Goal: Task Accomplishment & Management: Manage account settings

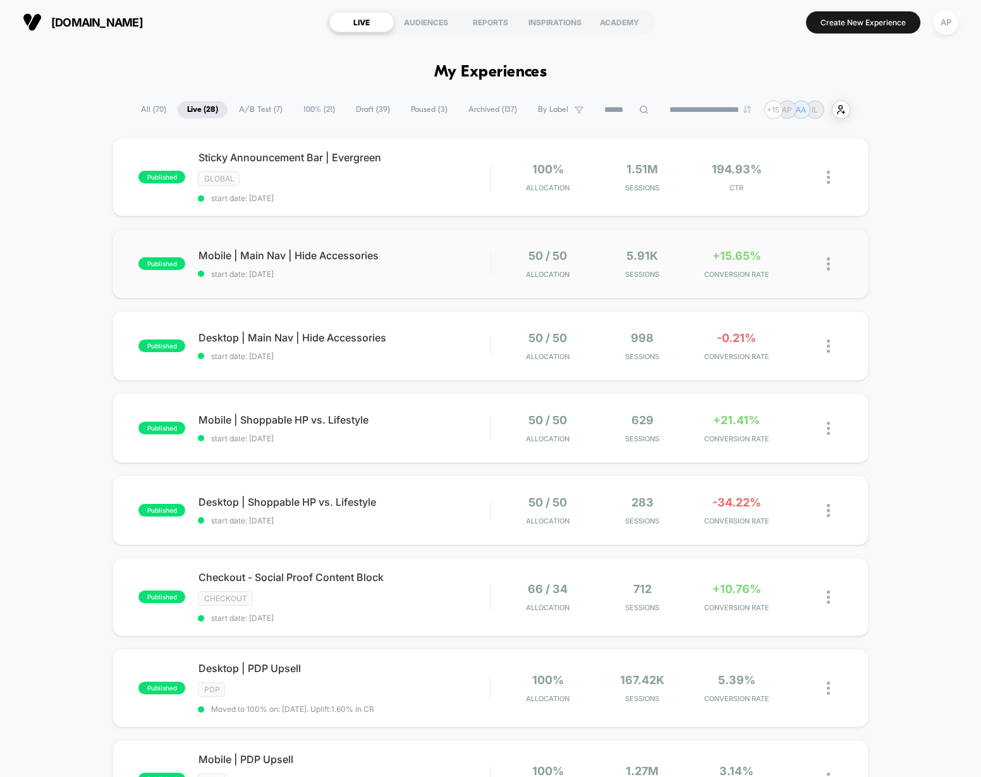
click at [828, 259] on img at bounding box center [828, 263] width 3 height 13
click at [758, 243] on div "Pause" at bounding box center [763, 248] width 114 height 28
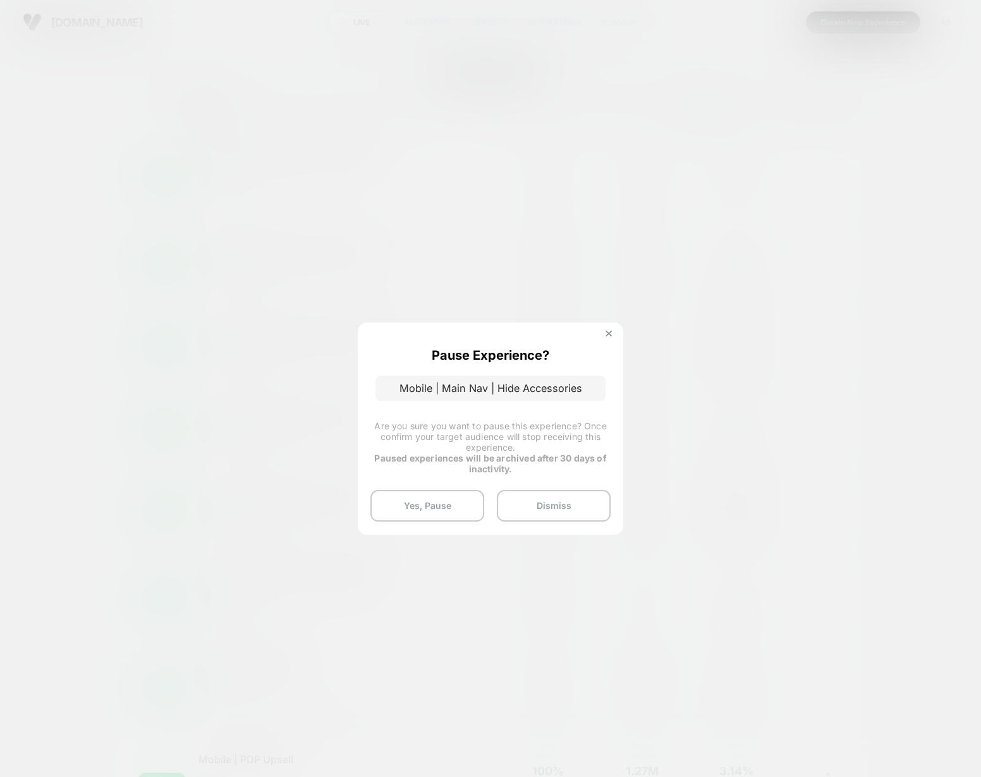
click at [456, 497] on button "Yes, Pause" at bounding box center [428, 506] width 114 height 32
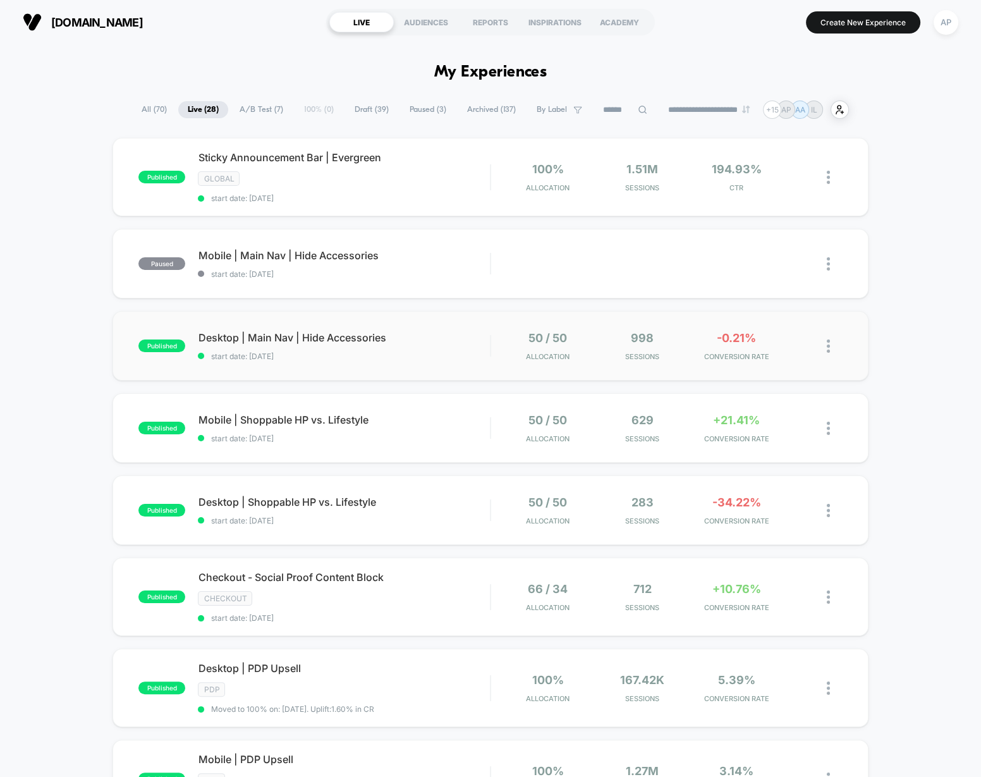
click at [828, 343] on img at bounding box center [828, 346] width 3 height 13
click at [744, 325] on div "Pause" at bounding box center [763, 330] width 114 height 28
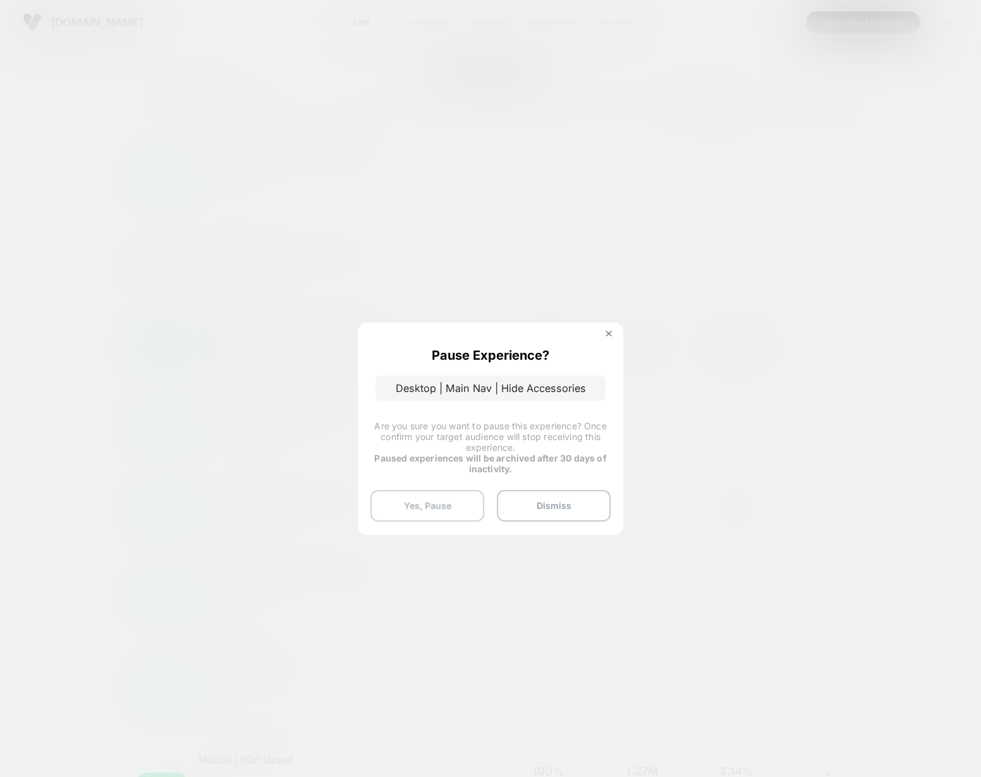
click at [440, 501] on button "Yes, Pause" at bounding box center [428, 506] width 114 height 32
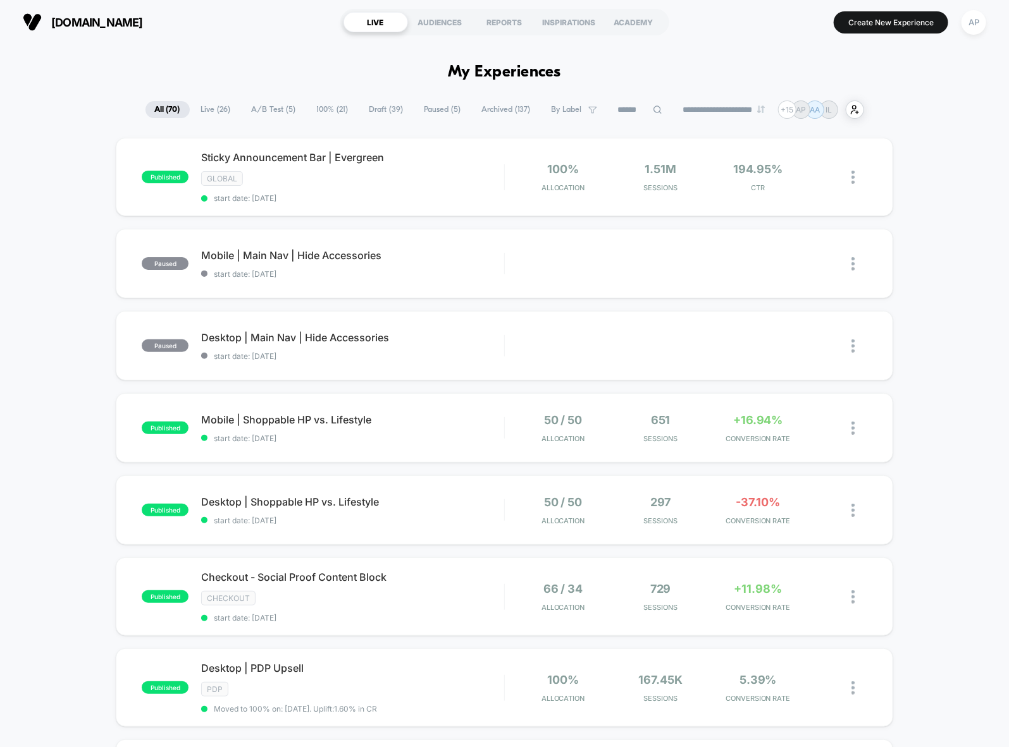
click at [324, 114] on span "100% ( 21 )" at bounding box center [332, 109] width 51 height 17
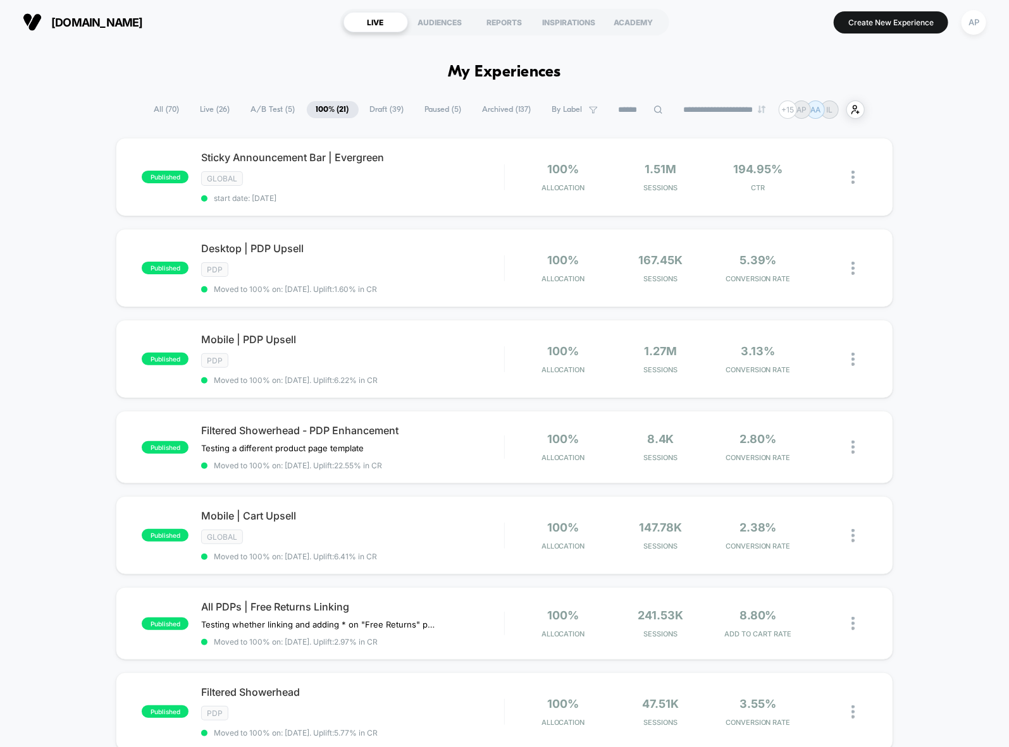
click at [433, 108] on span "Paused ( 5 )" at bounding box center [443, 109] width 56 height 17
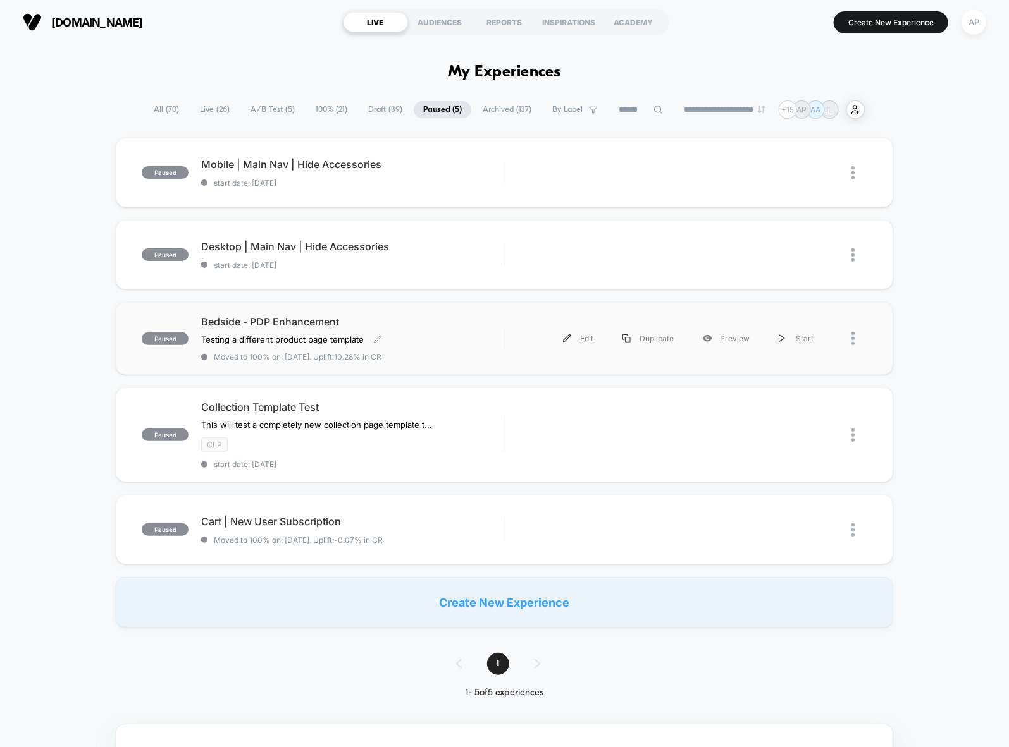
click at [406, 350] on div "Bedside - PDP Enhancement Testing a different product page template Click to ed…" at bounding box center [352, 339] width 302 height 46
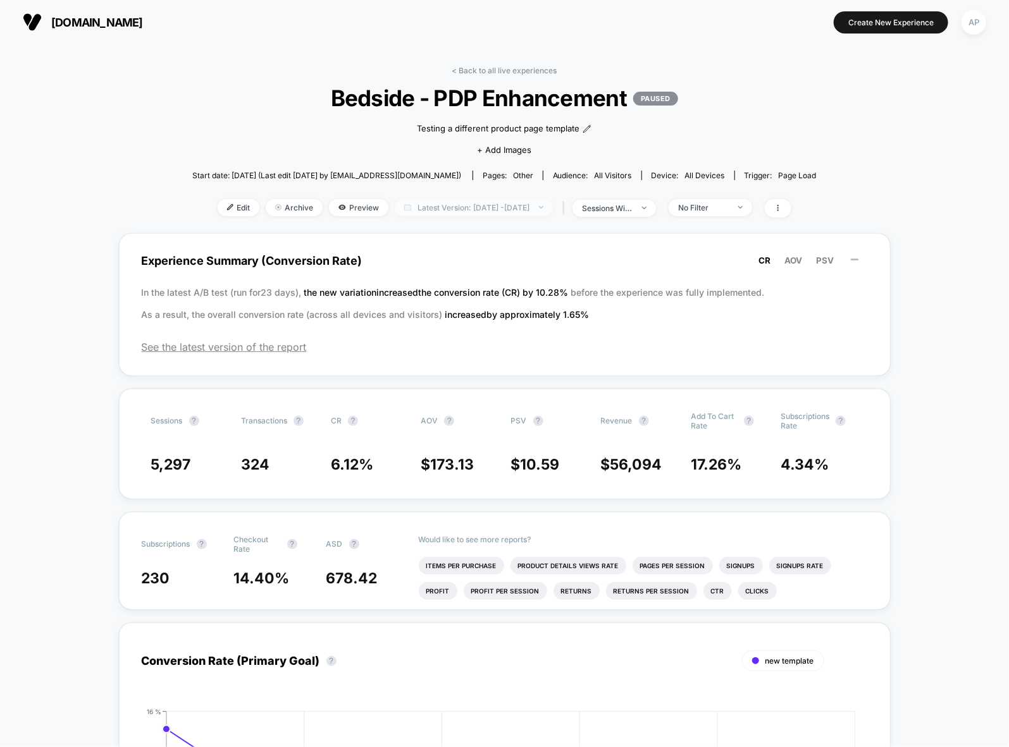
click at [446, 209] on span "Latest Version: Sep 26, 2025 - Oct 3, 2025" at bounding box center [474, 207] width 158 height 17
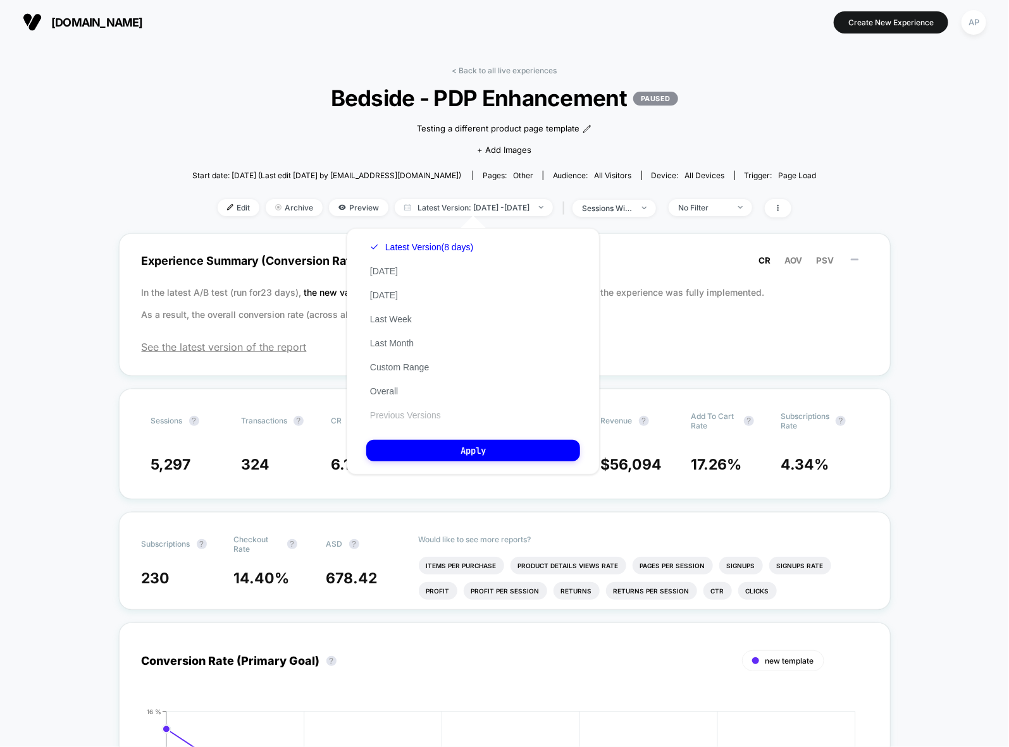
click at [419, 420] on button "Previous Versions" at bounding box center [405, 415] width 78 height 11
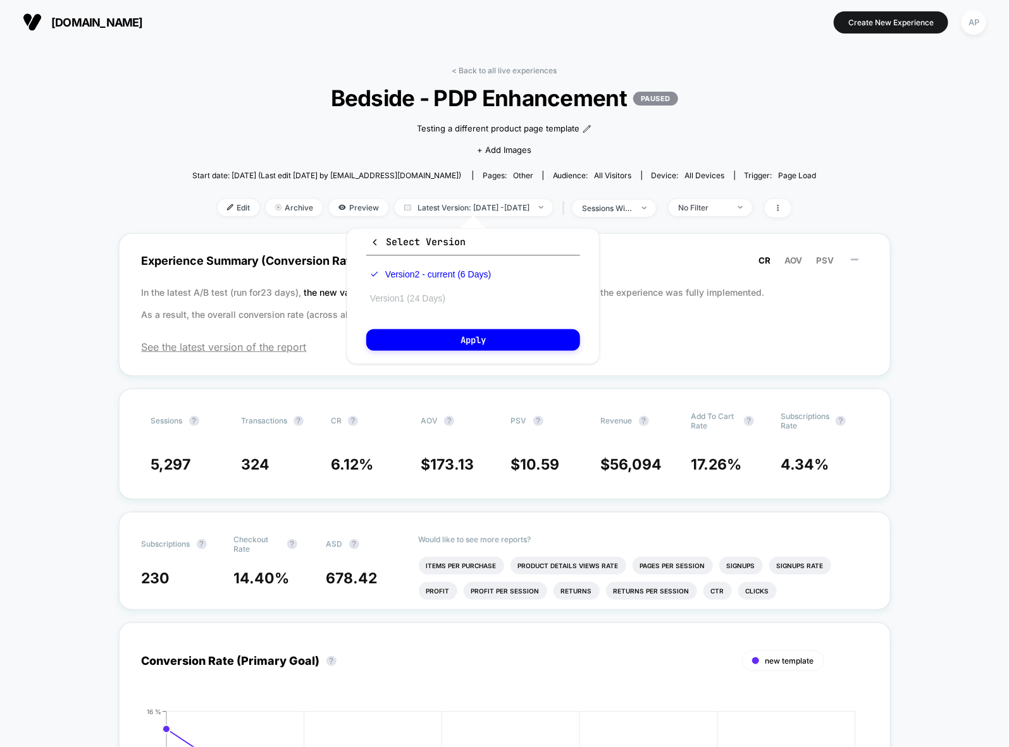
click at [429, 293] on button "Version 1 (24 Days)" at bounding box center [407, 298] width 83 height 11
click at [441, 347] on button "Apply" at bounding box center [473, 340] width 214 height 22
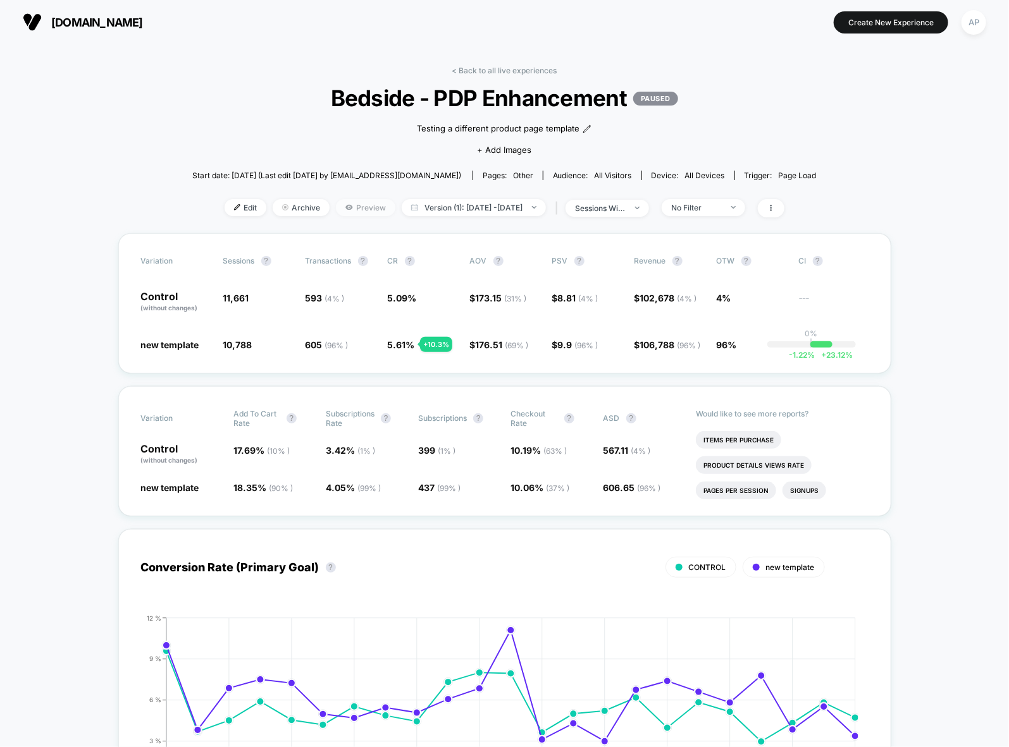
click at [341, 208] on span "Preview" at bounding box center [365, 207] width 59 height 17
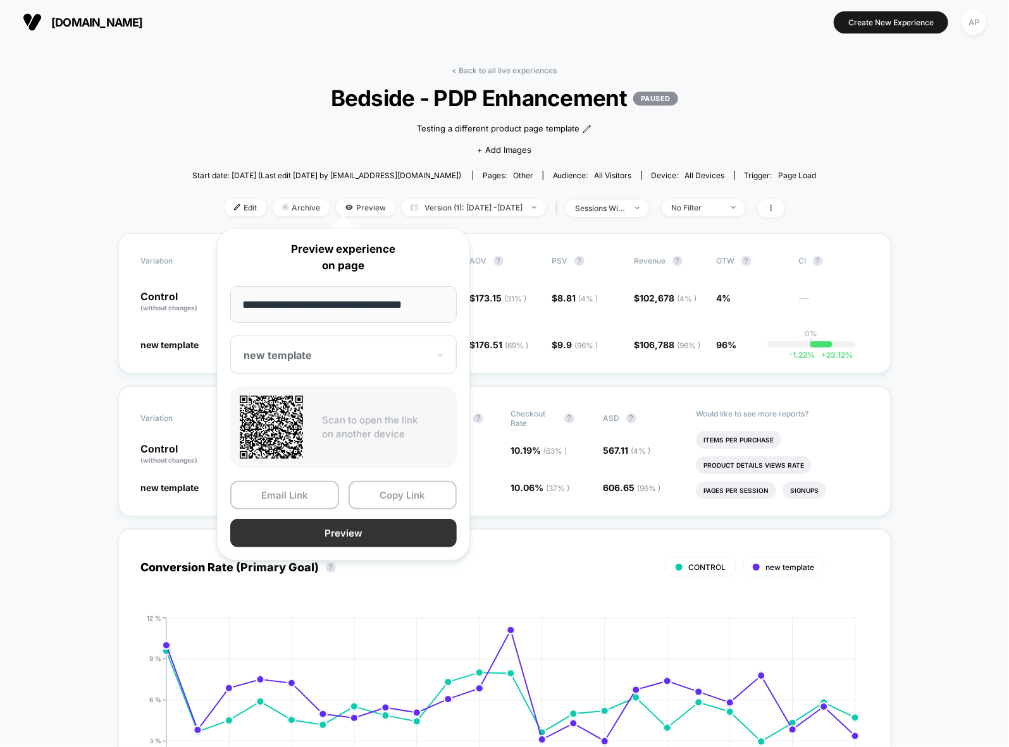
click at [350, 536] on button "Preview" at bounding box center [343, 533] width 226 height 28
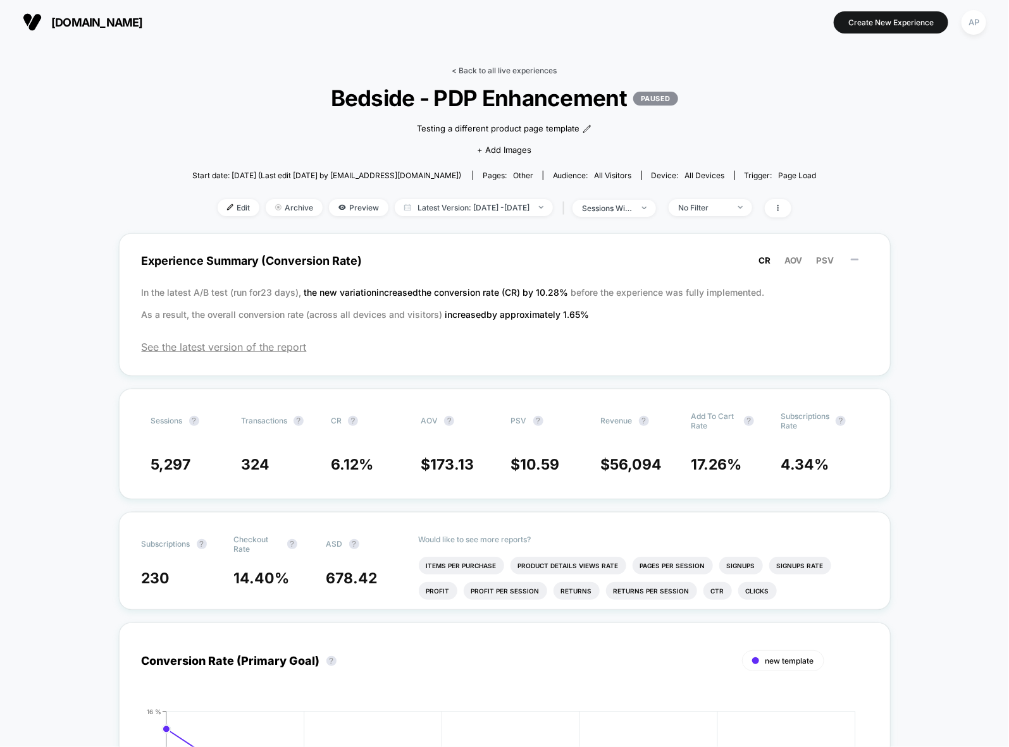
click at [514, 71] on link "< Back to all live experiences" at bounding box center [504, 70] width 105 height 9
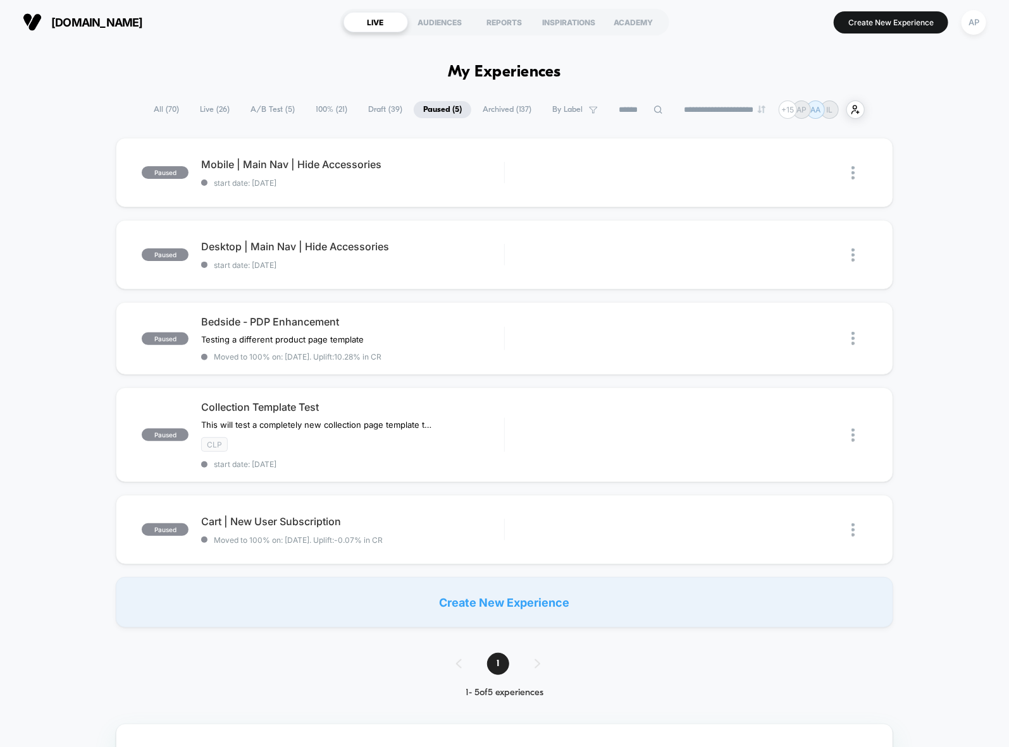
click at [316, 107] on span "100% ( 21 )" at bounding box center [331, 109] width 51 height 17
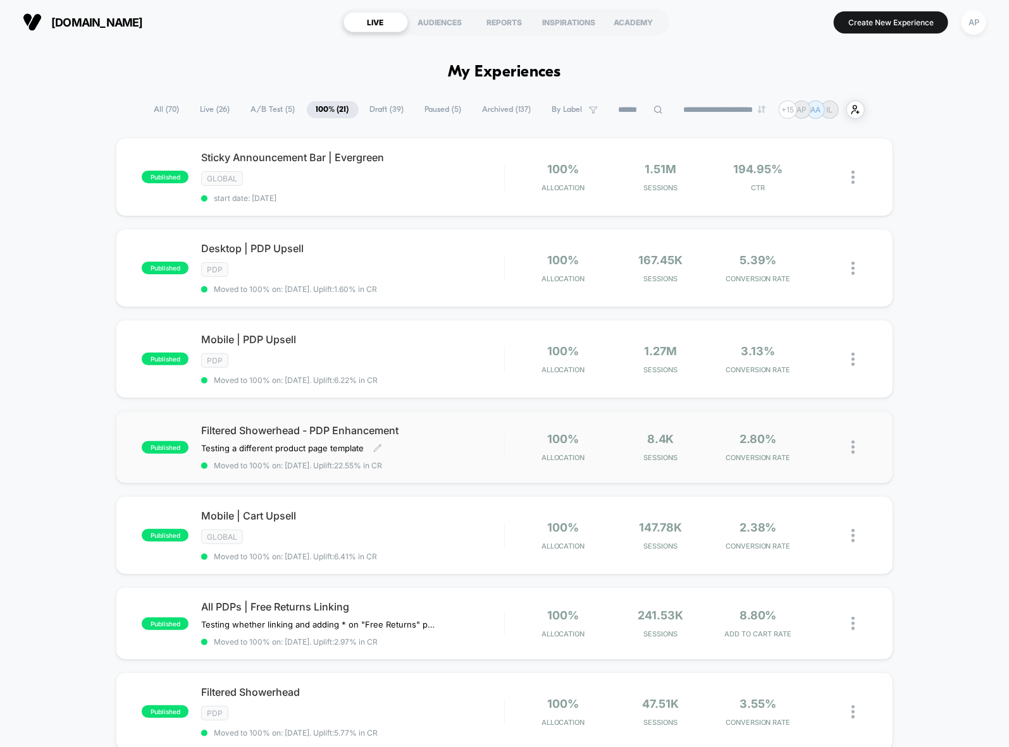
click at [448, 453] on div "Filtered Showerhead - PDP Enhancement Testing a different product page template…" at bounding box center [352, 447] width 302 height 46
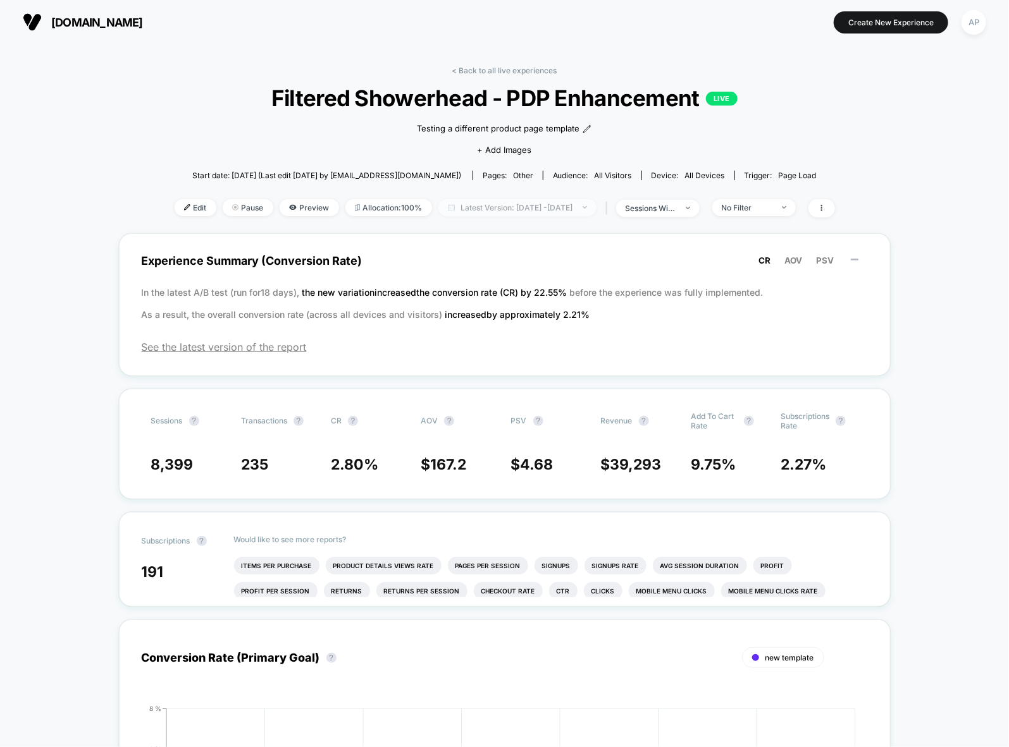
click at [462, 209] on span "Latest Version: Sep 26, 2025 - Oct 3, 2025" at bounding box center [517, 207] width 158 height 17
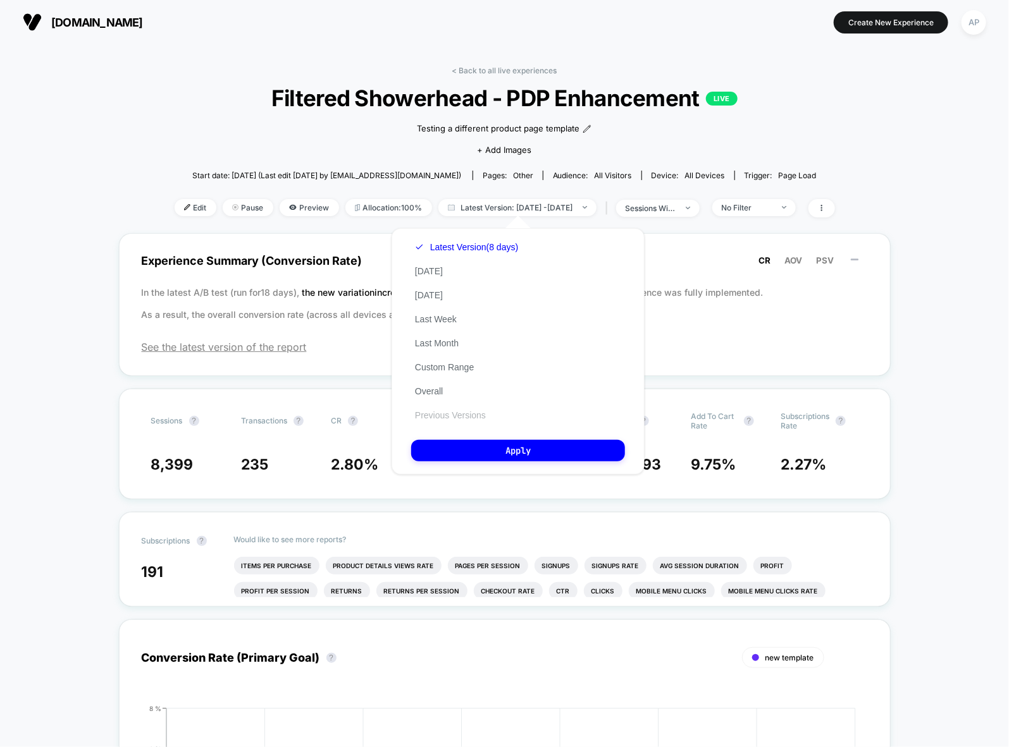
click at [453, 420] on button "Previous Versions" at bounding box center [450, 415] width 78 height 11
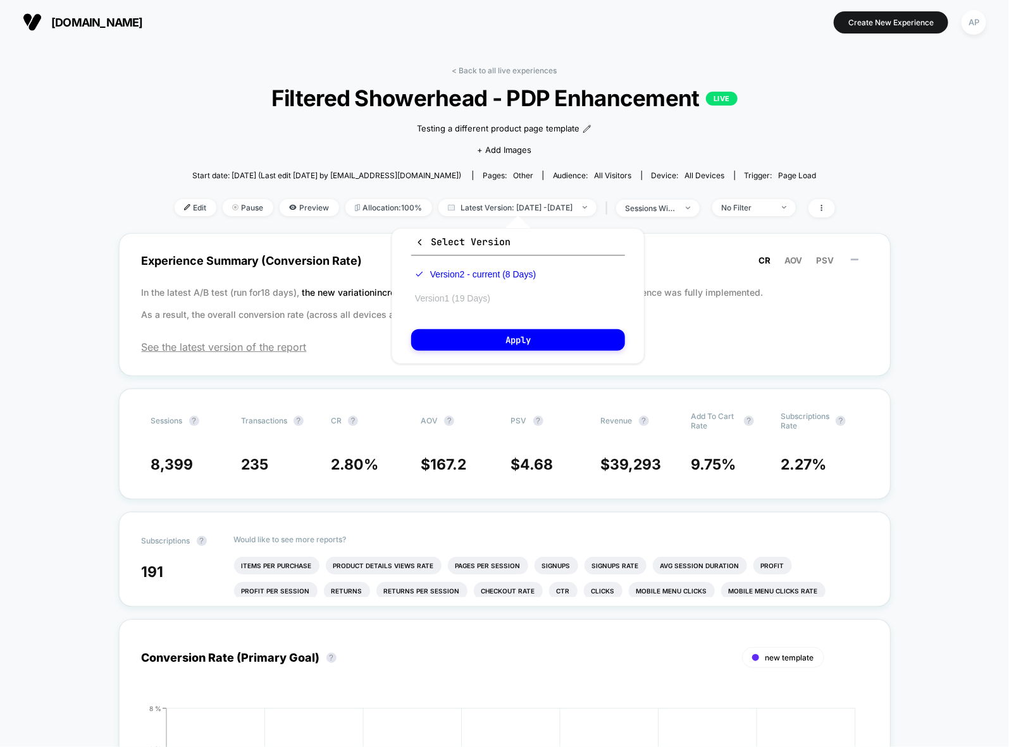
click at [462, 303] on button "Version 1 (19 Days)" at bounding box center [452, 298] width 83 height 11
click at [460, 332] on button "Apply" at bounding box center [518, 340] width 214 height 22
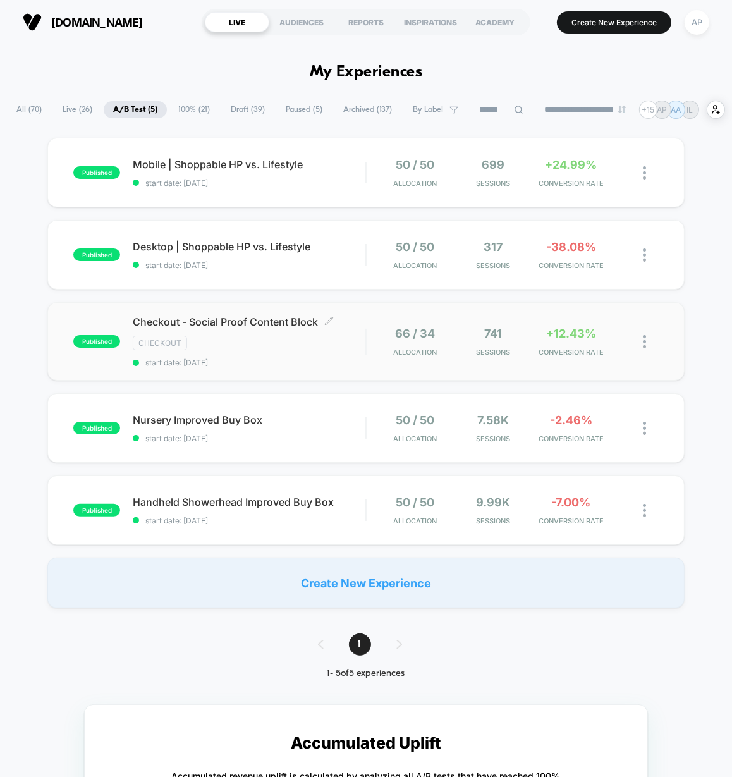
click at [355, 367] on span "start date: 10/1/2025" at bounding box center [249, 362] width 233 height 9
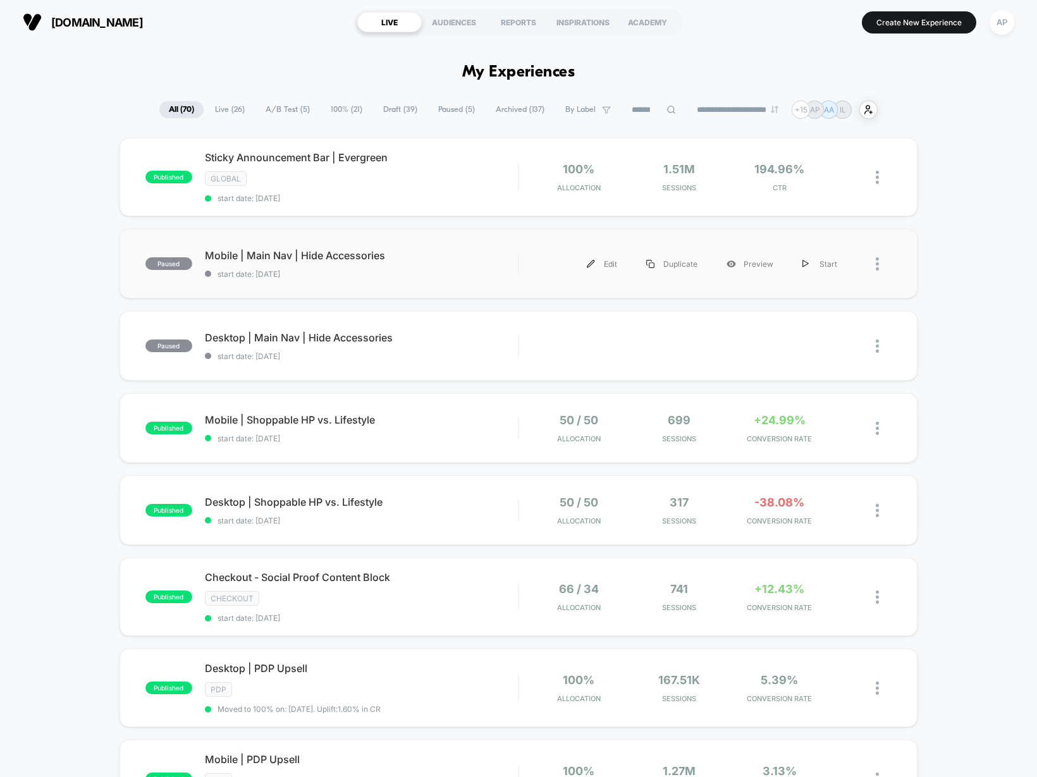
click at [508, 283] on div "paused Mobile | Main Nav | Hide Accessories start date: [DATE] Edit Duplicate P…" at bounding box center [519, 264] width 799 height 70
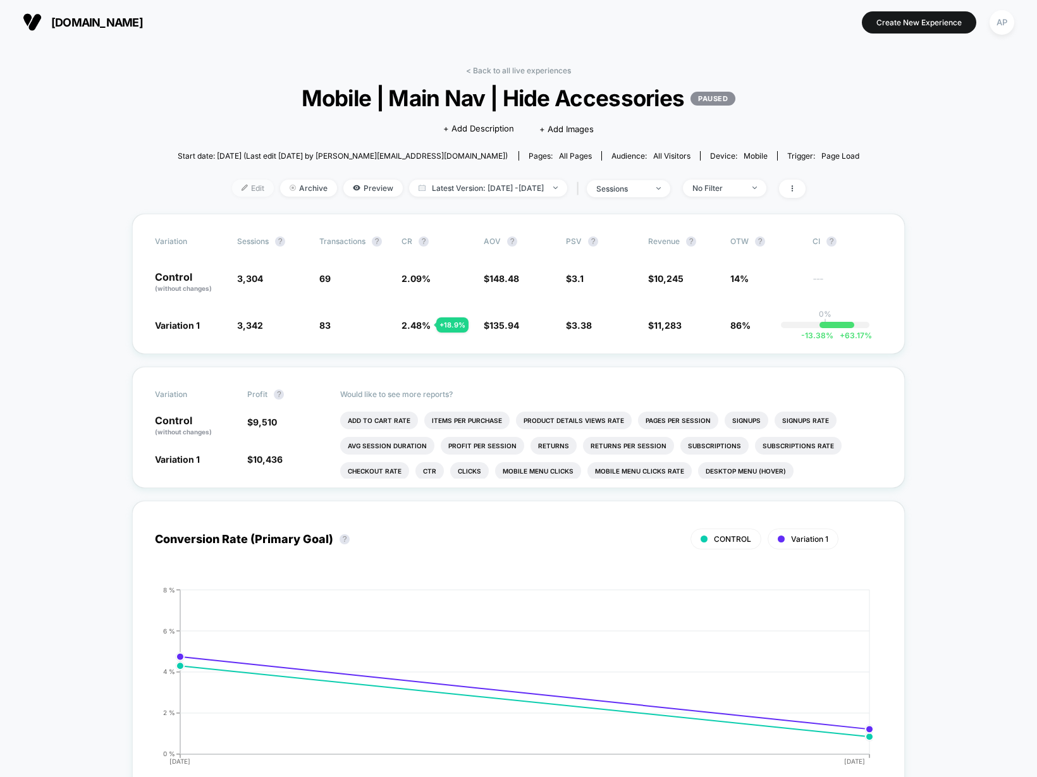
click at [245, 188] on span "Edit" at bounding box center [253, 188] width 42 height 17
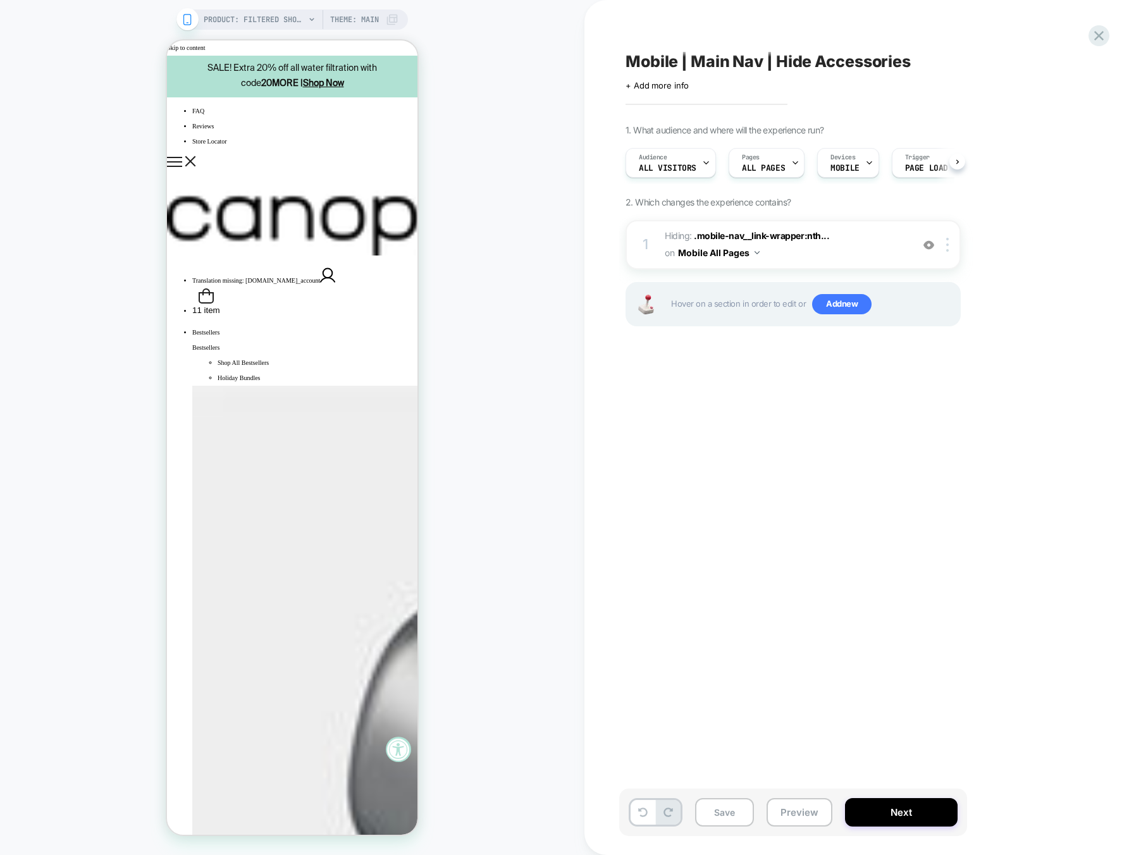
scroll to position [0, 1]
click at [198, 104] on div "FAQ Reviews Store Locator Translation missing: en.header.general.open_account 1…" at bounding box center [292, 211] width 250 height 215
click at [182, 157] on icon "Show mobile navigation" at bounding box center [174, 162] width 15 height 10
click at [871, 254] on span "Hiding : .mobile-nav__link-wrapper:nth... .mobile-nav__link-wrapper:nth-child(5…" at bounding box center [785, 245] width 241 height 34
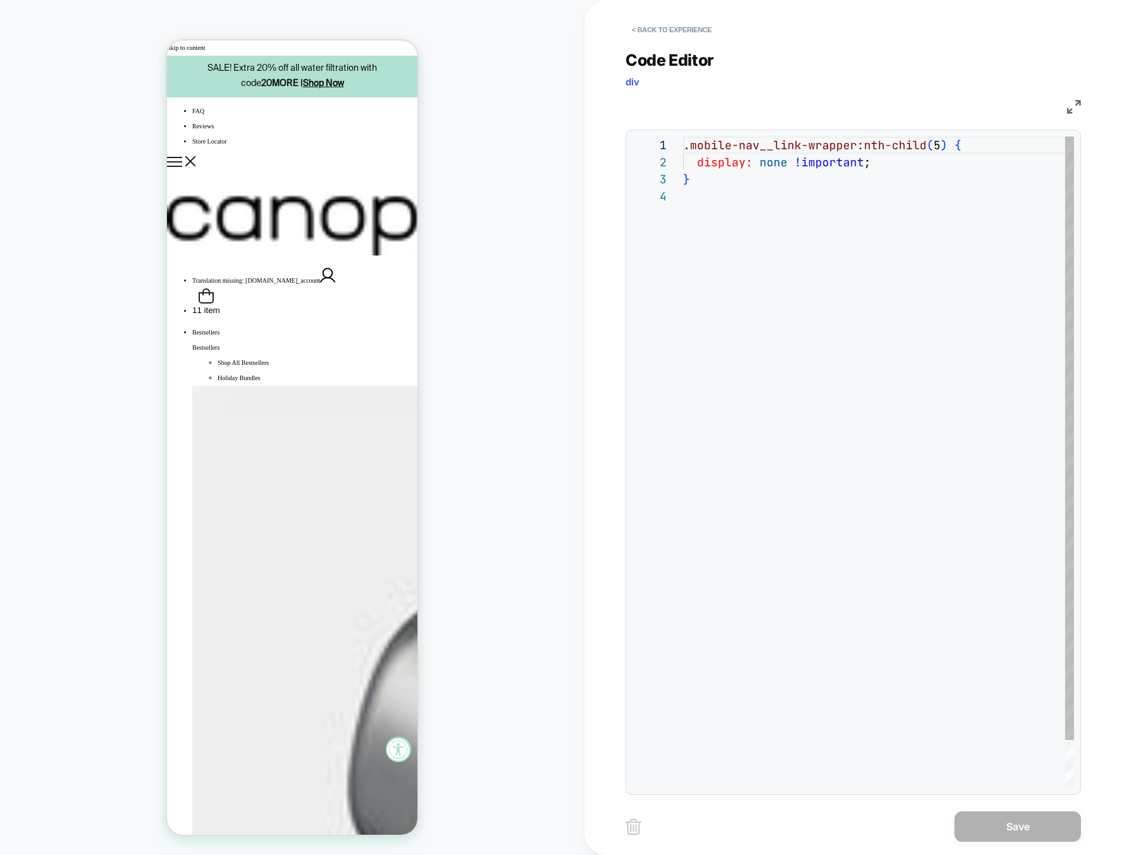
scroll to position [51, 0]
click at [675, 23] on button "< Back to experience" at bounding box center [671, 30] width 92 height 20
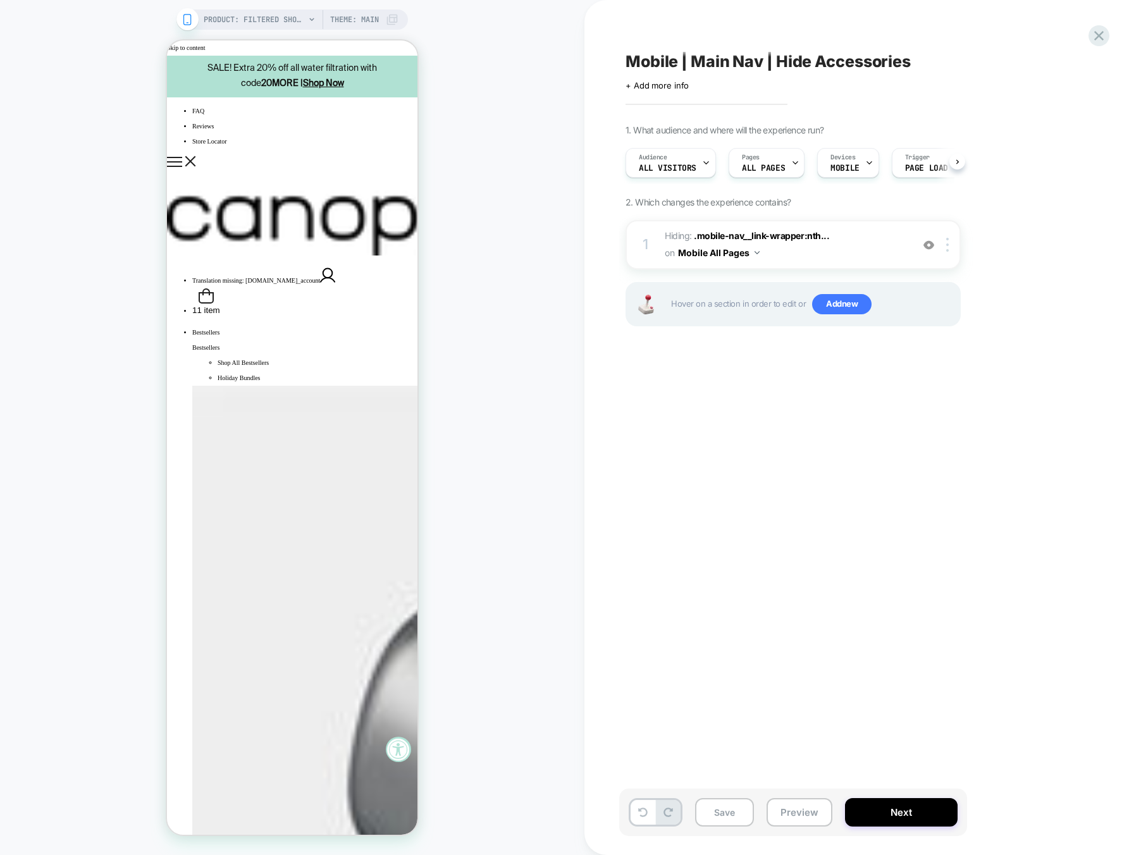
scroll to position [0, 1]
click at [932, 243] on img at bounding box center [928, 245] width 11 height 11
click at [933, 243] on img at bounding box center [928, 245] width 11 height 11
click at [946, 247] on img at bounding box center [947, 245] width 3 height 14
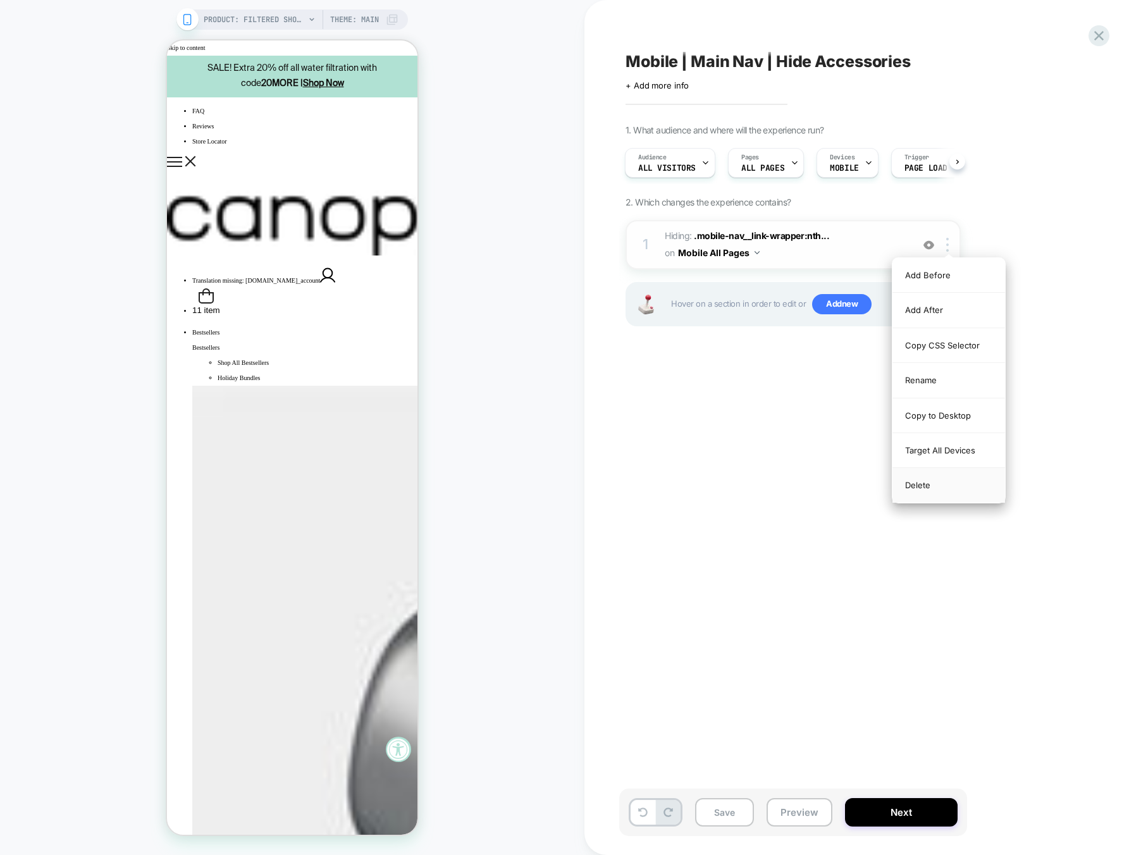
click at [929, 483] on div "Delete" at bounding box center [948, 485] width 113 height 34
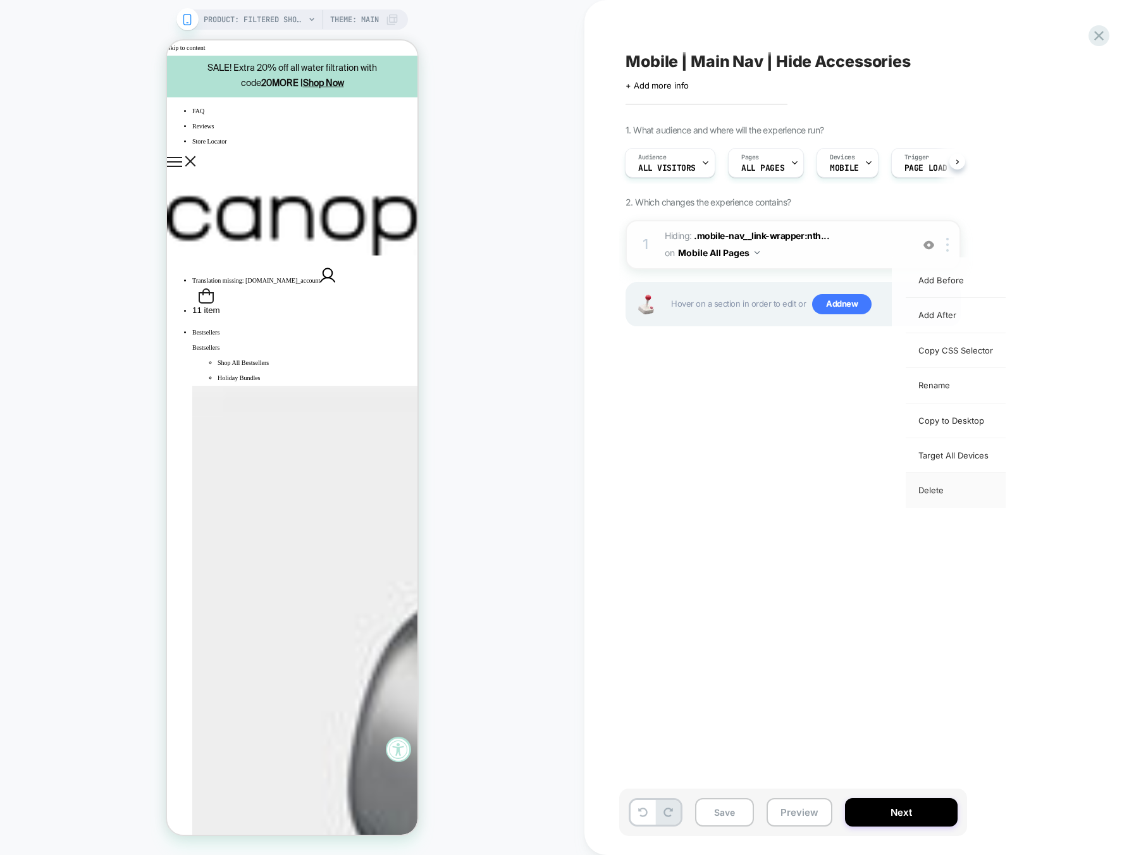
scroll to position [0, 0]
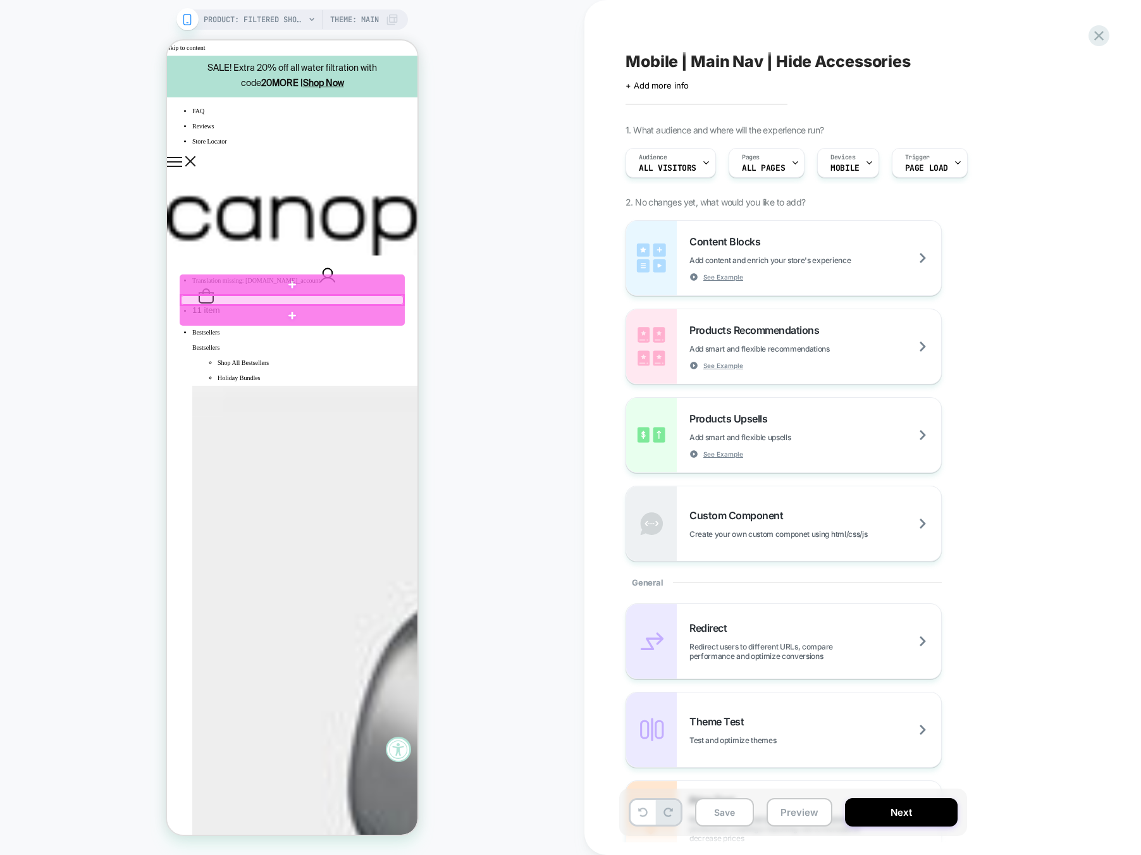
click at [304, 300] on div at bounding box center [292, 300] width 223 height 10
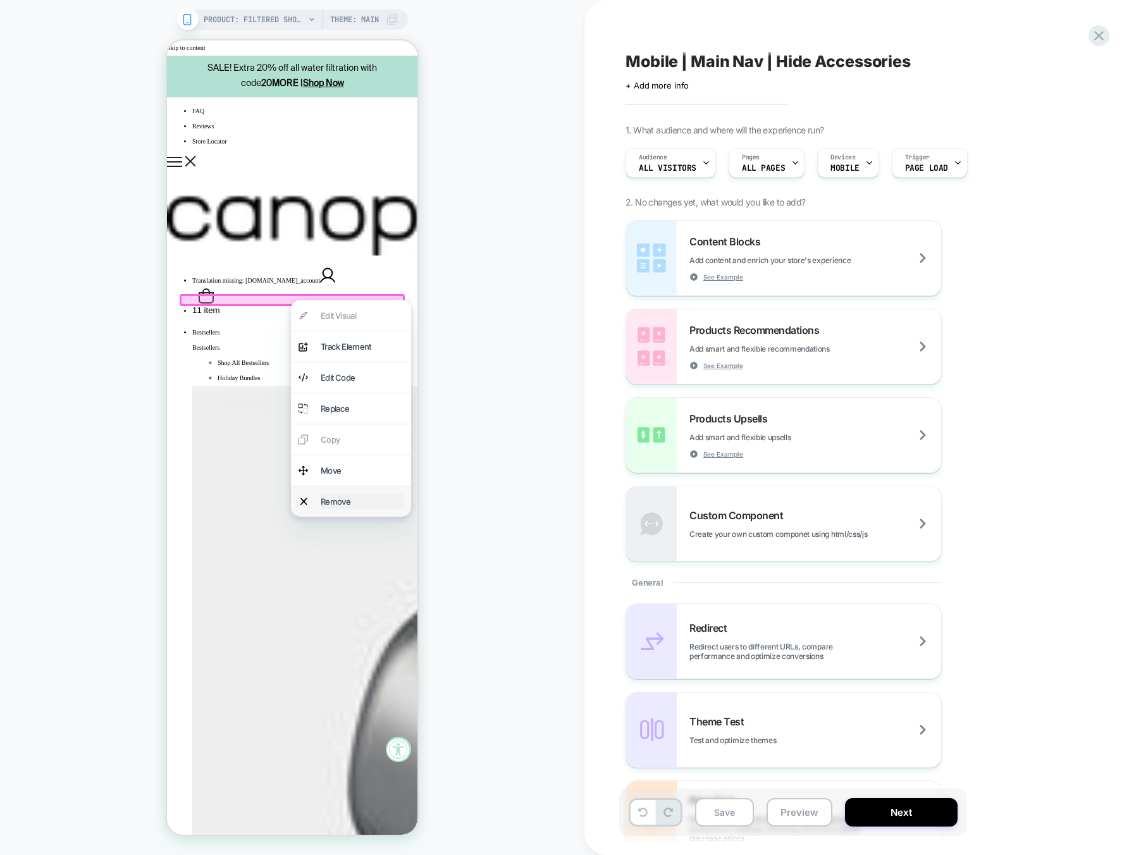
click at [381, 496] on div "Remove" at bounding box center [362, 501] width 83 height 15
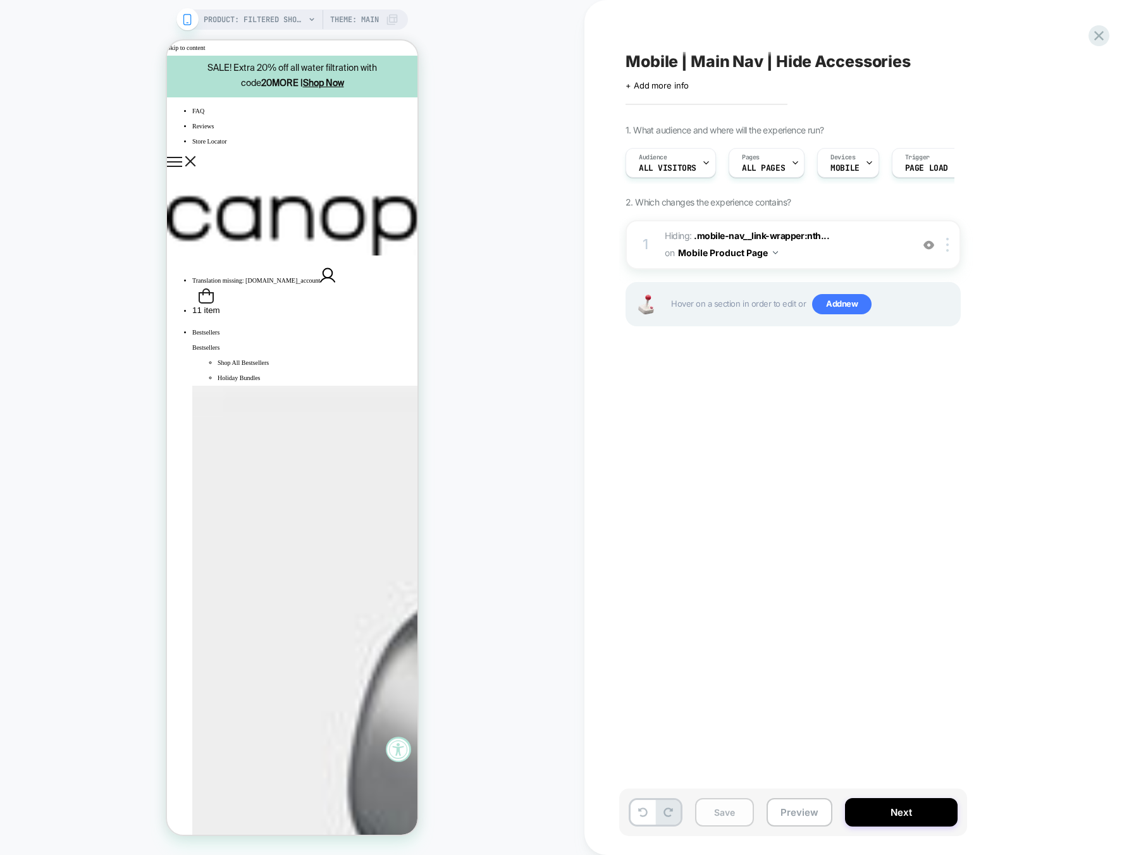
click at [710, 777] on button "Save" at bounding box center [724, 812] width 59 height 28
click at [909, 777] on button "Next" at bounding box center [901, 812] width 113 height 28
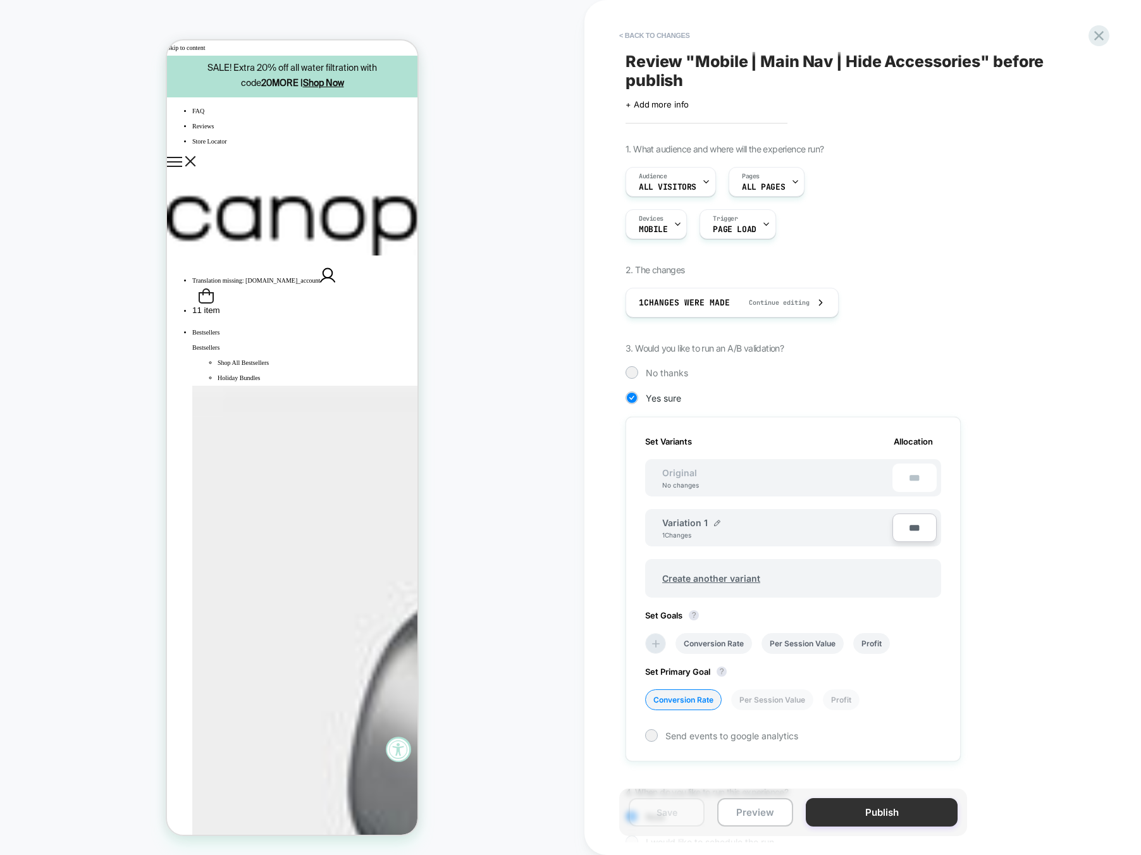
click at [910, 777] on button "Publish" at bounding box center [882, 812] width 152 height 28
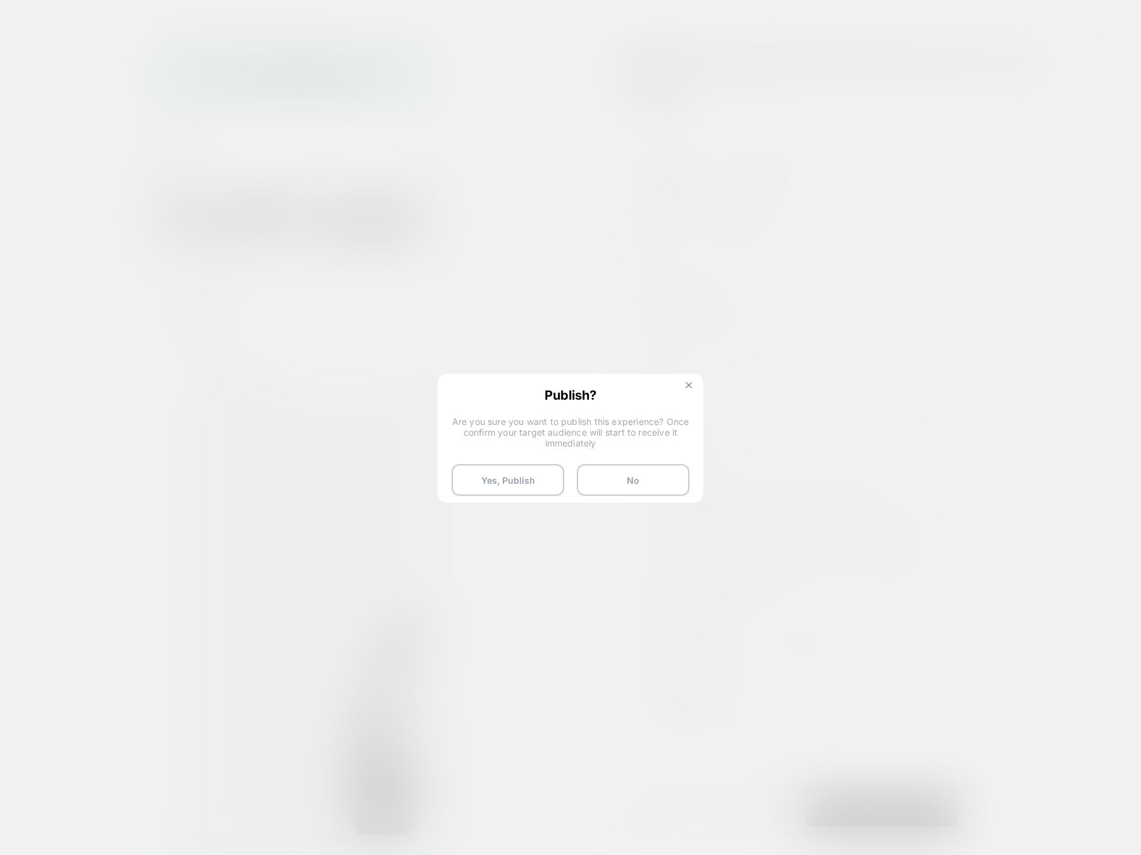
click at [689, 386] on img at bounding box center [689, 385] width 6 height 6
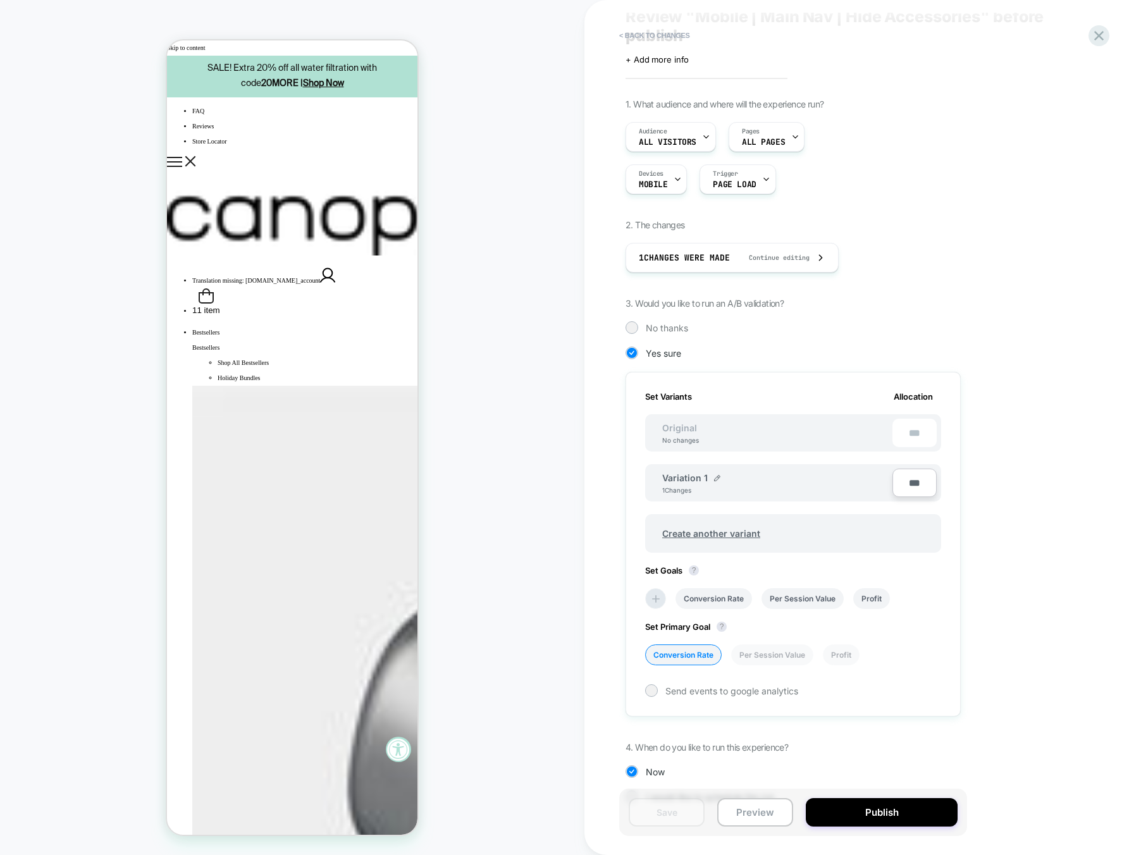
scroll to position [75, 0]
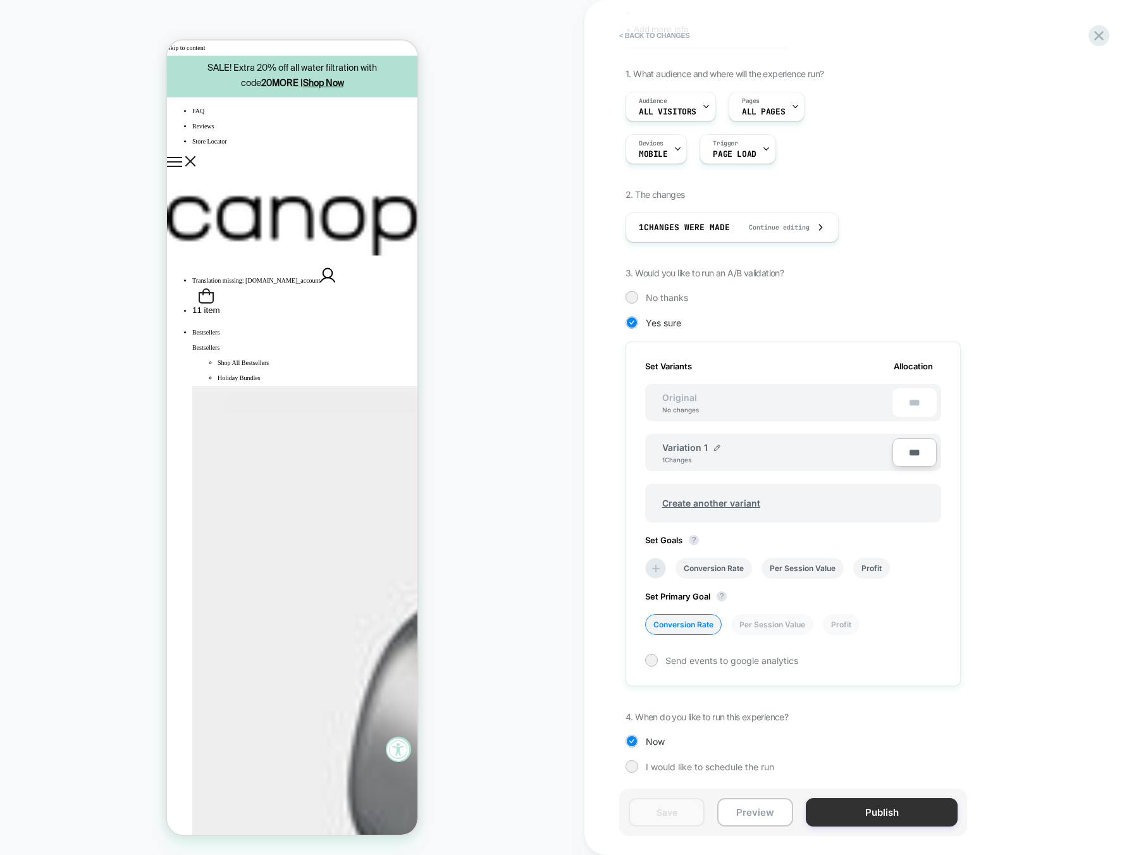
click at [877, 777] on button "Publish" at bounding box center [882, 812] width 152 height 28
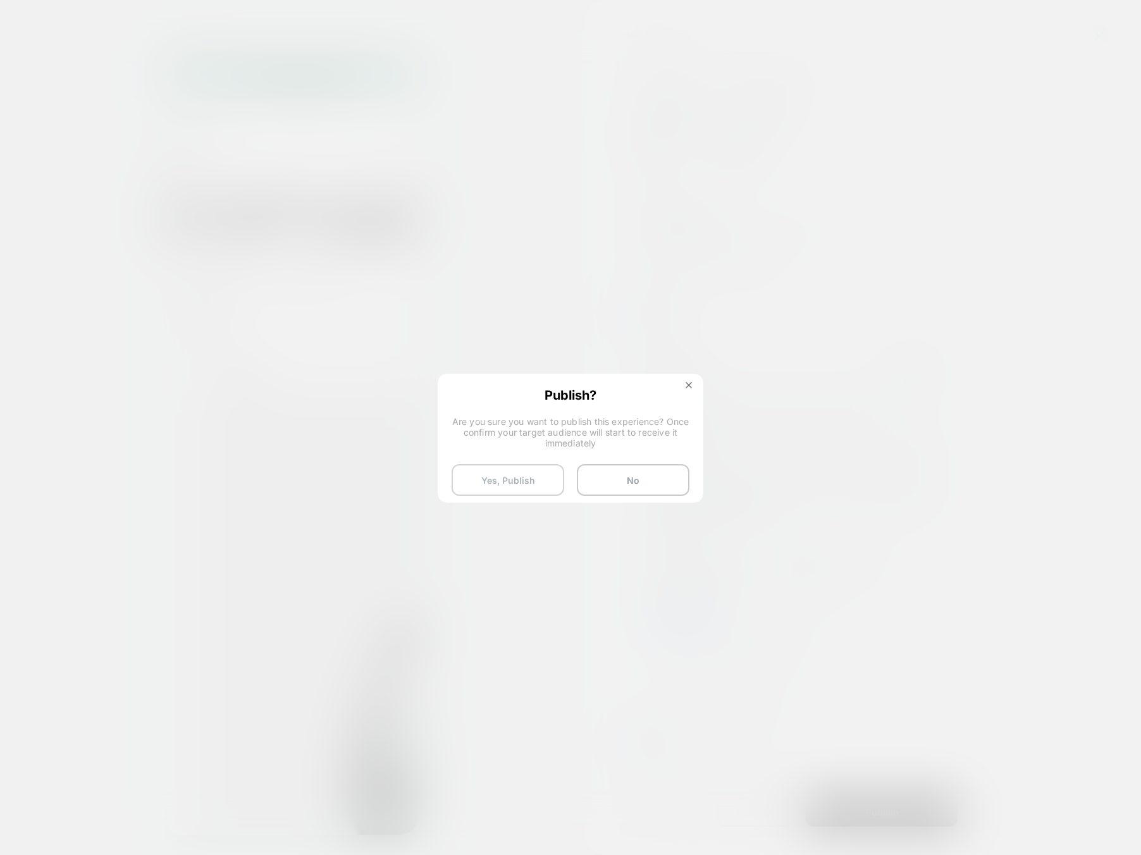
click at [524, 484] on button "Yes, Publish" at bounding box center [508, 480] width 113 height 32
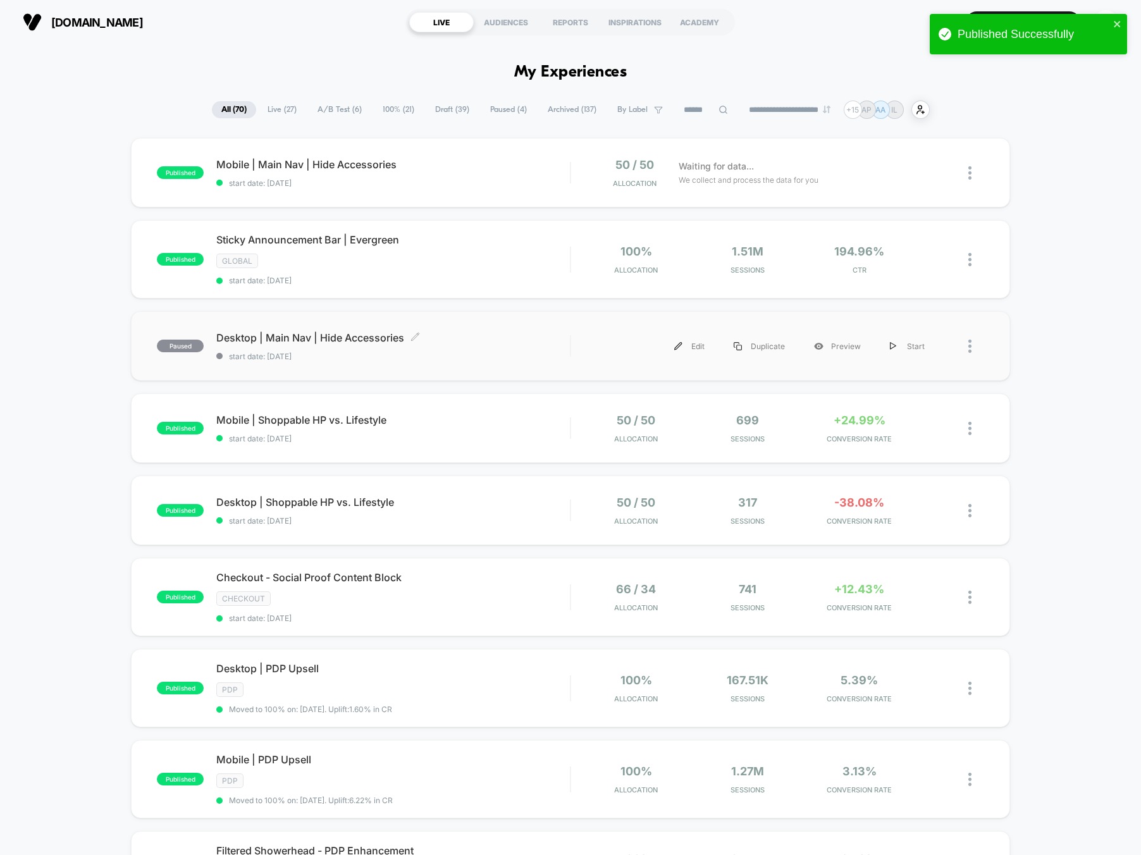
click at [498, 354] on span "start date: [DATE]" at bounding box center [393, 356] width 354 height 9
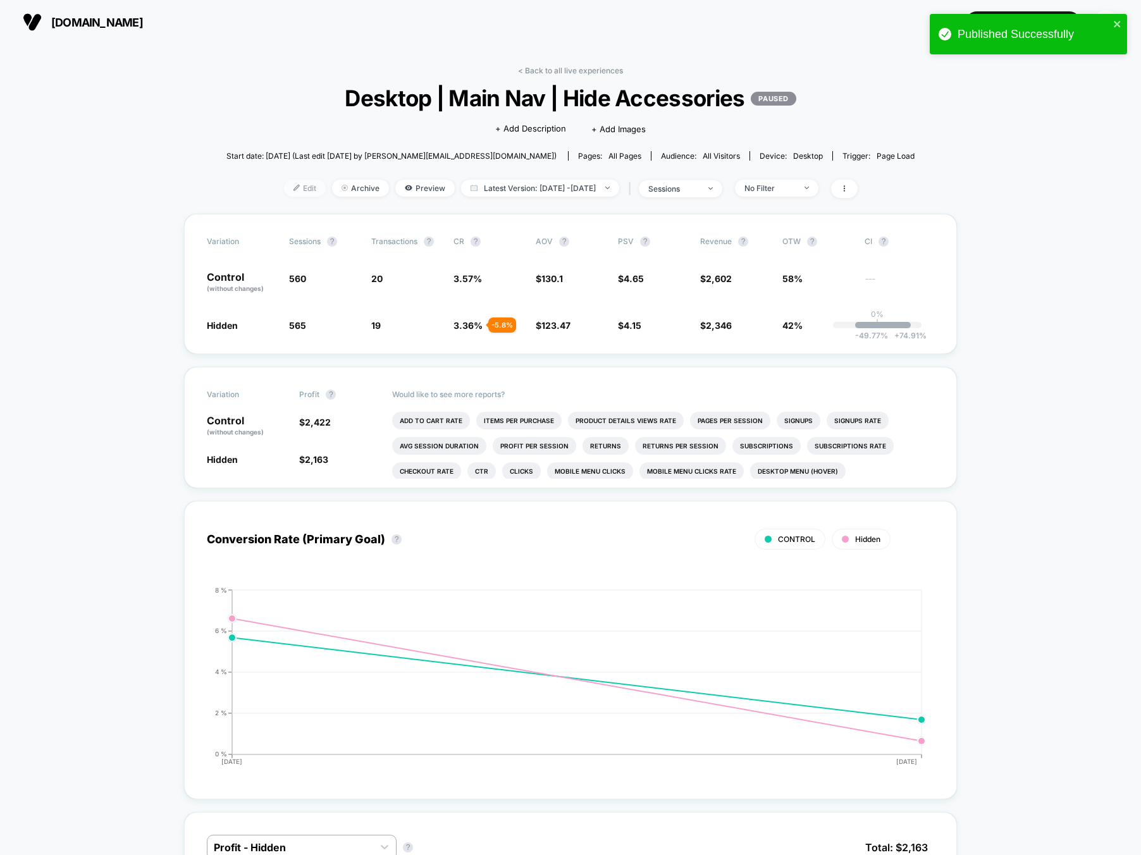
click at [293, 189] on img at bounding box center [296, 188] width 6 height 6
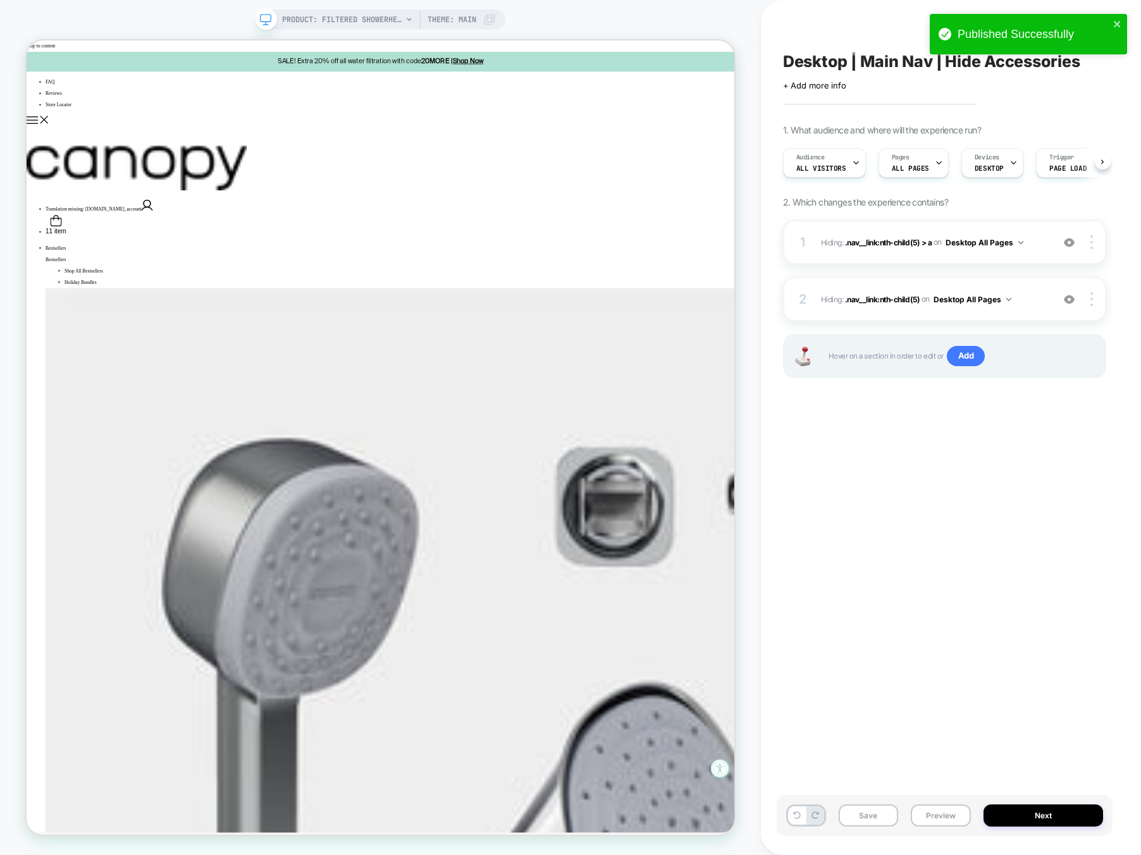
scroll to position [0, 1]
click at [1037, 298] on img at bounding box center [1091, 299] width 3 height 14
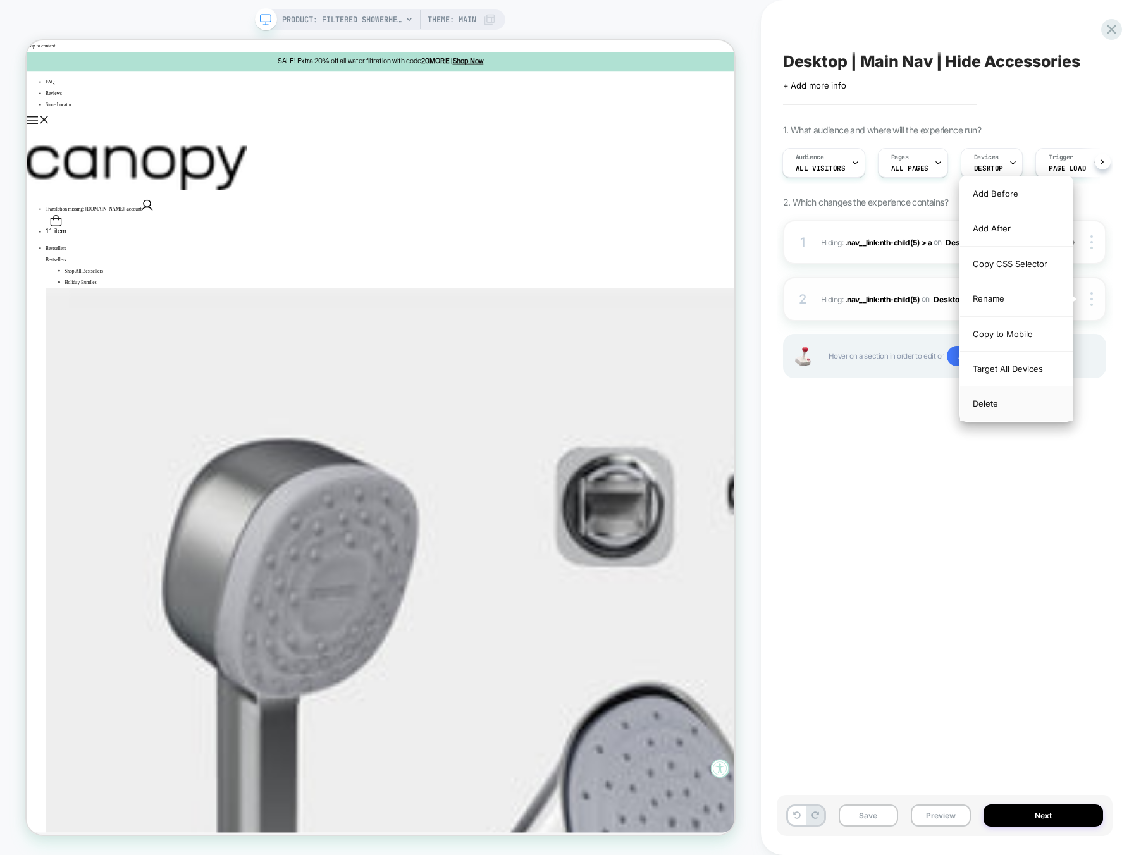
click at [1015, 399] on div "Delete" at bounding box center [1016, 403] width 113 height 34
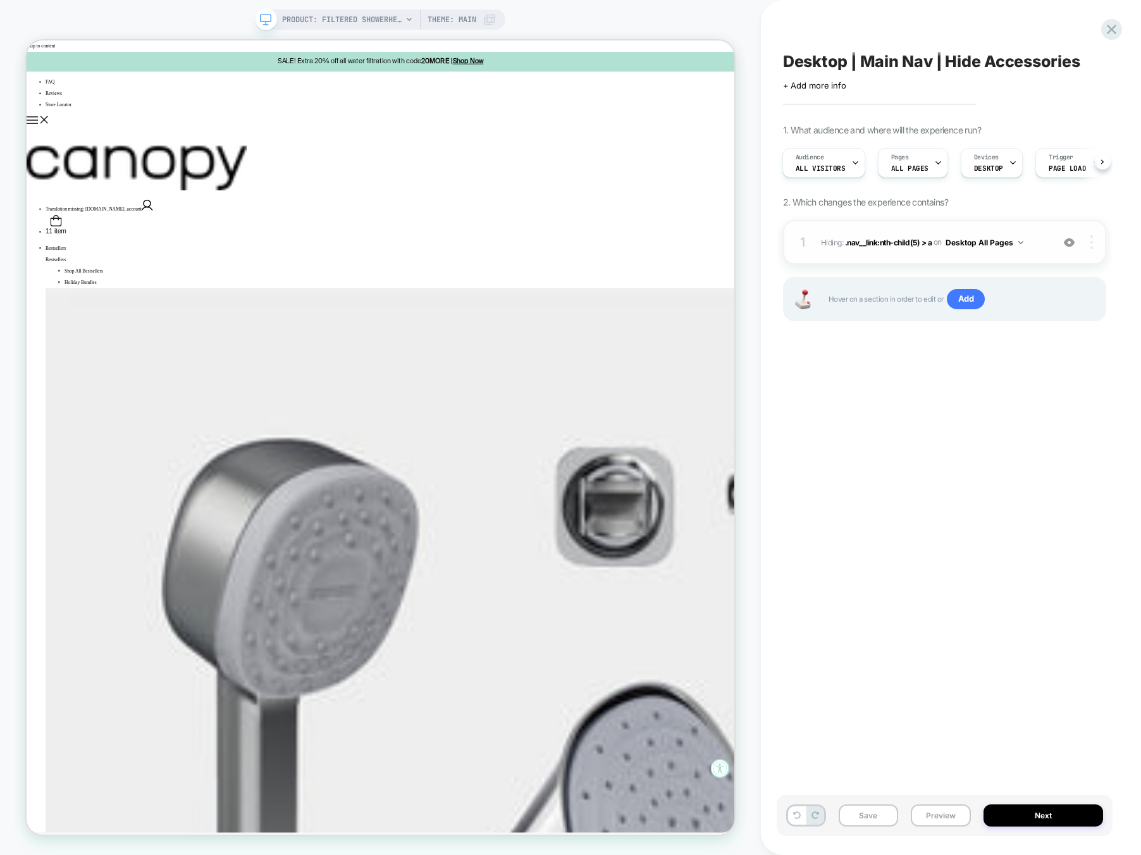
click at [1037, 239] on div at bounding box center [1093, 242] width 24 height 14
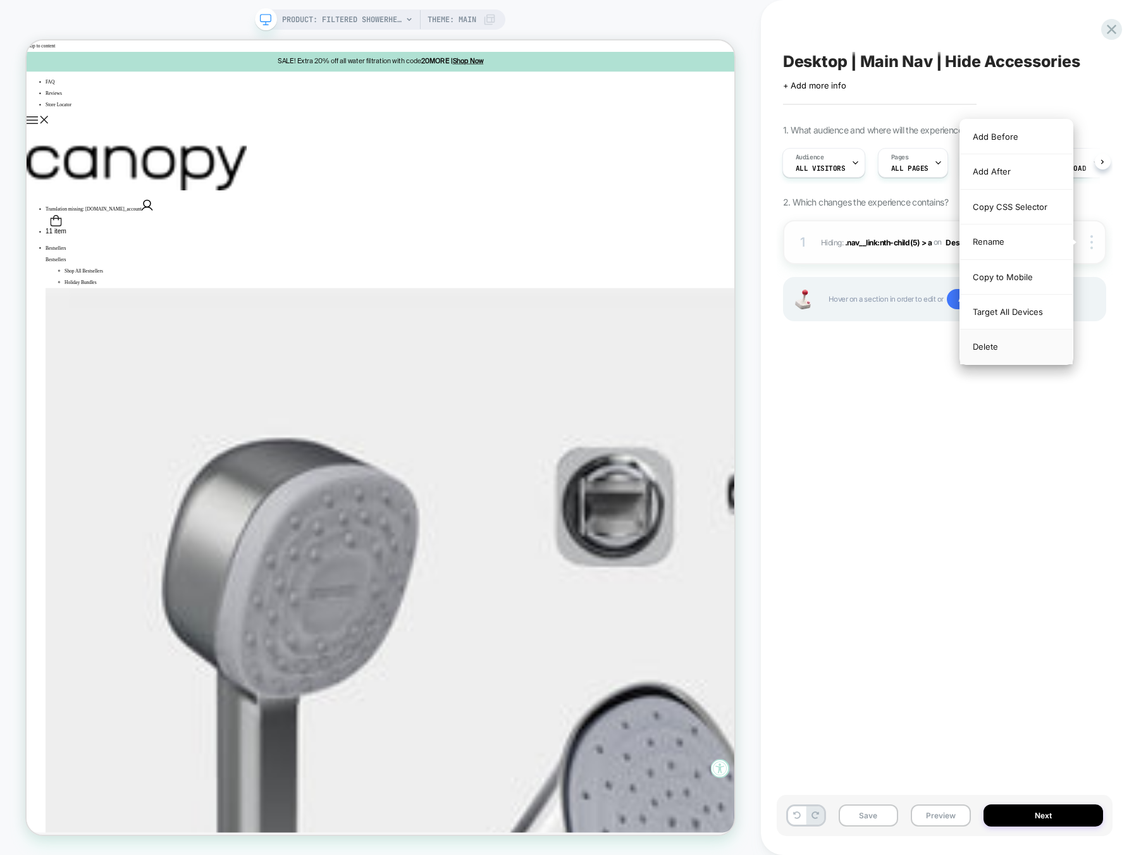
click at [1011, 352] on div "Delete" at bounding box center [1016, 346] width 113 height 34
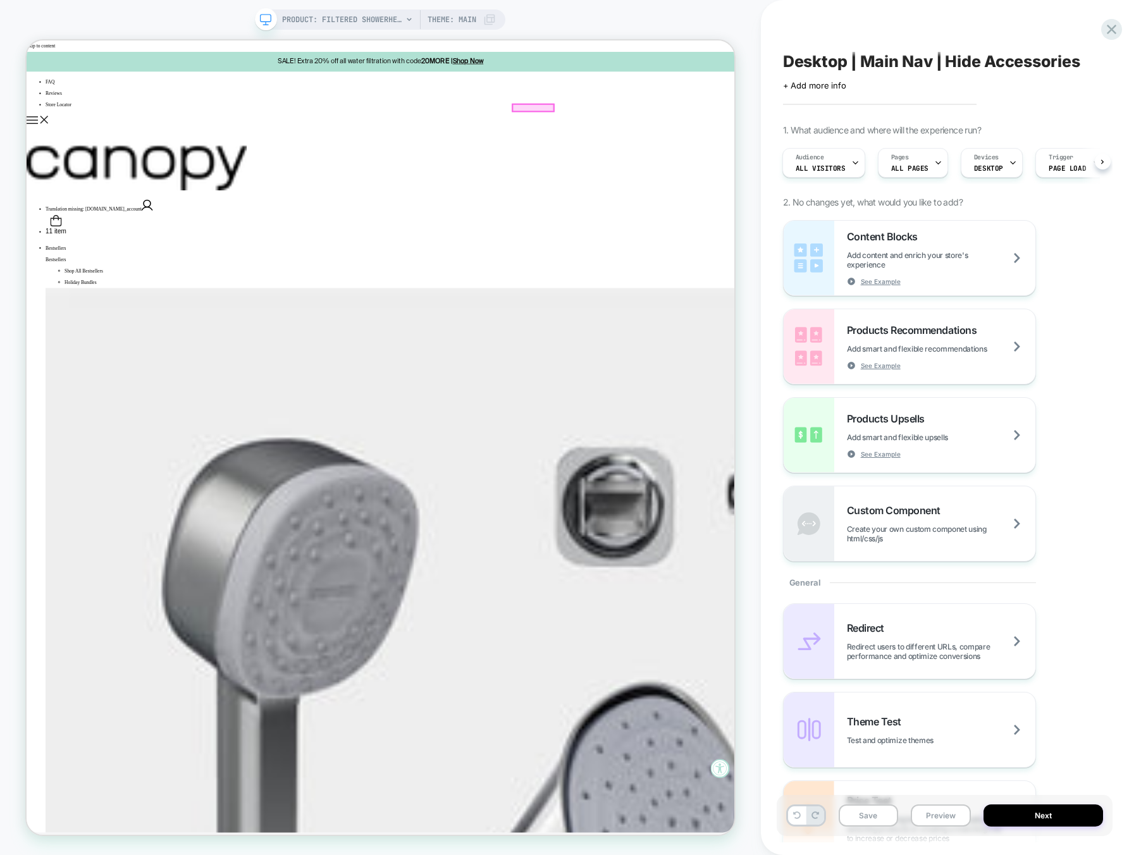
click at [686, 131] on div at bounding box center [702, 130] width 54 height 9
click at [780, 412] on div "Remove" at bounding box center [758, 416] width 77 height 15
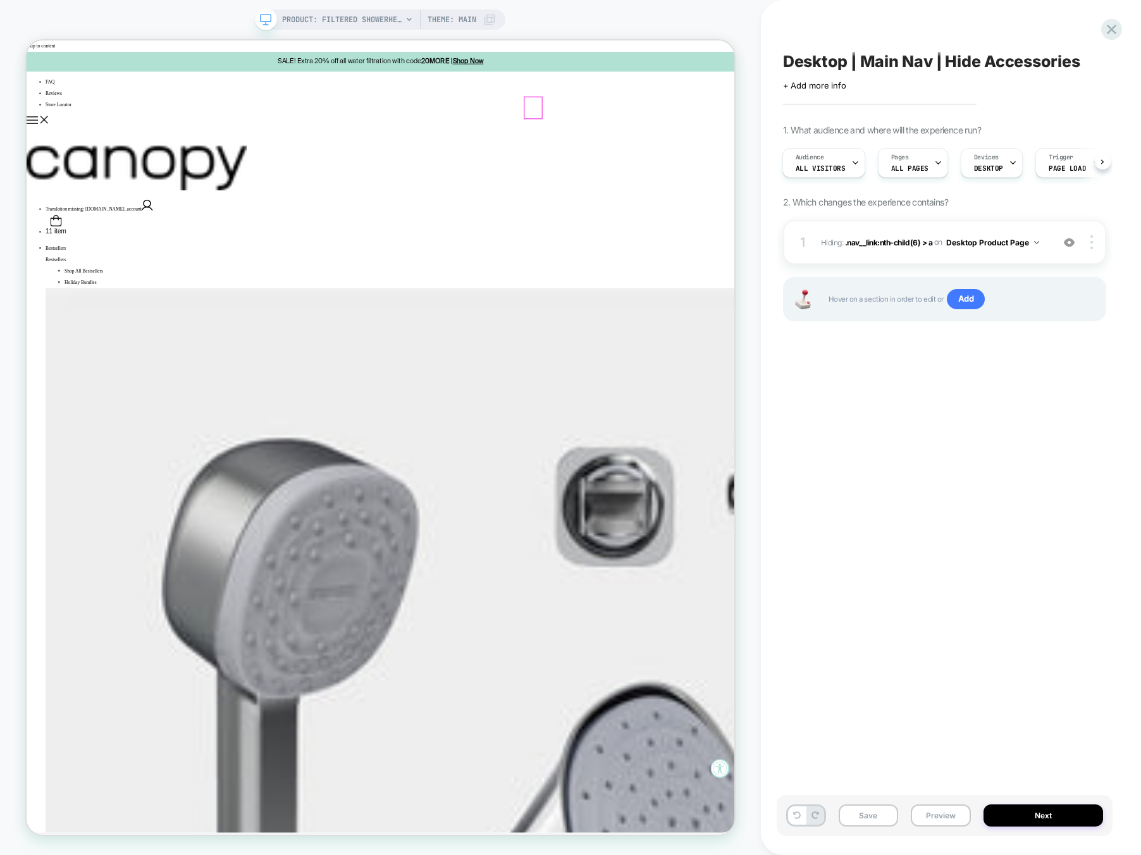
click at [704, 131] on div at bounding box center [702, 130] width 23 height 28
click at [754, 347] on div "Remove" at bounding box center [777, 348] width 77 height 15
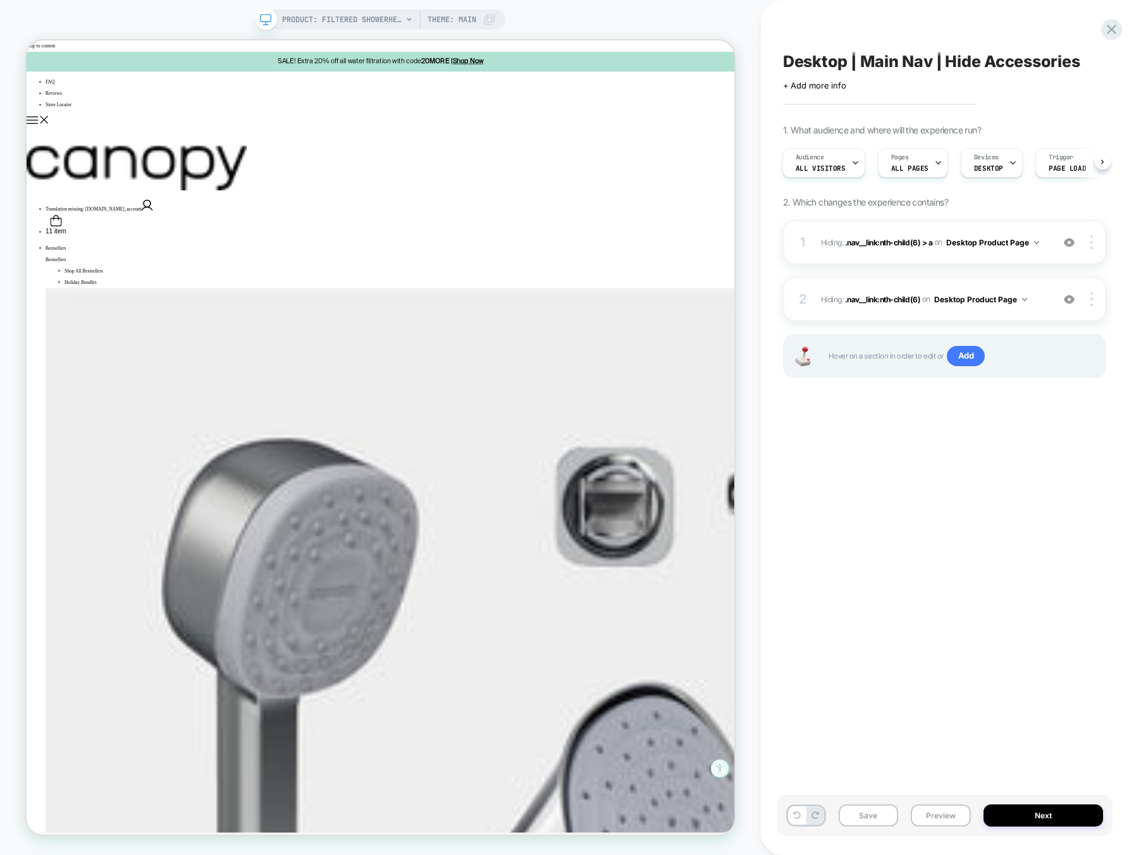
click at [941, 632] on div "Desktop | Main Nav | Hide Accessories Click to edit experience details + Add mo…" at bounding box center [945, 428] width 336 height 830
click at [875, 777] on button "Save" at bounding box center [869, 815] width 60 height 22
click at [1037, 777] on button "Next" at bounding box center [1043, 815] width 120 height 22
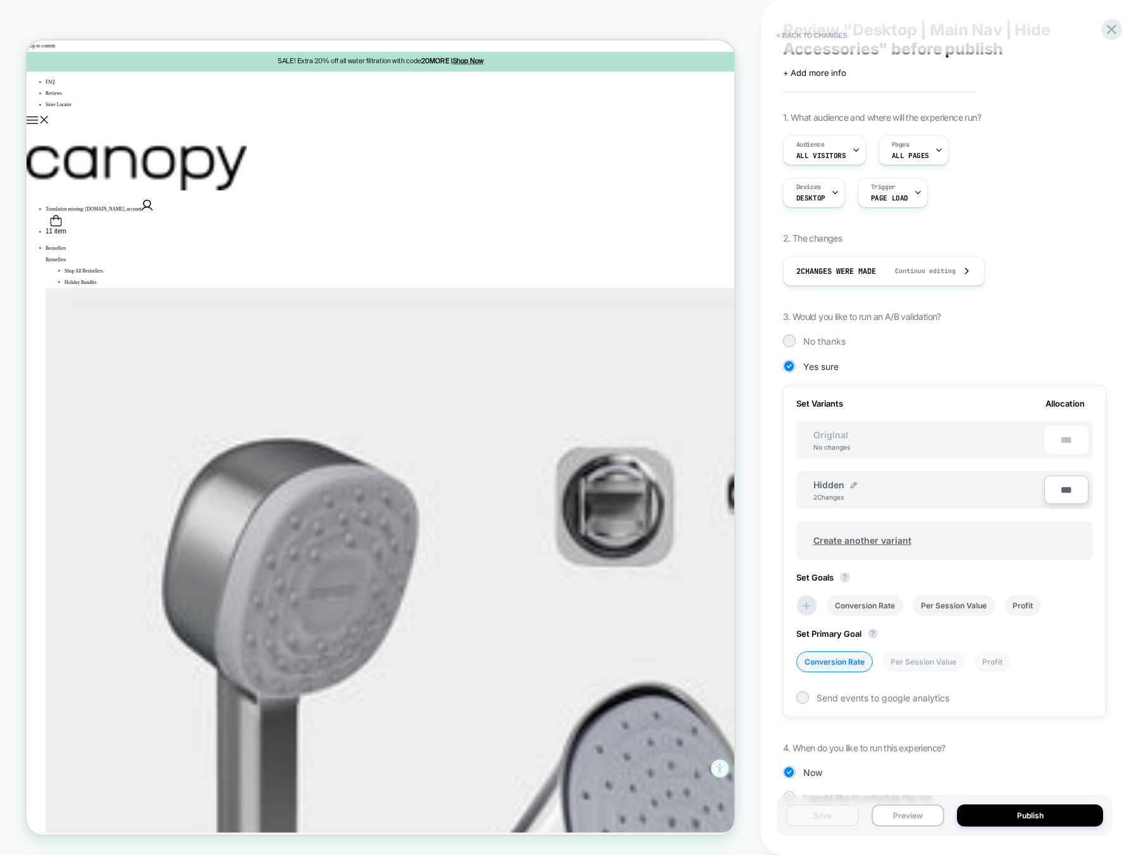
scroll to position [63, 0]
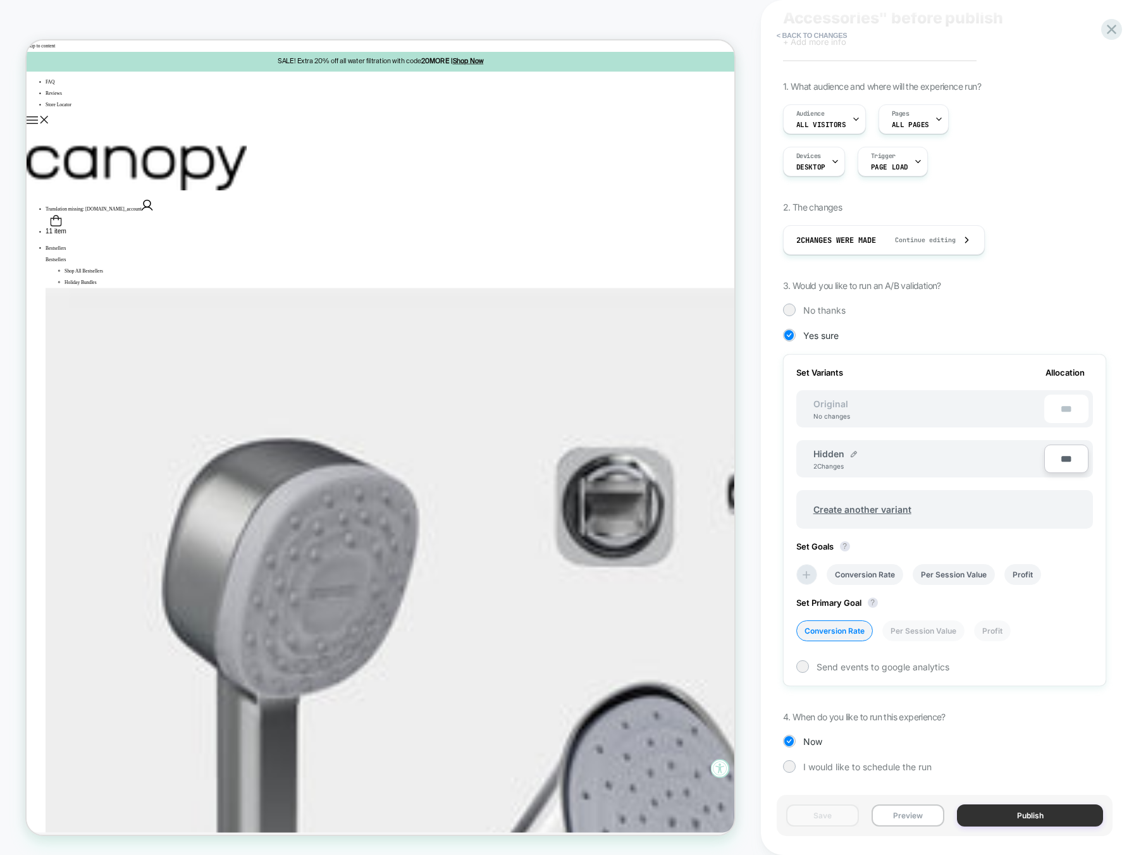
click at [994, 777] on button "Publish" at bounding box center [1030, 815] width 146 height 22
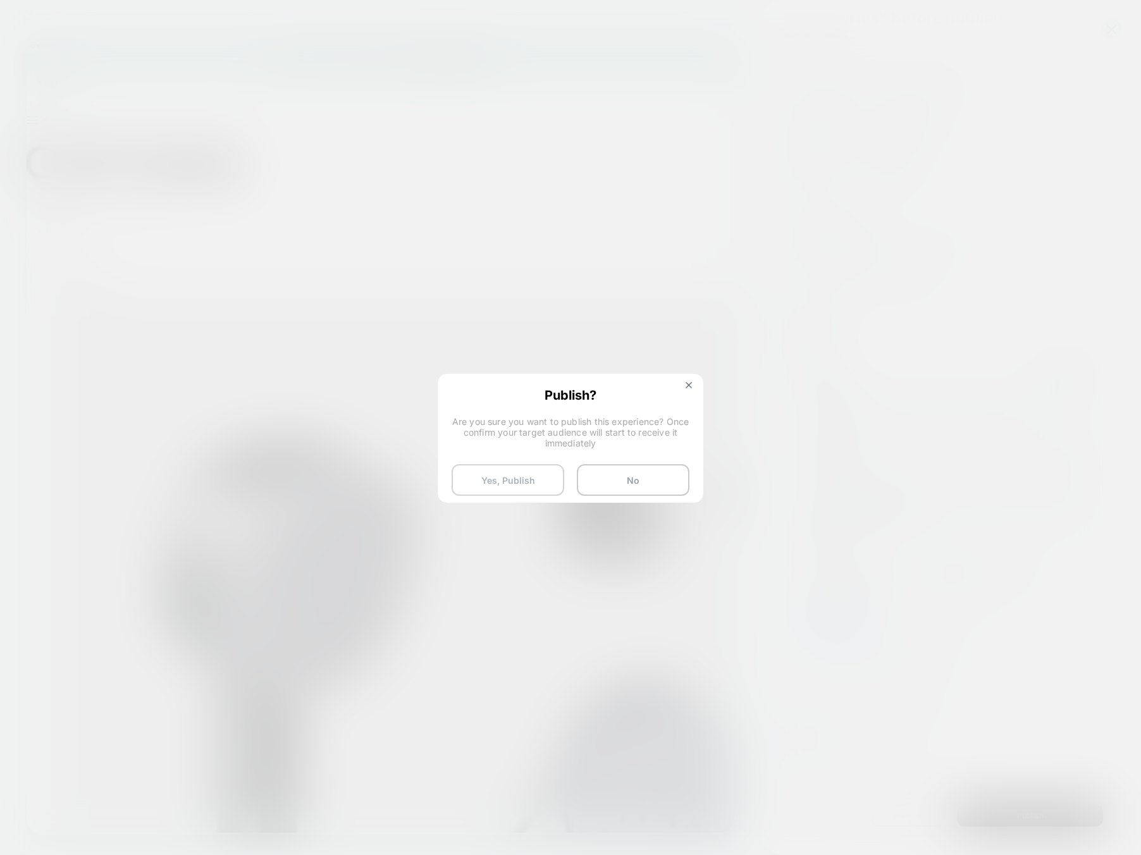
click at [510, 472] on button "Yes, Publish" at bounding box center [508, 480] width 113 height 32
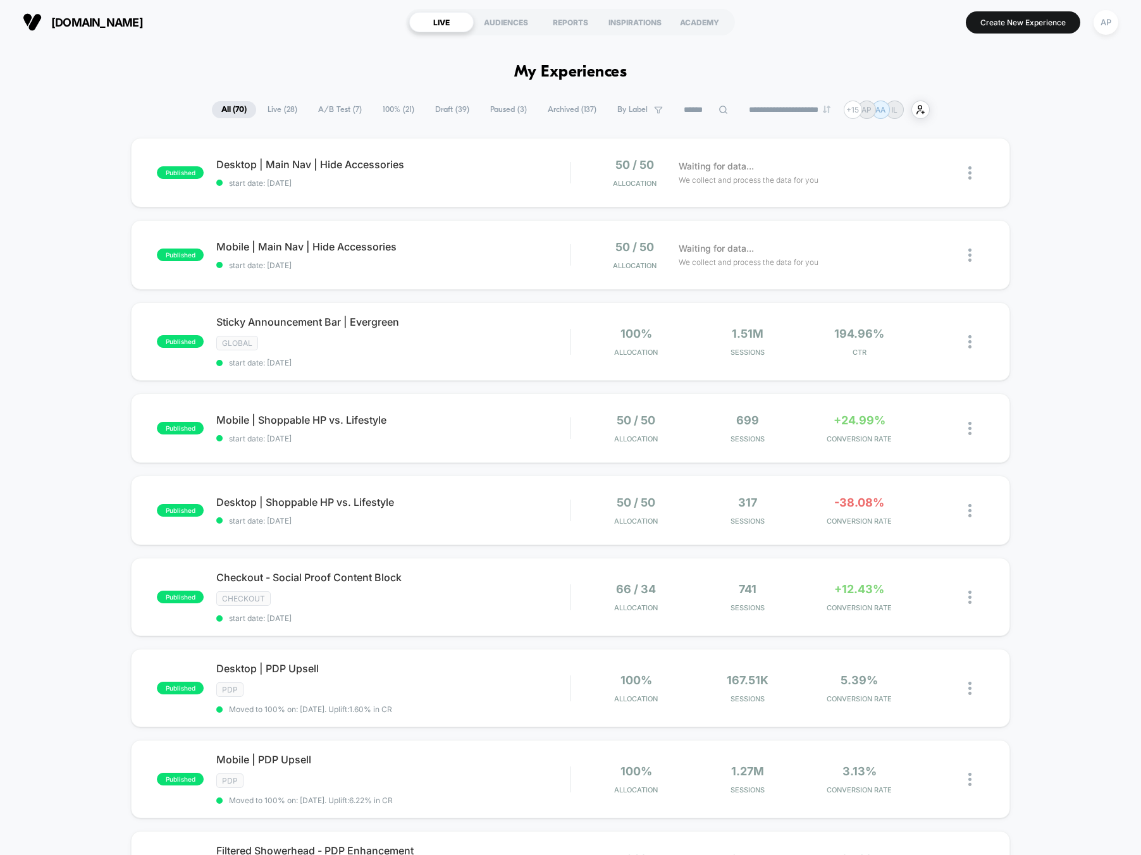
click at [340, 111] on span "A/B Test ( 7 )" at bounding box center [340, 109] width 63 height 17
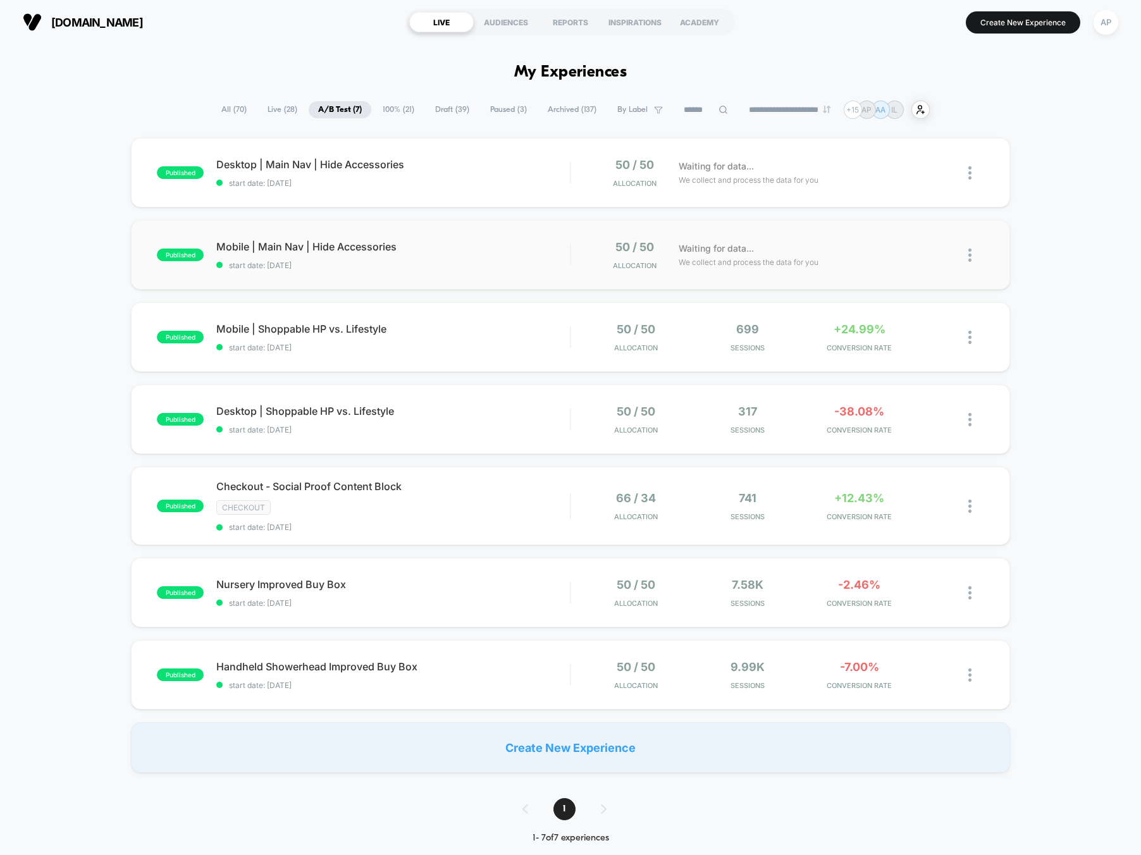
click at [505, 271] on div "published Mobile | Main Nav | Hide Accessories start date: [DATE] 50 / 50 Alloc…" at bounding box center [570, 255] width 878 height 70
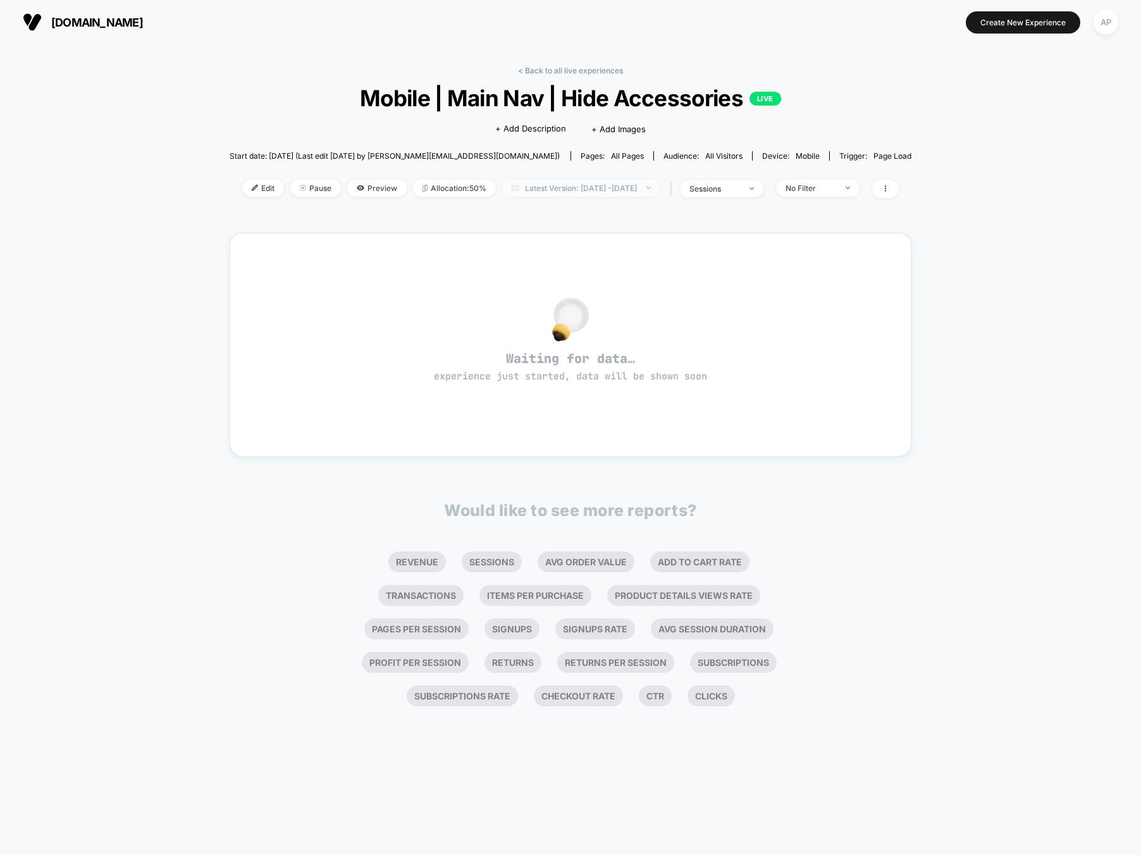
click at [524, 188] on span "Latest Version: Oct 3, 2025 - Oct 3, 2025" at bounding box center [581, 188] width 158 height 17
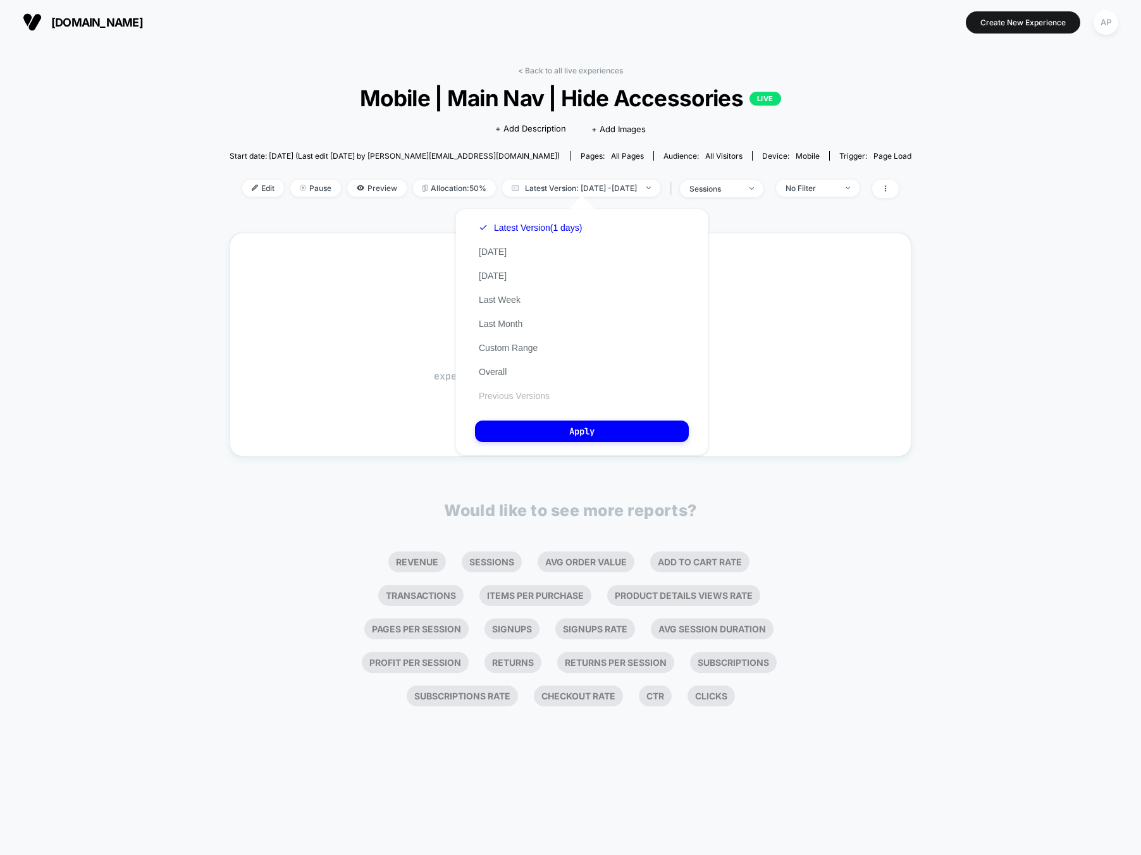
click at [534, 390] on button "Previous Versions" at bounding box center [514, 395] width 78 height 11
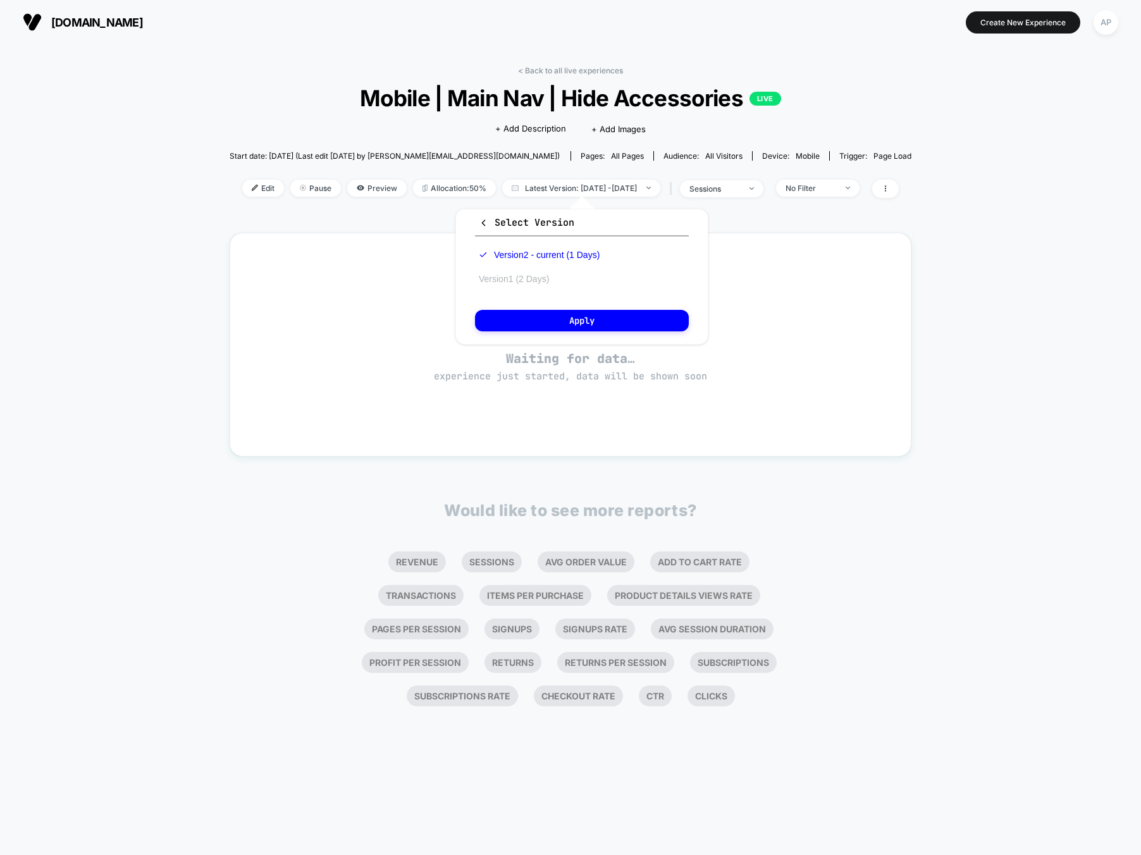
click at [525, 275] on button "Version 1 (2 Days)" at bounding box center [514, 278] width 78 height 11
click at [565, 327] on button "Apply" at bounding box center [582, 321] width 214 height 22
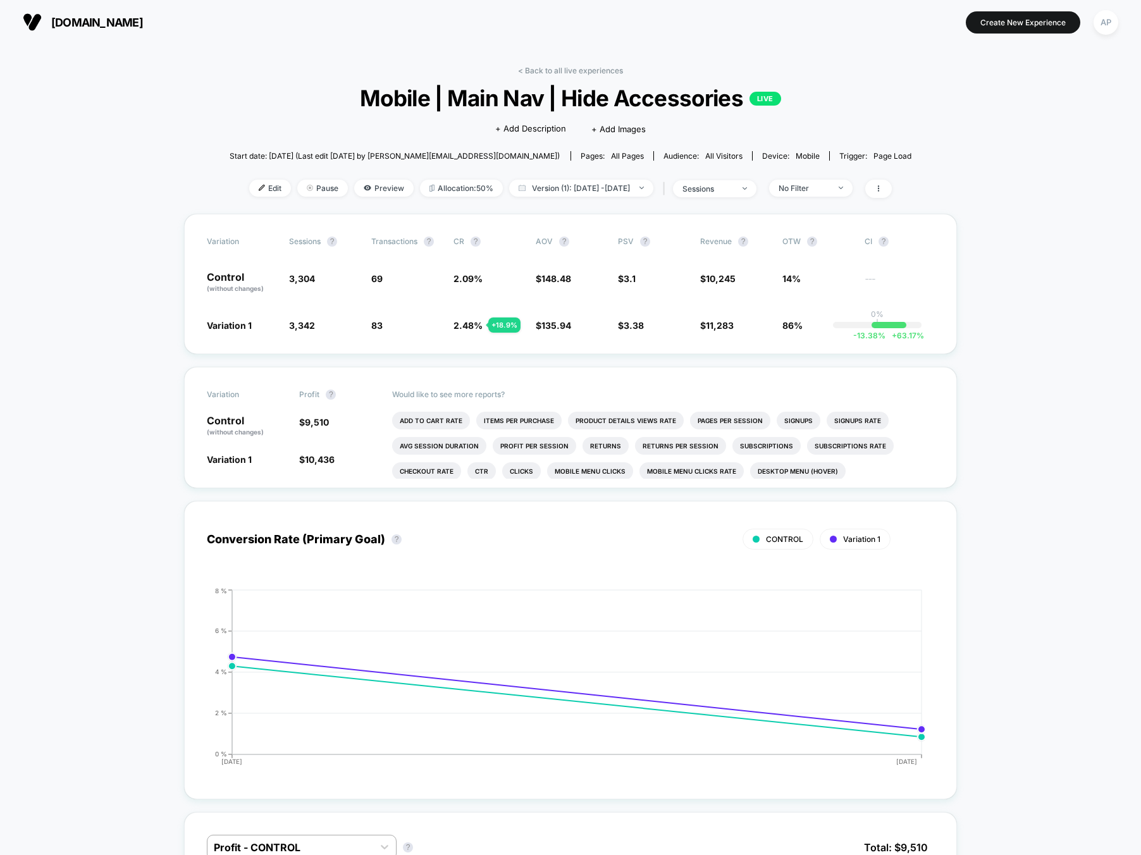
click at [804, 178] on div "< Back to all live experiences Mobile | Main Nav | Hide Accessories LIVE Click …" at bounding box center [571, 140] width 682 height 148
click at [819, 188] on div "No Filter" at bounding box center [803, 187] width 51 height 9
click at [818, 287] on span "Returning Visitors" at bounding box center [824, 285] width 73 height 11
click at [846, 371] on button "Save" at bounding box center [826, 371] width 116 height 21
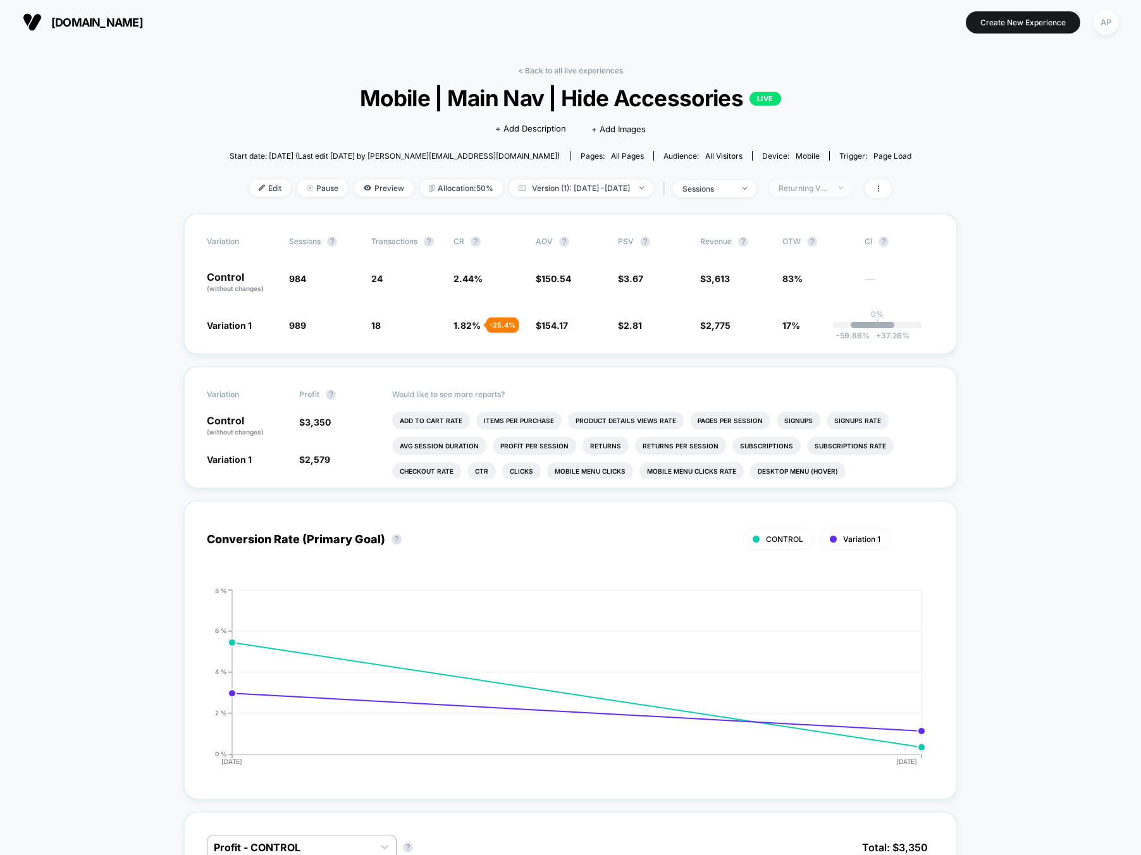
click at [796, 187] on span "Returning Visitors" at bounding box center [810, 188] width 83 height 17
drag, startPoint x: 811, startPoint y: 312, endPoint x: 833, endPoint y: 370, distance: 62.2
click at [811, 312] on span "New Visitors" at bounding box center [814, 310] width 52 height 11
click at [836, 374] on button "Save" at bounding box center [826, 371] width 116 height 21
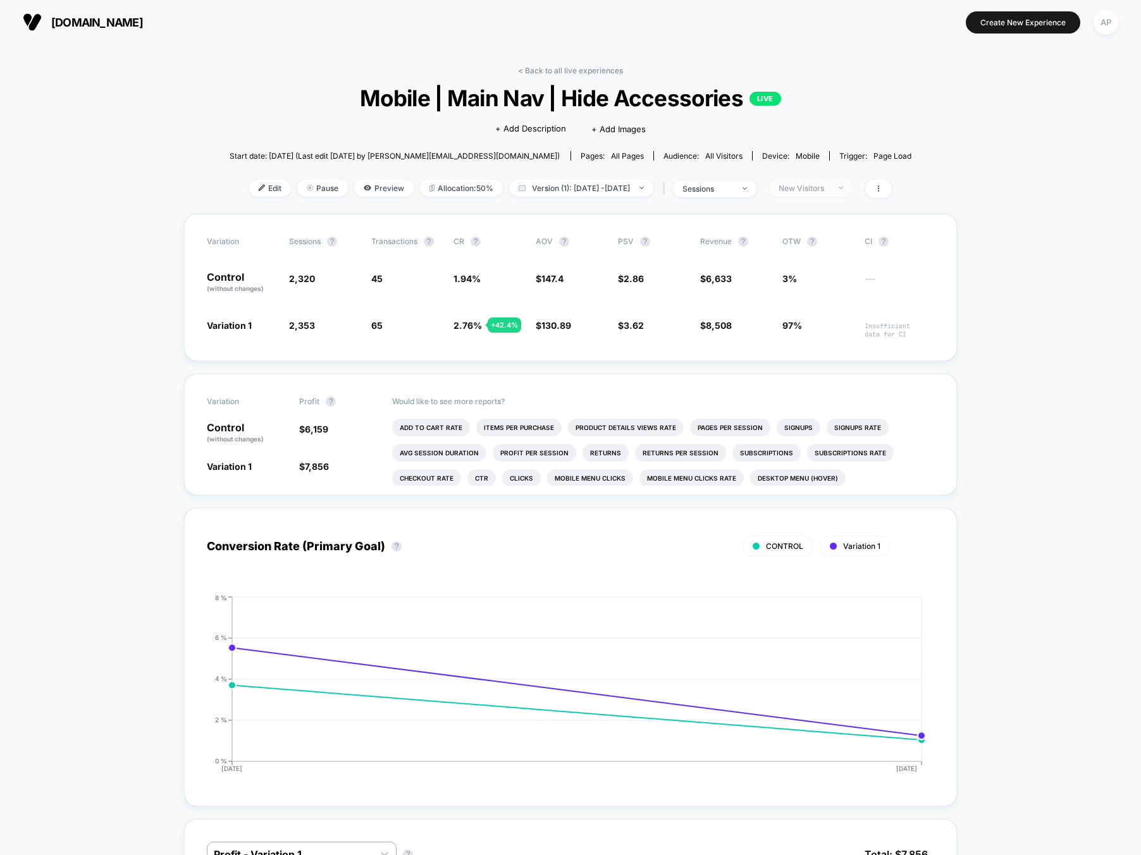
click at [841, 180] on span "New Visitors" at bounding box center [810, 188] width 83 height 17
click at [813, 286] on span "Returning Visitors" at bounding box center [824, 285] width 73 height 11
click at [852, 369] on button "Save" at bounding box center [826, 371] width 116 height 21
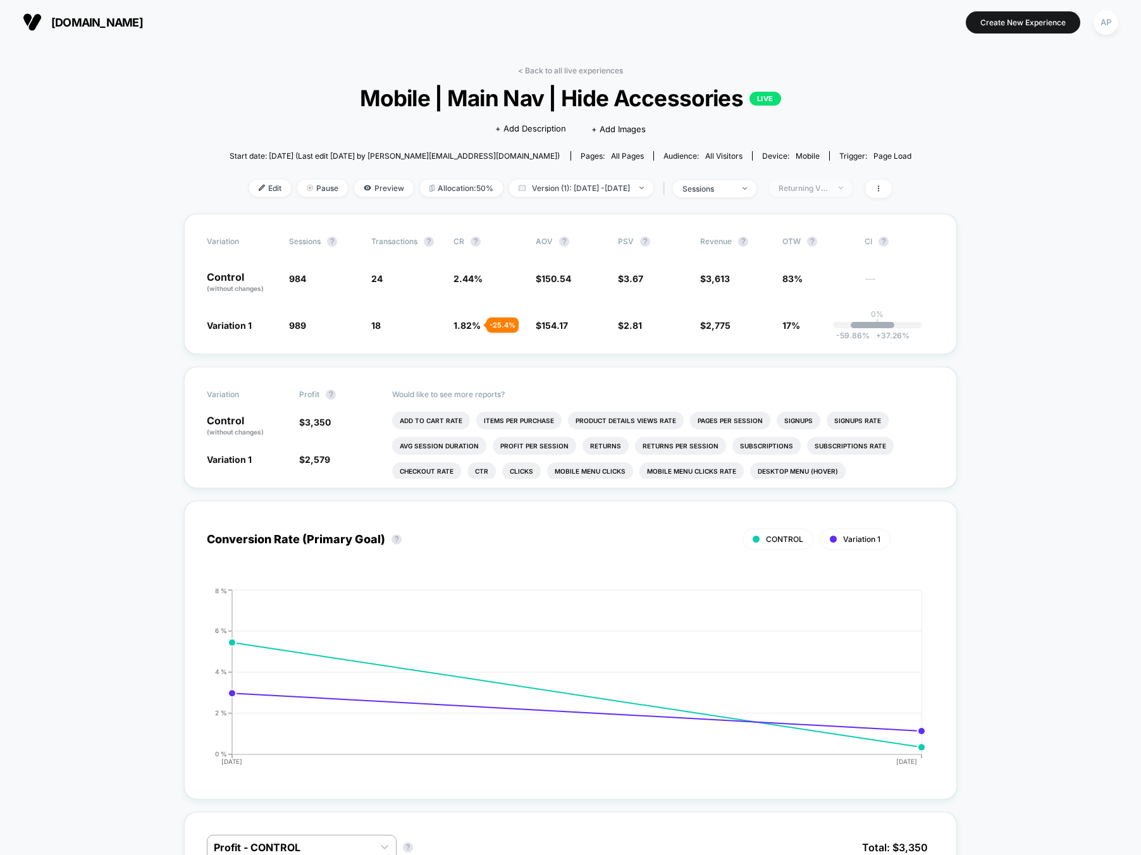
click at [828, 187] on div "Returning Visitors" at bounding box center [803, 187] width 51 height 9
click at [804, 314] on span "New Visitors" at bounding box center [814, 310] width 52 height 11
click at [834, 370] on button "Save" at bounding box center [826, 371] width 116 height 21
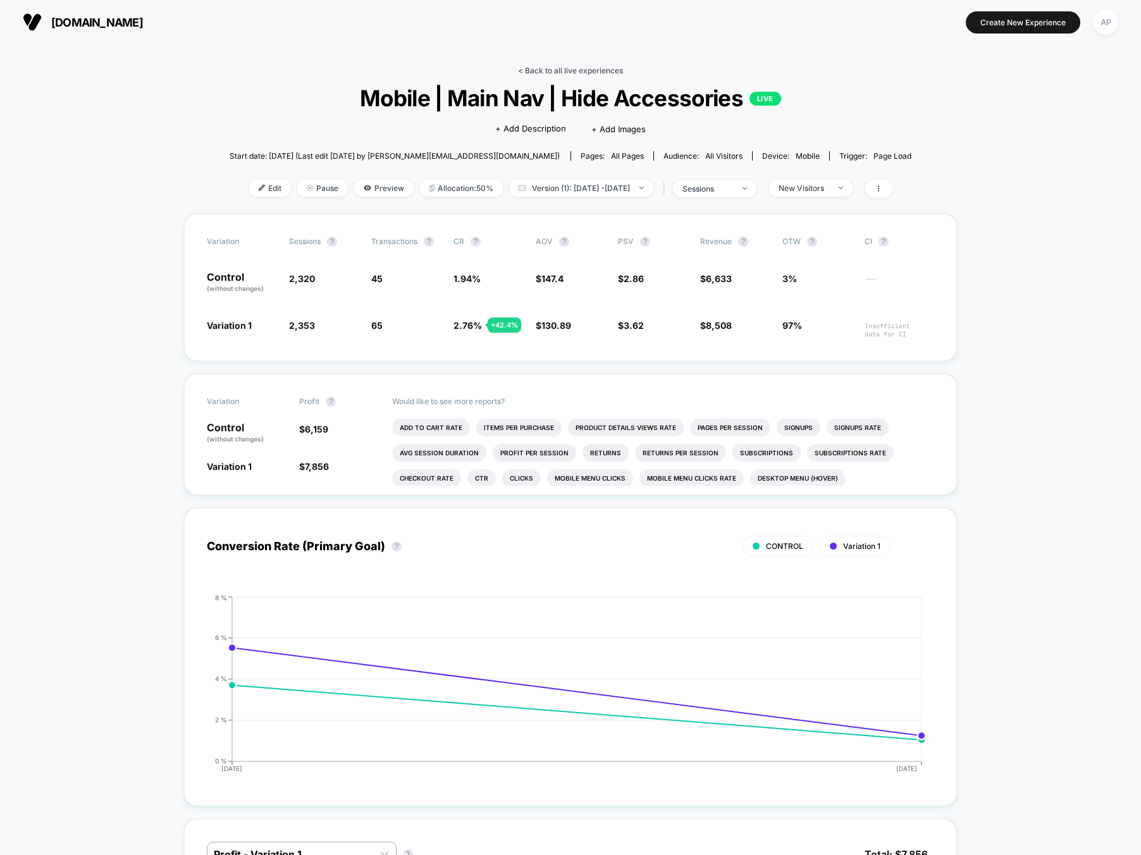
click at [595, 70] on link "< Back to all live experiences" at bounding box center [570, 70] width 105 height 9
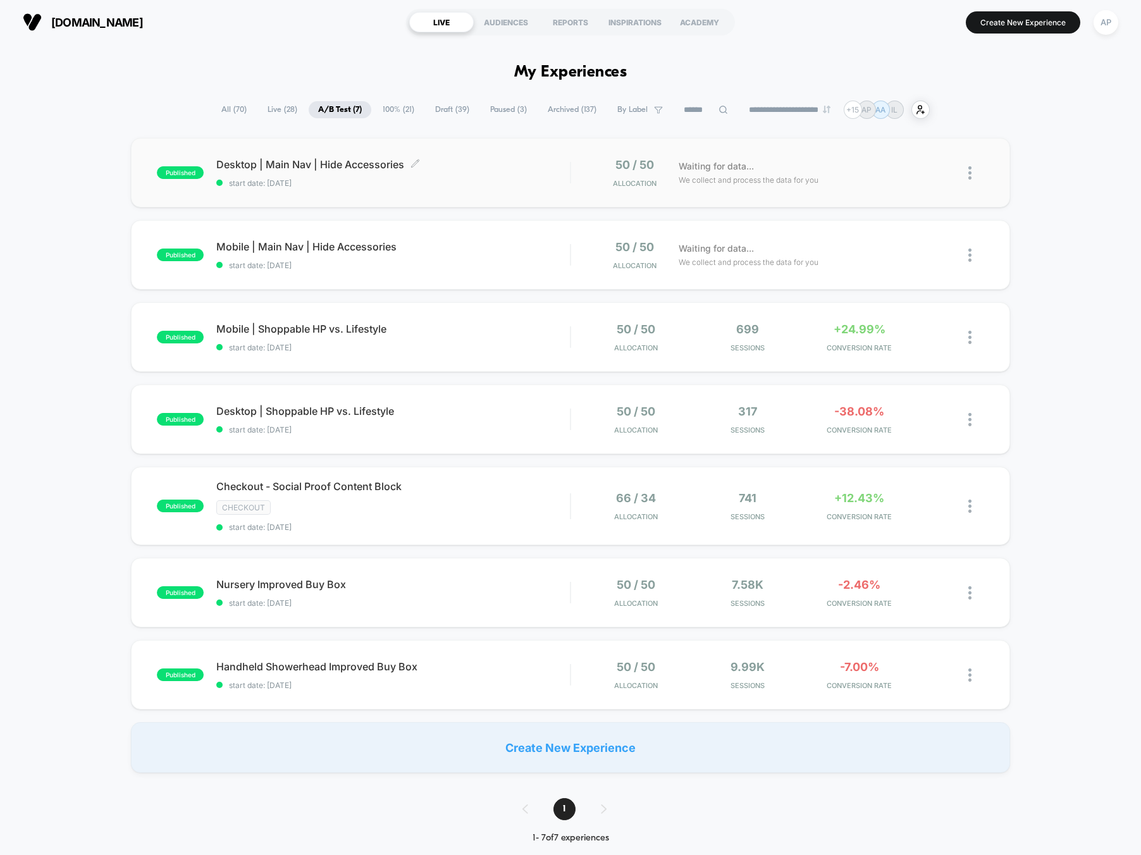
click at [514, 181] on span "start date: [DATE]" at bounding box center [393, 182] width 354 height 9
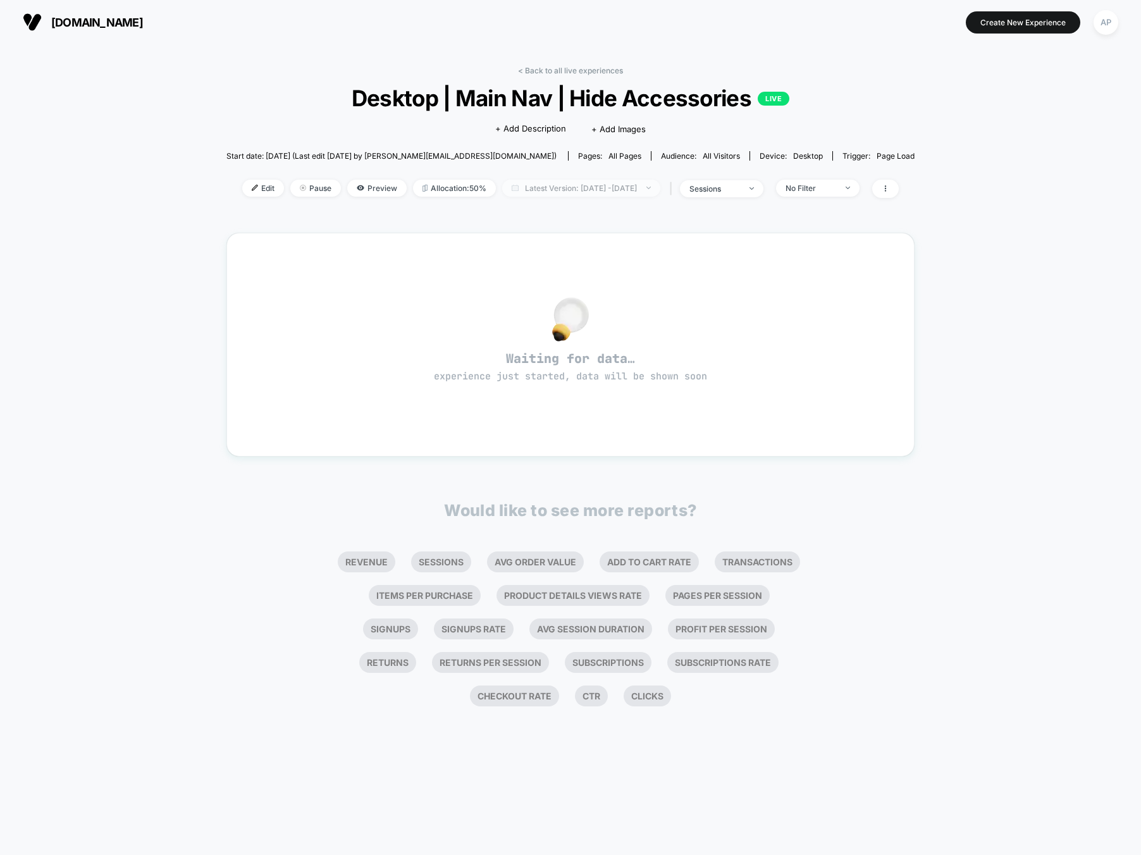
click at [526, 187] on span "Latest Version: Oct 3, 2025 - Oct 3, 2025" at bounding box center [581, 188] width 158 height 17
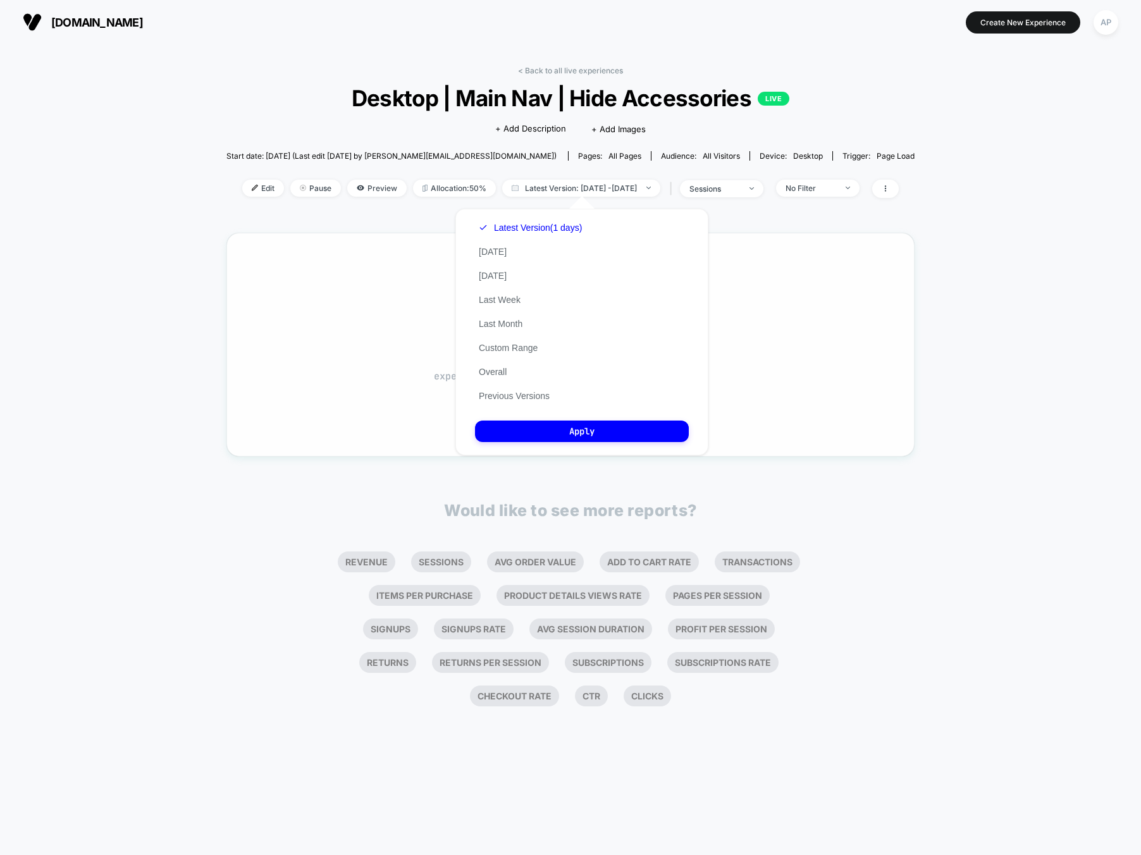
drag, startPoint x: 541, startPoint y: 398, endPoint x: 586, endPoint y: 421, distance: 50.9
click at [541, 398] on button "Previous Versions" at bounding box center [514, 395] width 78 height 11
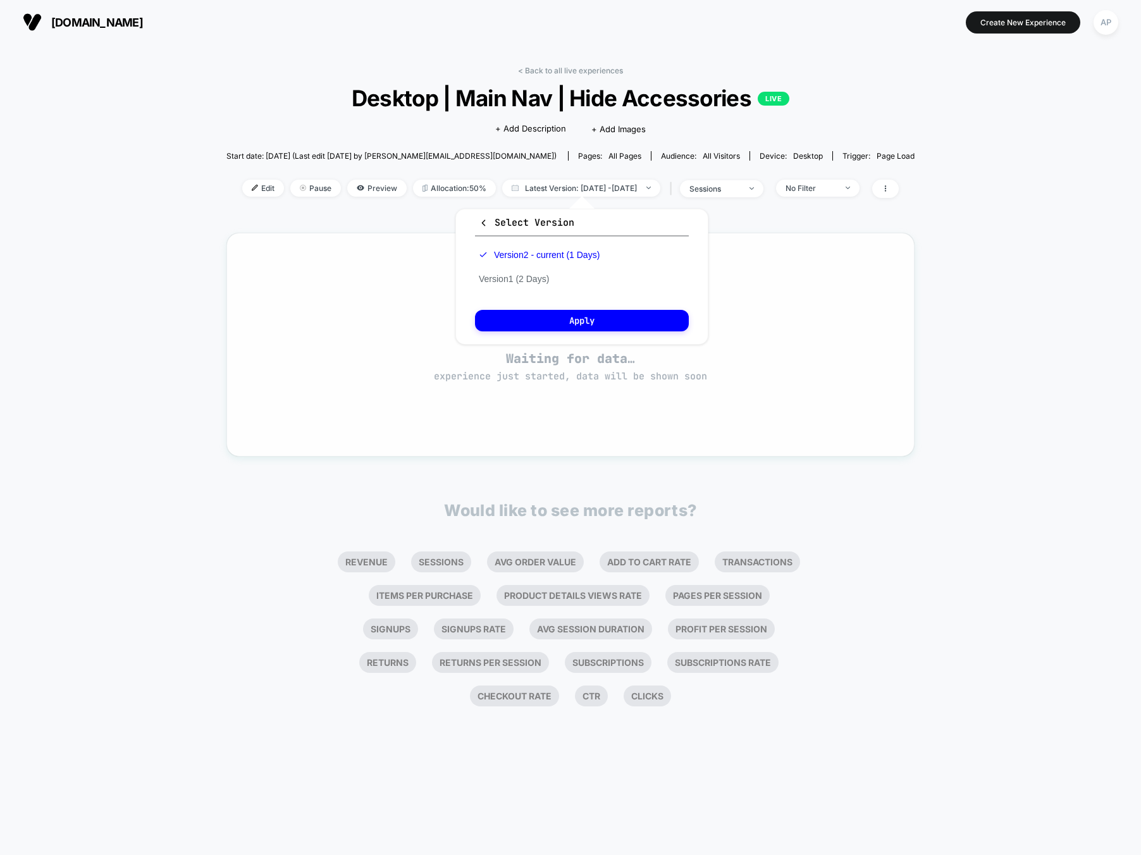
click at [601, 426] on div "Waiting for data… experience just started, data will be shown soon" at bounding box center [570, 344] width 643 height 178
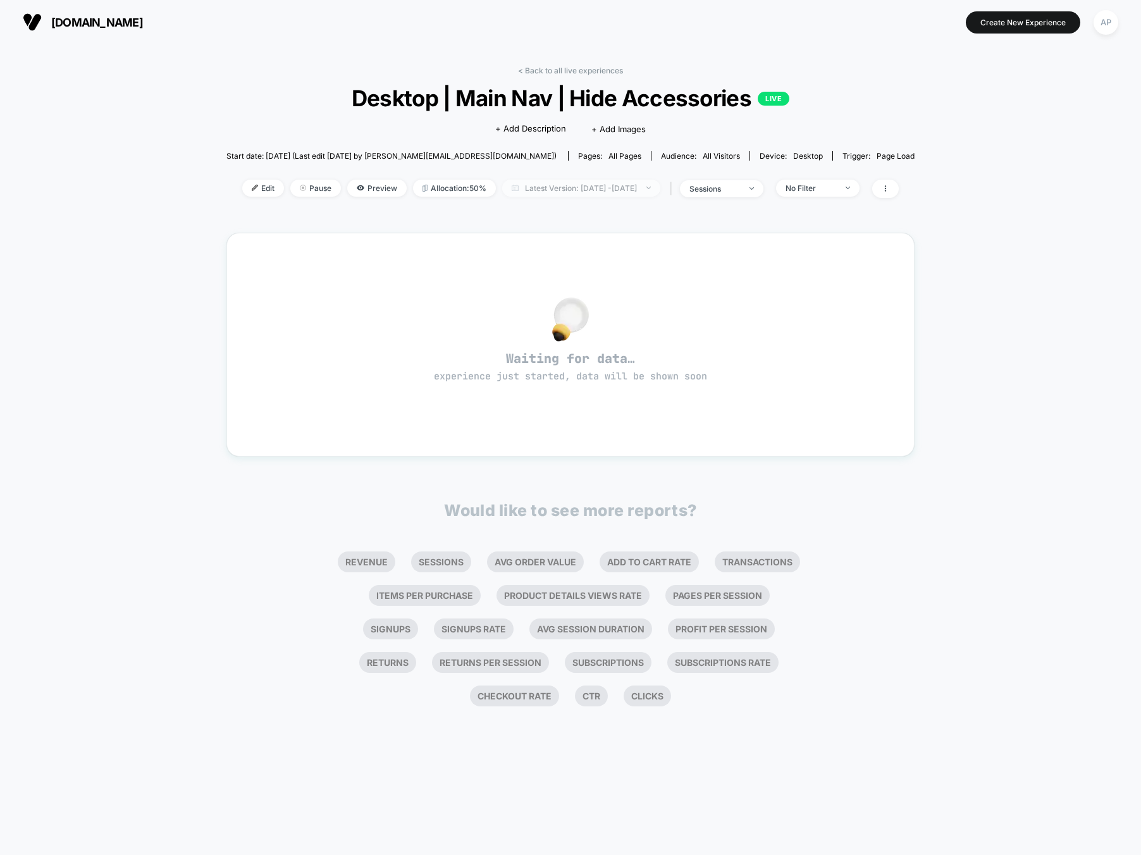
click at [551, 191] on span "Latest Version: Oct 3, 2025 - Oct 3, 2025" at bounding box center [581, 188] width 158 height 17
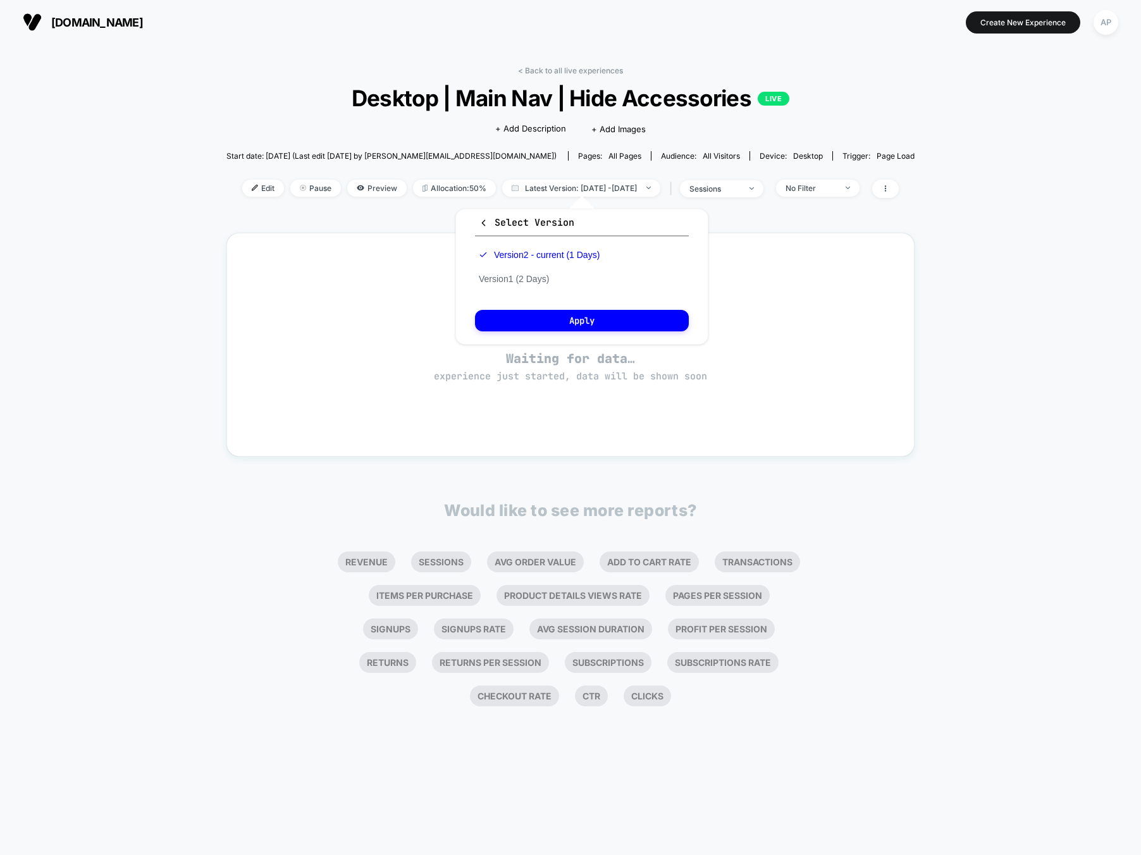
click at [523, 288] on div "Version 2 - current (1 Days) Version 1 (2 Days)" at bounding box center [539, 267] width 128 height 48
click at [523, 281] on button "Version 1 (2 Days)" at bounding box center [514, 278] width 78 height 11
click at [559, 322] on button "Apply" at bounding box center [582, 321] width 214 height 22
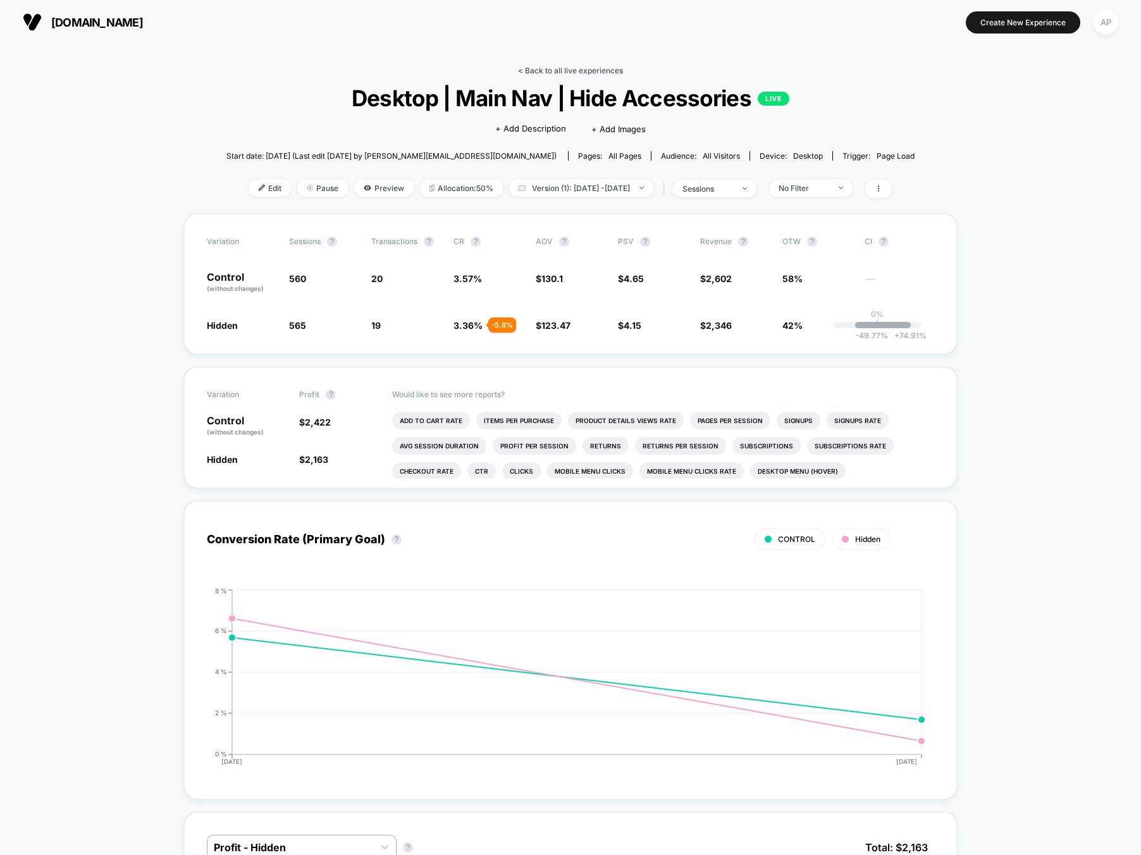
click at [596, 67] on link "< Back to all live experiences" at bounding box center [570, 70] width 105 height 9
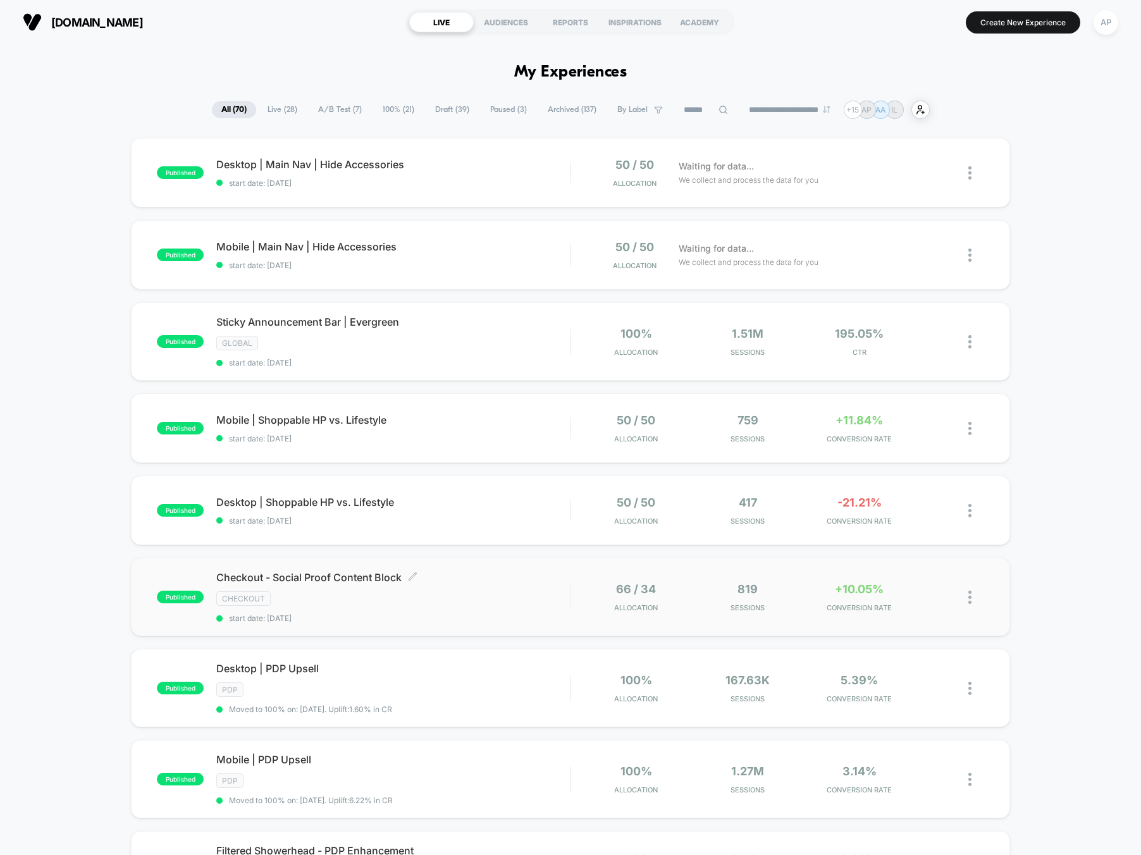
click at [546, 599] on div "CHECKOUT" at bounding box center [393, 598] width 354 height 15
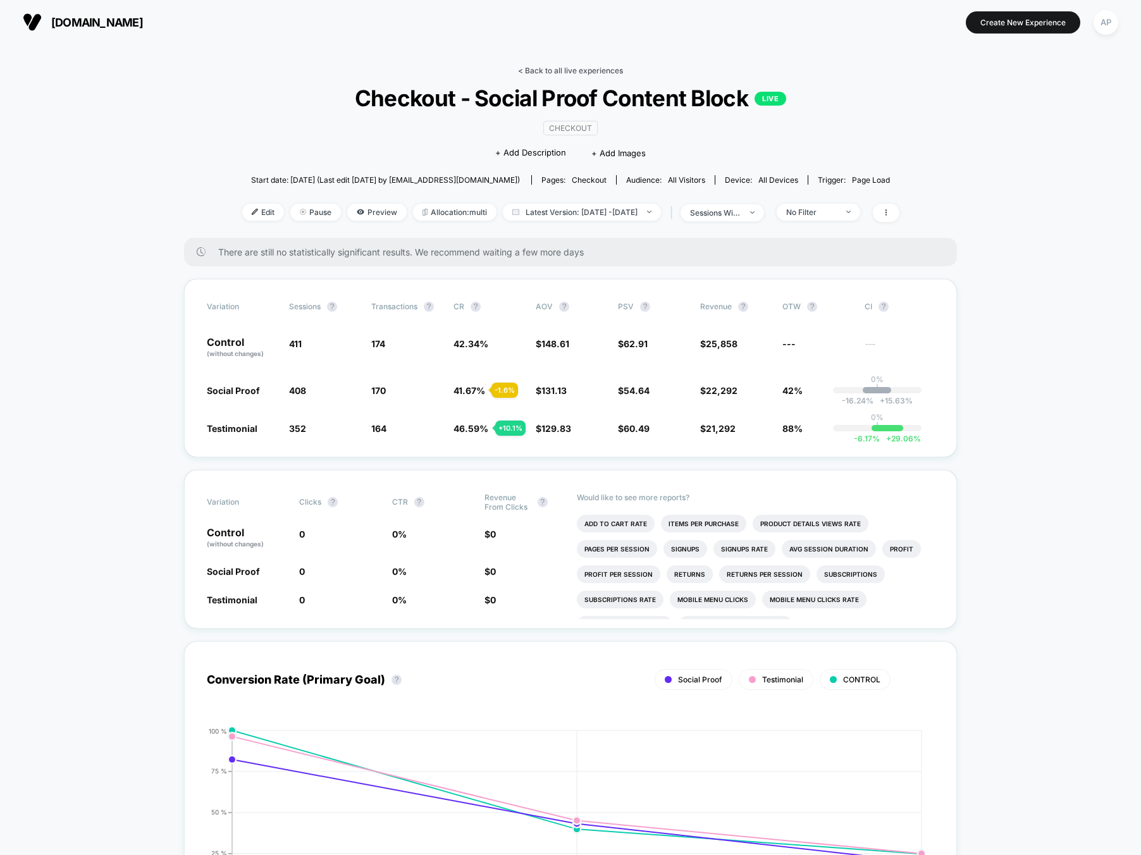
click at [575, 68] on link "< Back to all live experiences" at bounding box center [570, 70] width 105 height 9
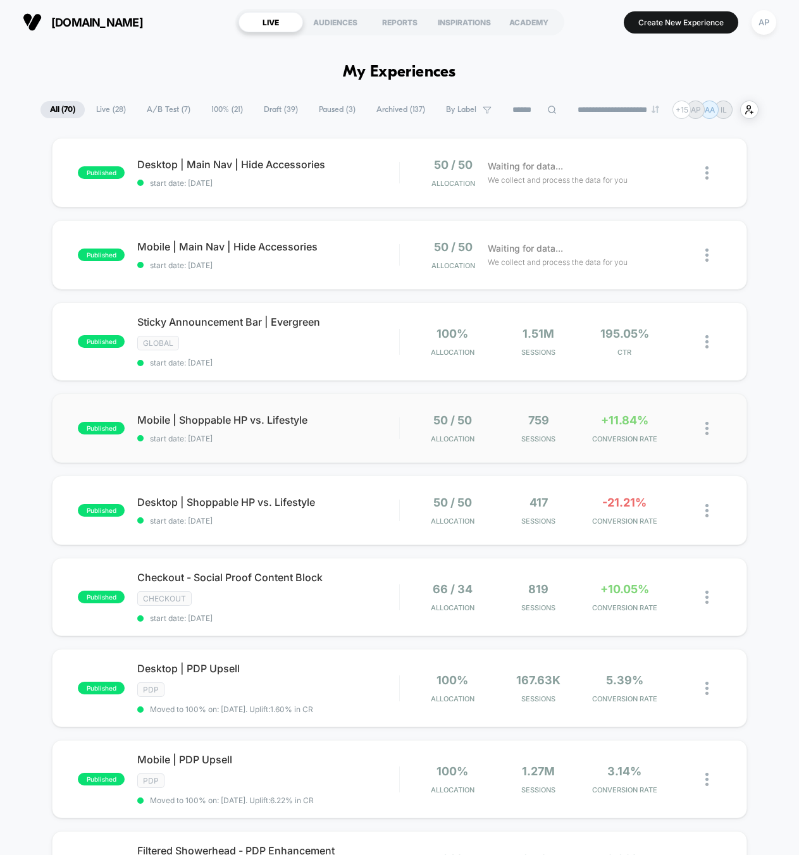
click at [362, 443] on div "published Mobile | Shoppable HP vs. Lifestyle start date: [DATE] 50 / 50 Alloca…" at bounding box center [399, 428] width 695 height 70
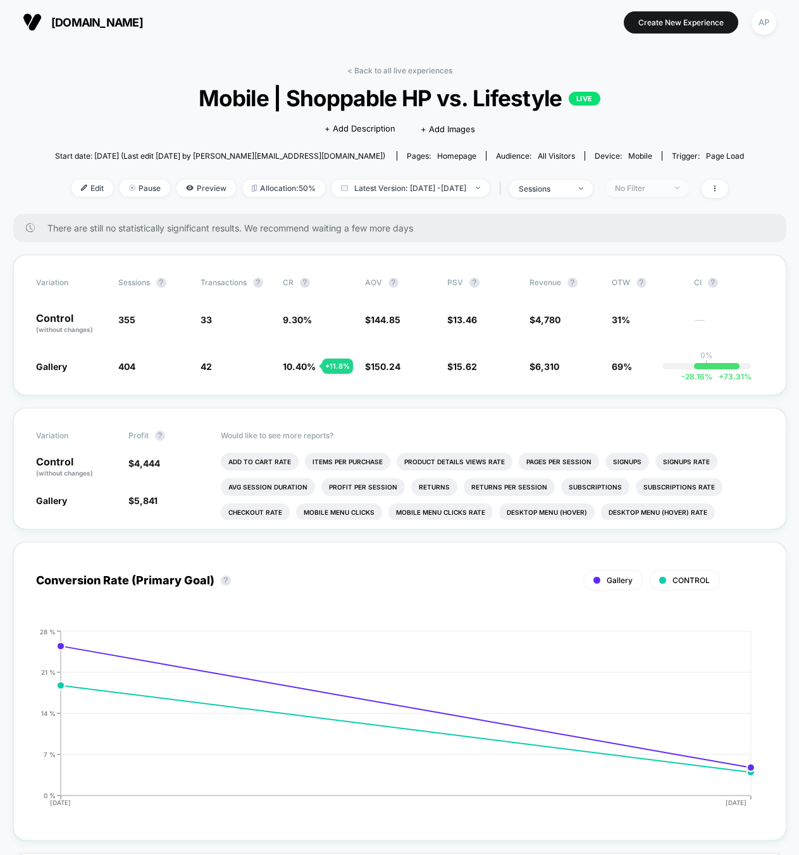
click at [655, 189] on div "No Filter" at bounding box center [640, 187] width 51 height 9
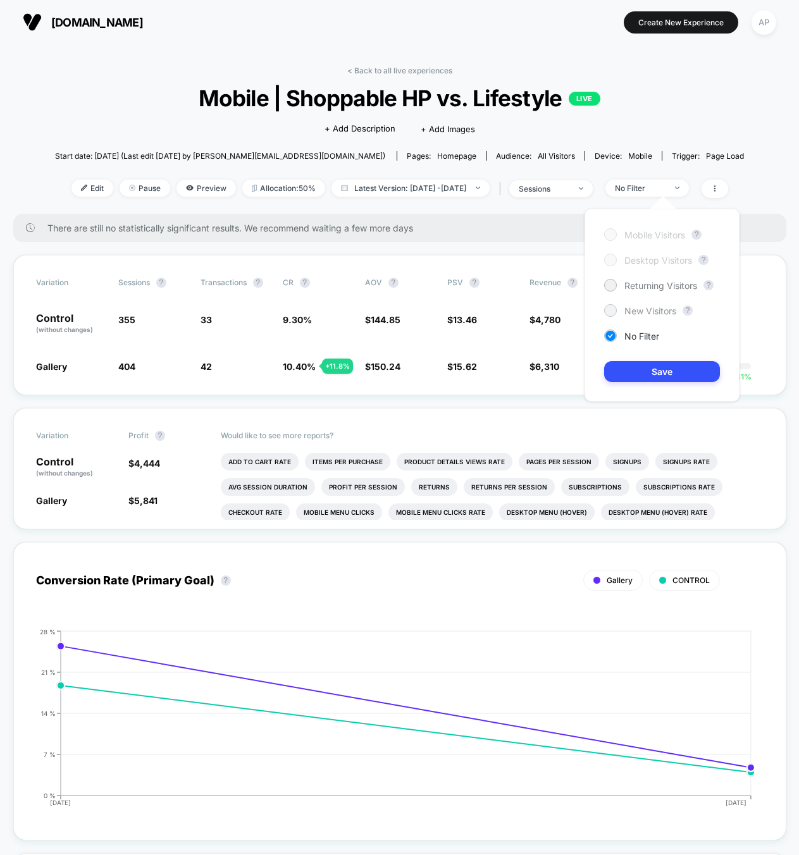
click at [648, 310] on span "New Visitors" at bounding box center [650, 310] width 52 height 11
click at [666, 364] on button "Save" at bounding box center [662, 371] width 116 height 21
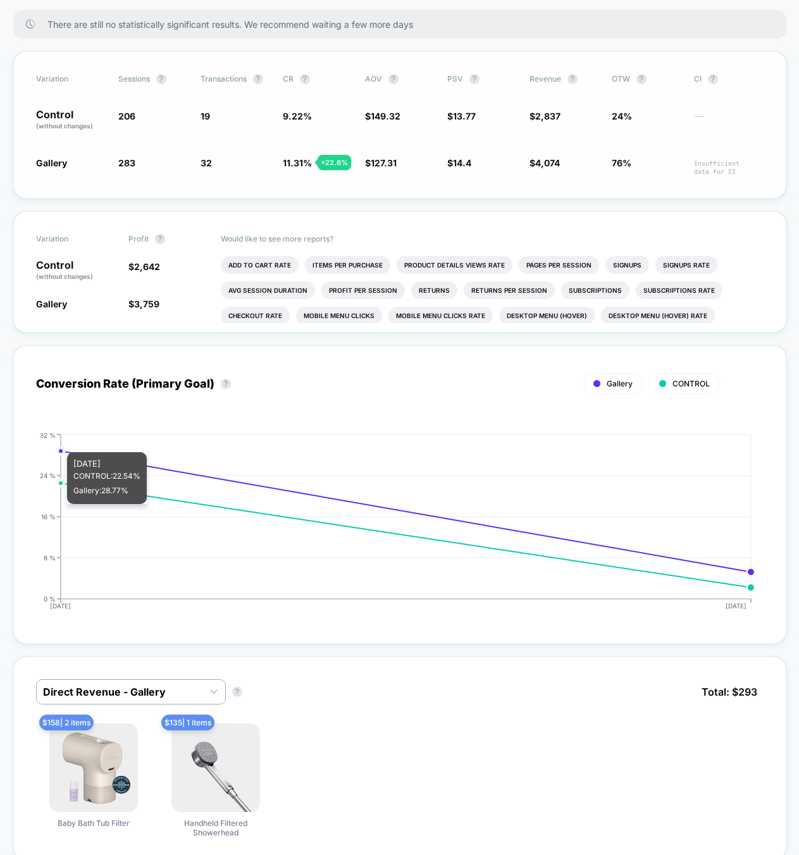
scroll to position [11, 0]
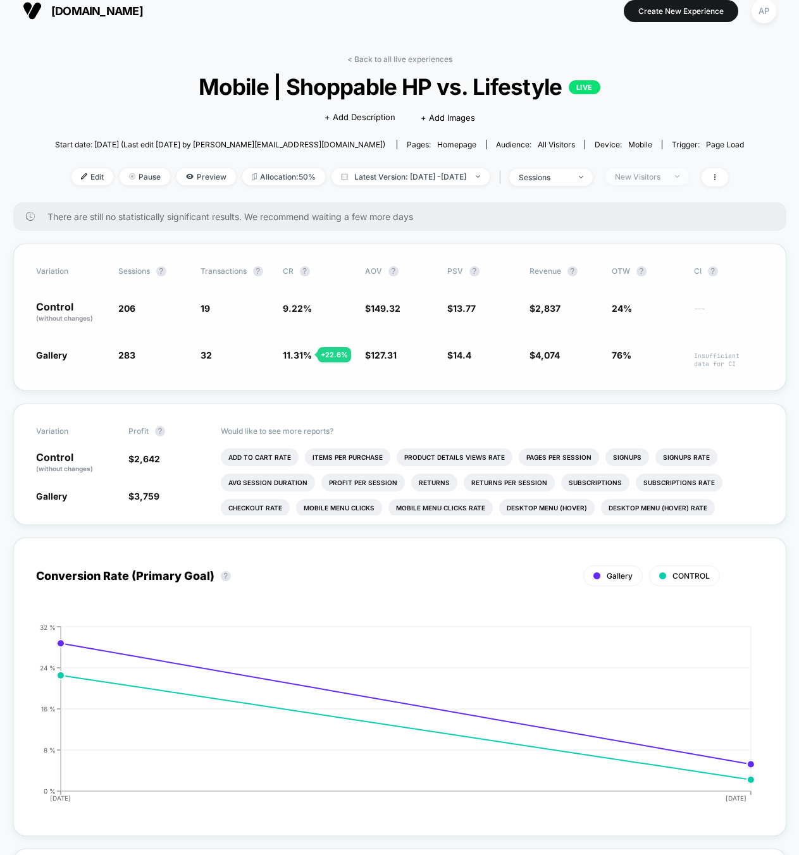
click at [653, 180] on div "New Visitors" at bounding box center [640, 176] width 51 height 9
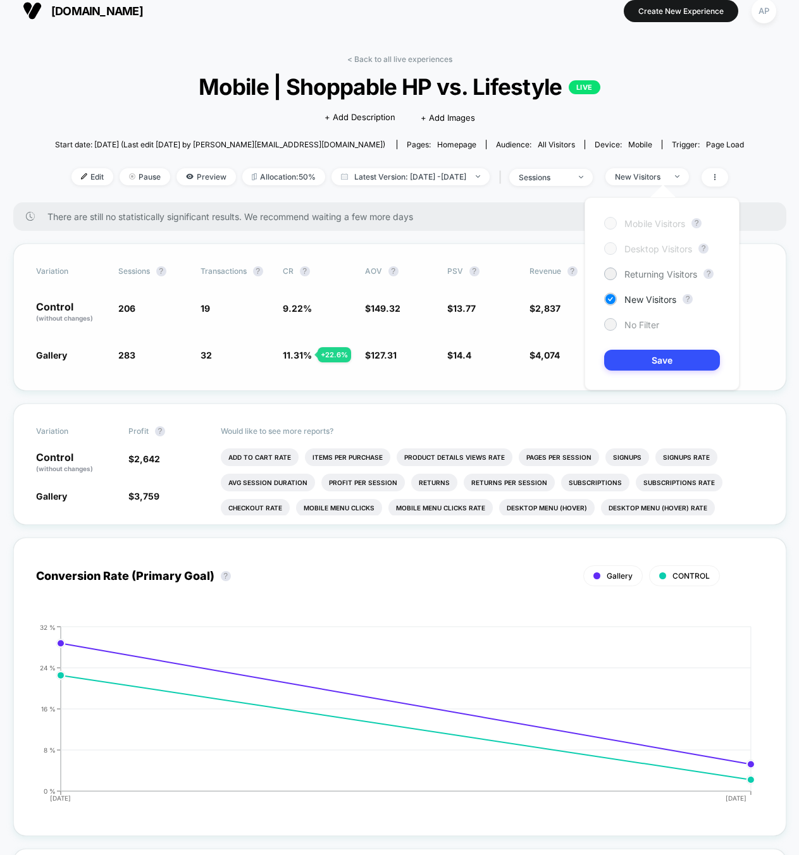
click at [640, 327] on span "No Filter" at bounding box center [641, 324] width 35 height 11
click at [677, 357] on button "Save" at bounding box center [662, 360] width 116 height 21
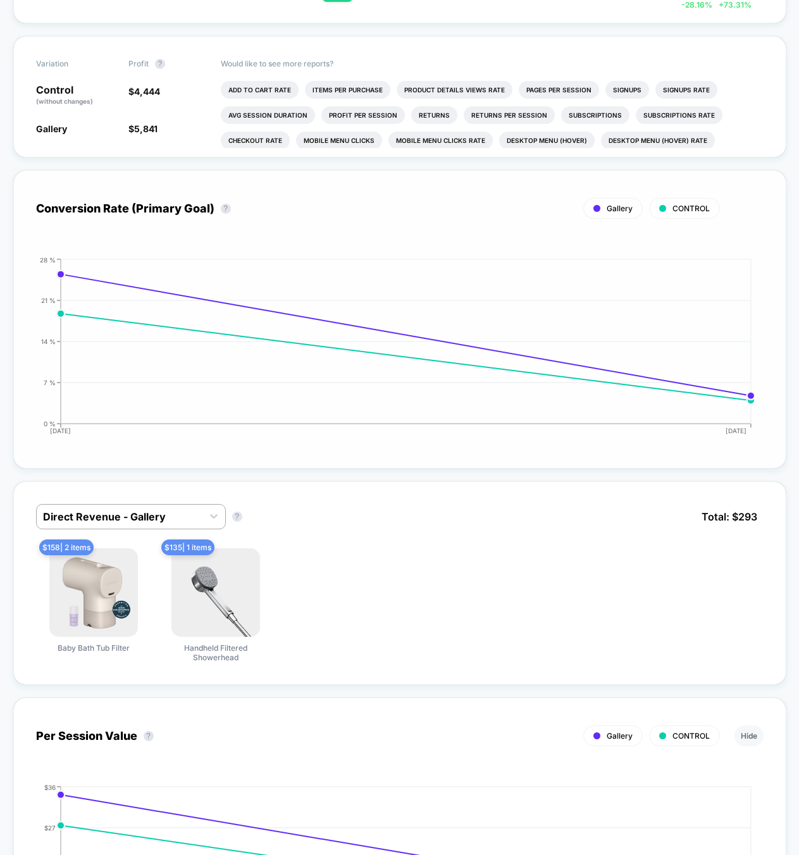
scroll to position [460, 0]
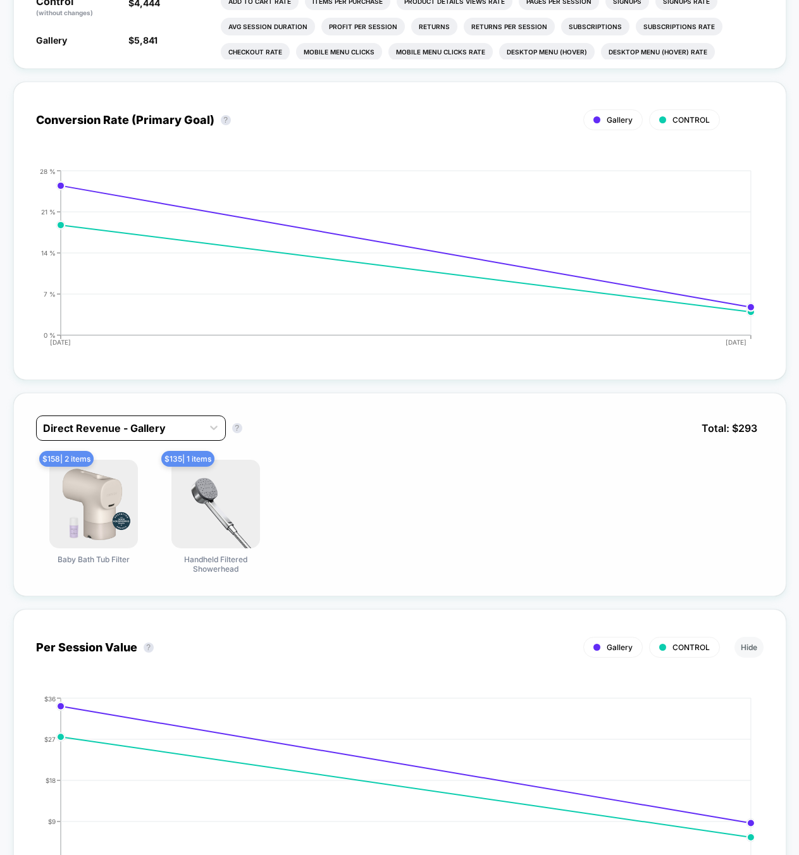
click at [142, 431] on div at bounding box center [119, 428] width 153 height 15
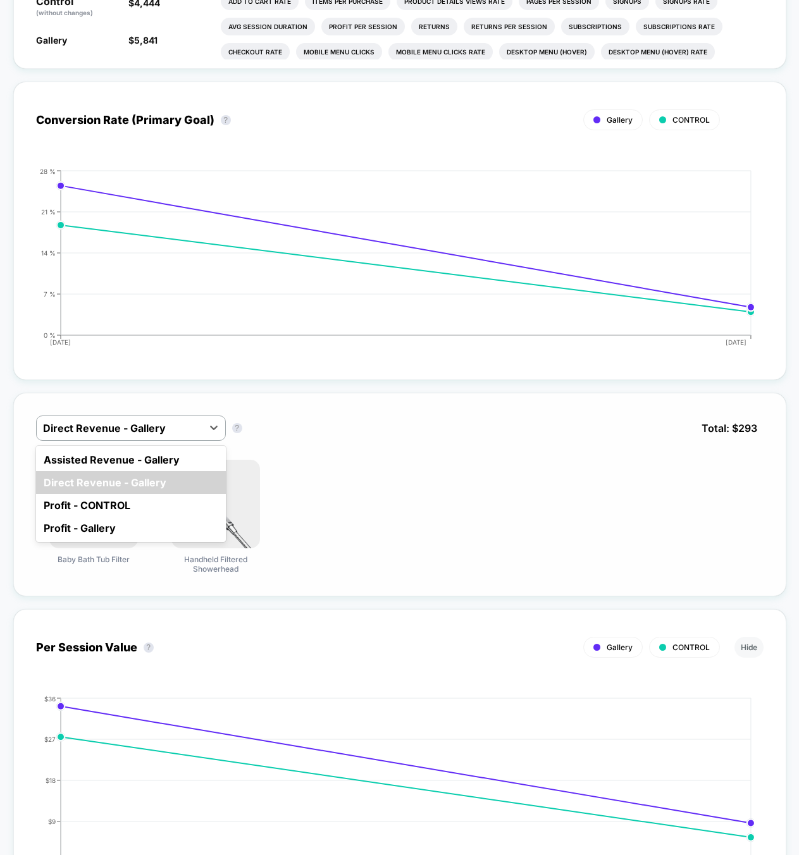
click at [415, 460] on div "$ 158 | 2 items Baby Bath Tub Filter $ 135 | 1 items Handheld Filtered Showerhe…" at bounding box center [399, 517] width 727 height 114
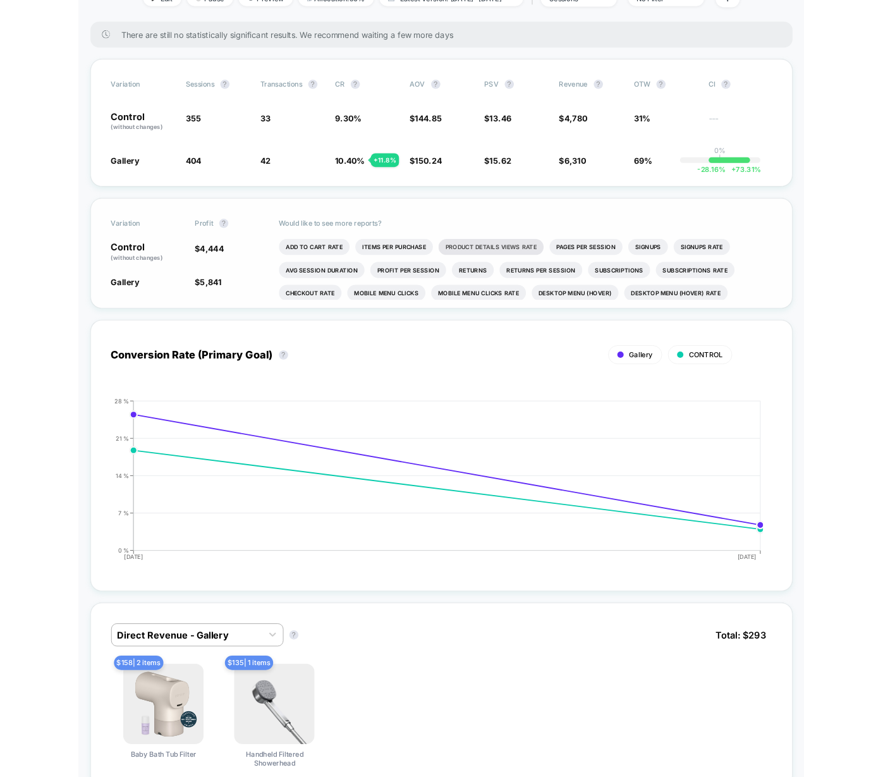
scroll to position [0, 0]
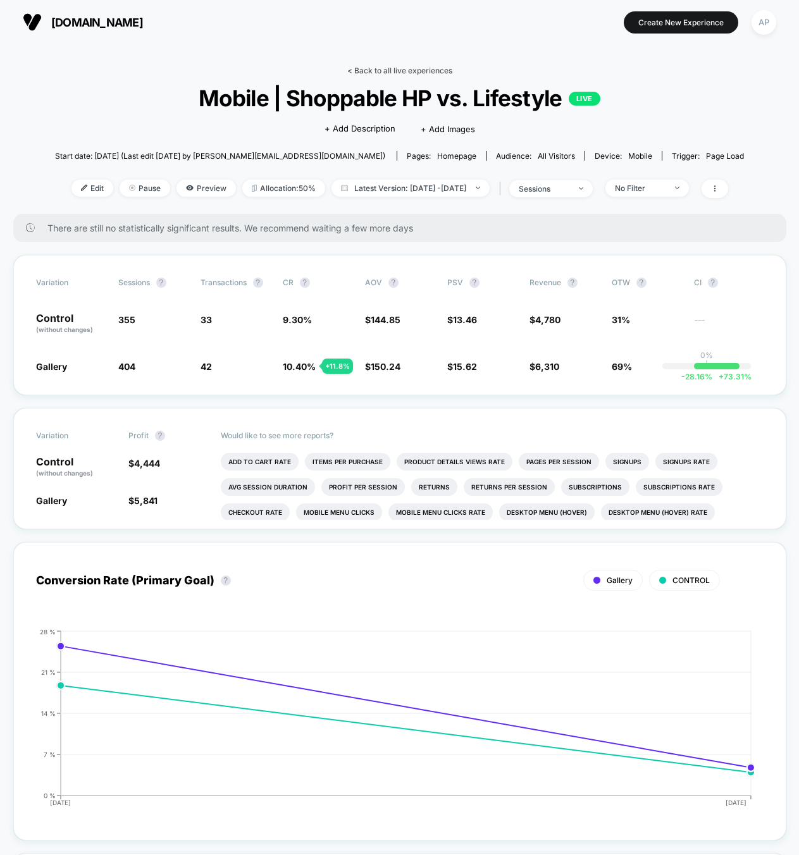
click at [414, 67] on link "< Back to all live experiences" at bounding box center [399, 70] width 105 height 9
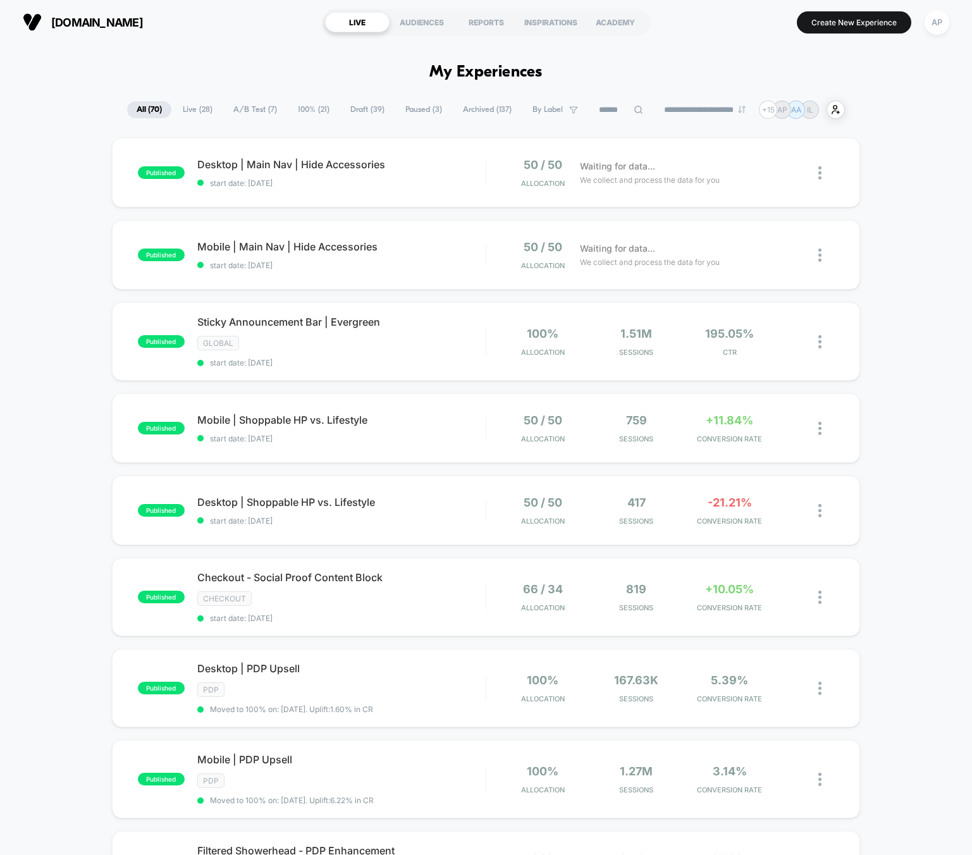
click at [298, 108] on span "100% ( 21 )" at bounding box center [313, 109] width 51 height 17
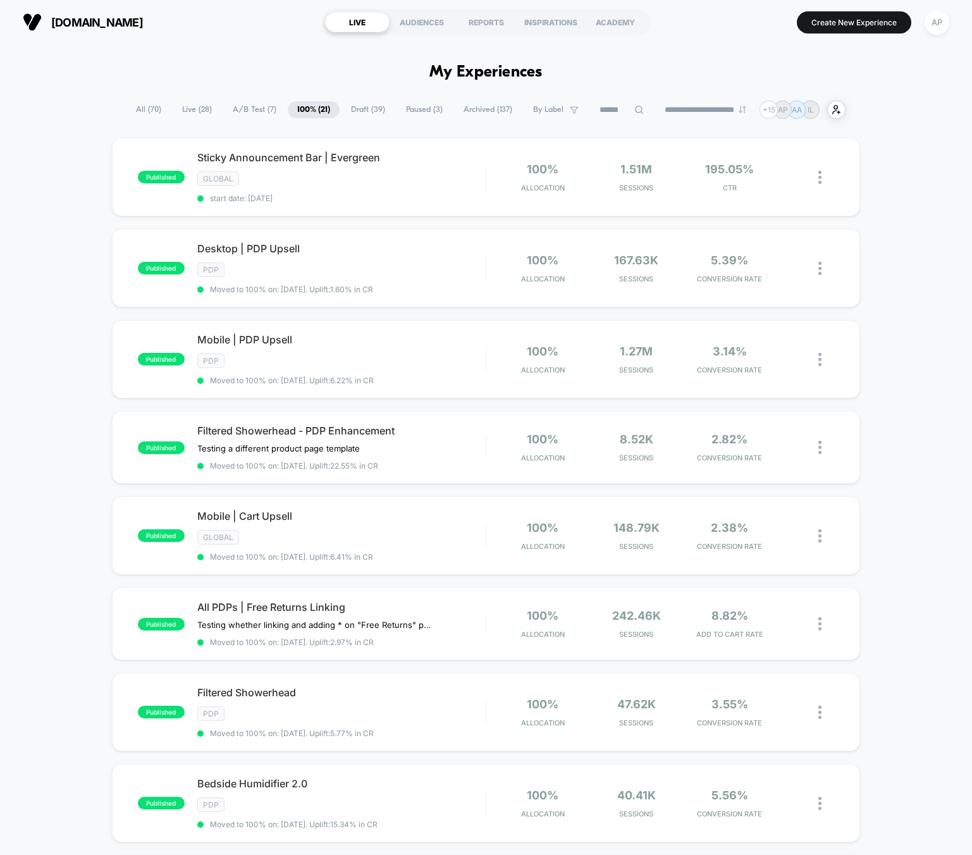
click at [33, 336] on div "published Sticky Announcement Bar | Evergreen GLOBAL start date: [DATE] 100% Al…" at bounding box center [486, 699] width 972 height 1123
click at [458, 441] on div "Filtered Showerhead - PDP Enhancement Testing a different product page template…" at bounding box center [341, 447] width 288 height 46
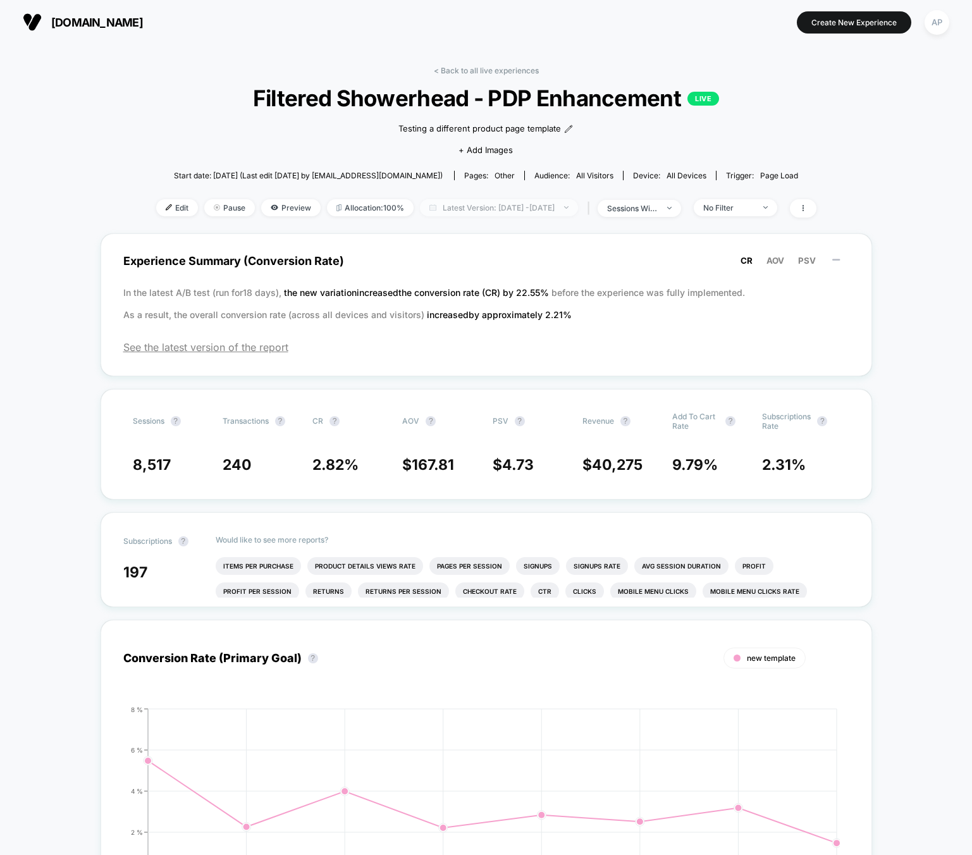
click at [441, 202] on span "Latest Version: [DATE] - [DATE]" at bounding box center [499, 207] width 158 height 17
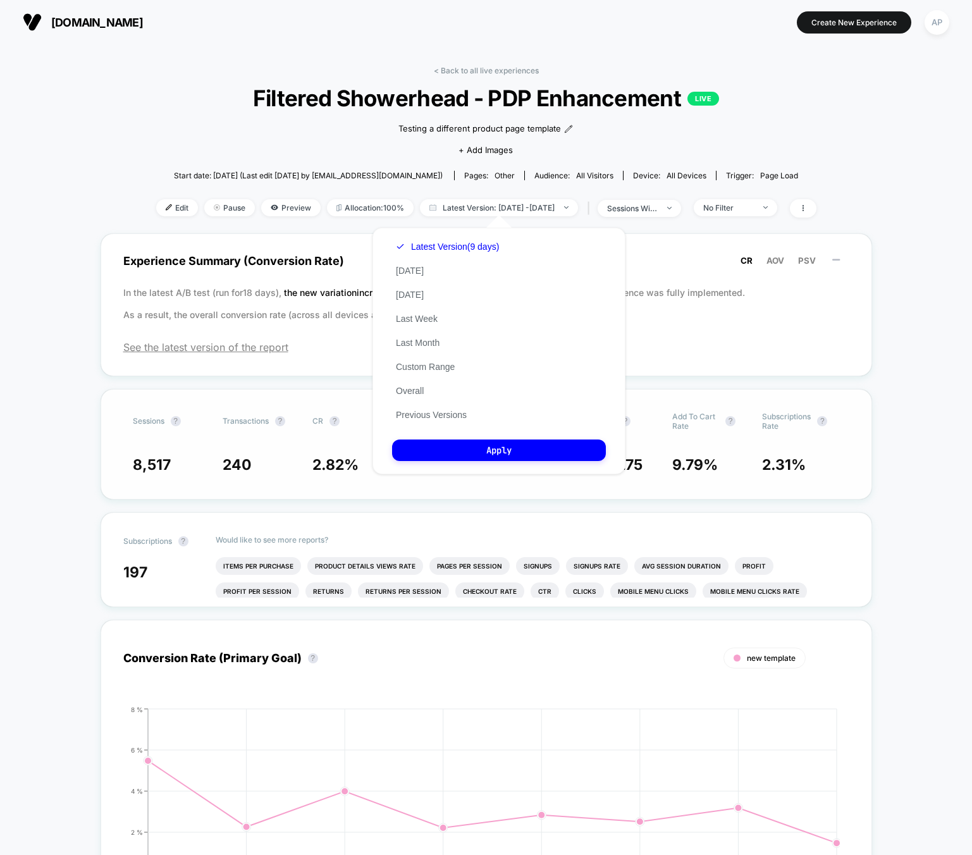
click at [440, 419] on button "Previous Versions" at bounding box center [431, 414] width 78 height 11
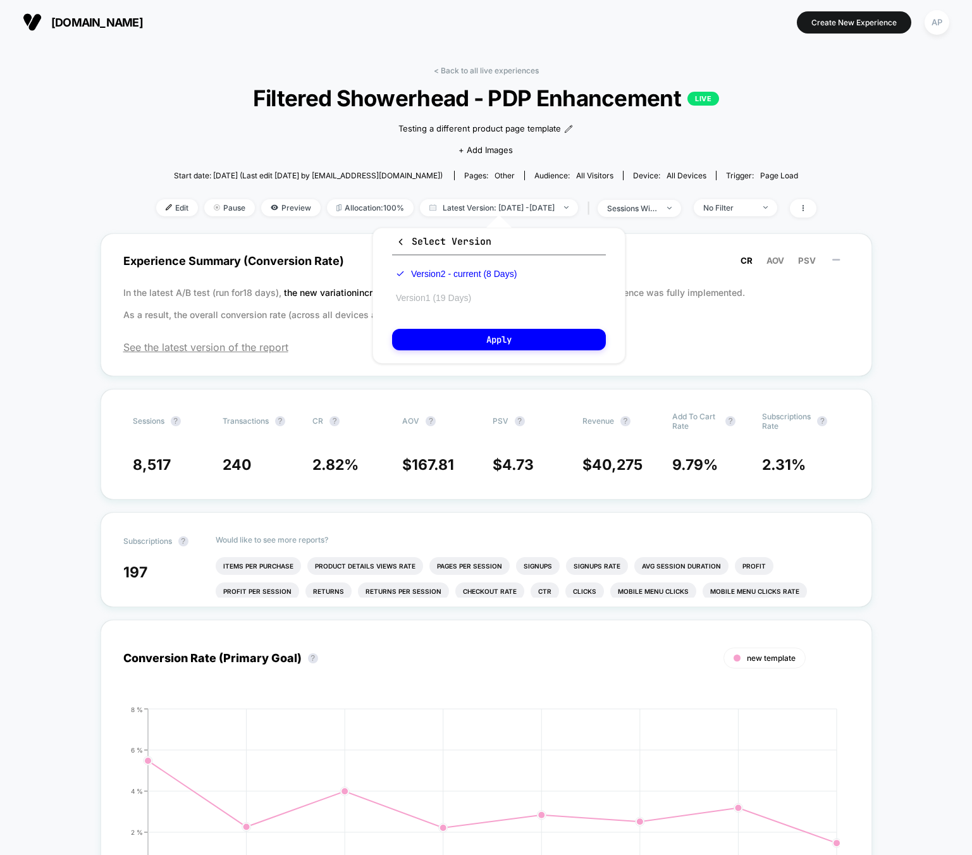
click at [443, 301] on button "Version 1 (19 Days)" at bounding box center [433, 297] width 83 height 11
click at [452, 340] on button "Apply" at bounding box center [499, 340] width 214 height 22
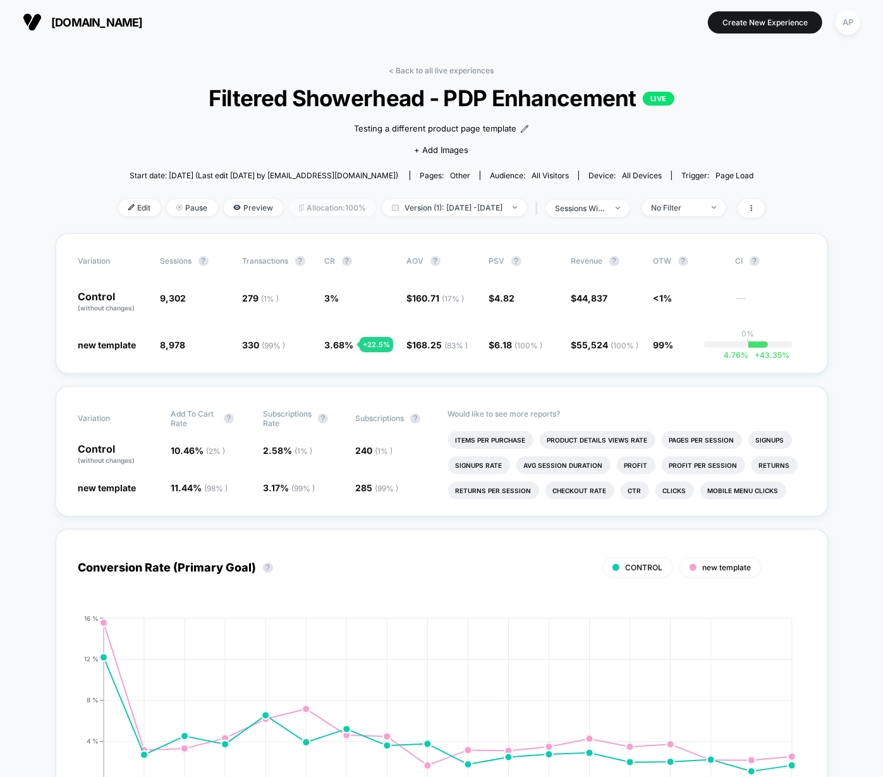
click at [325, 211] on span "Allocation: 100%" at bounding box center [333, 207] width 87 height 17
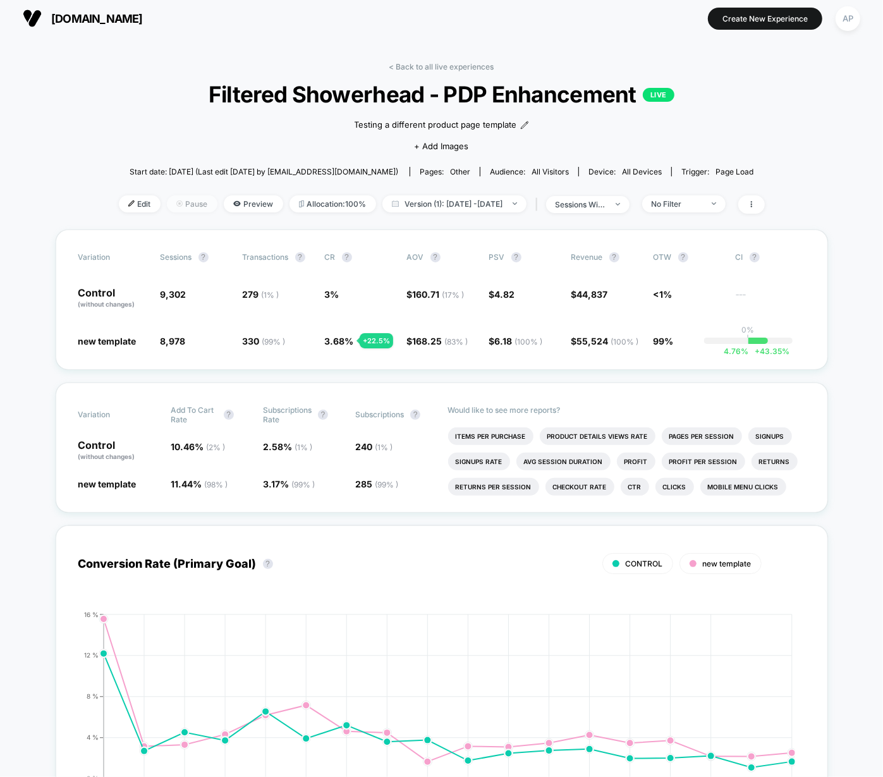
scroll to position [6, 0]
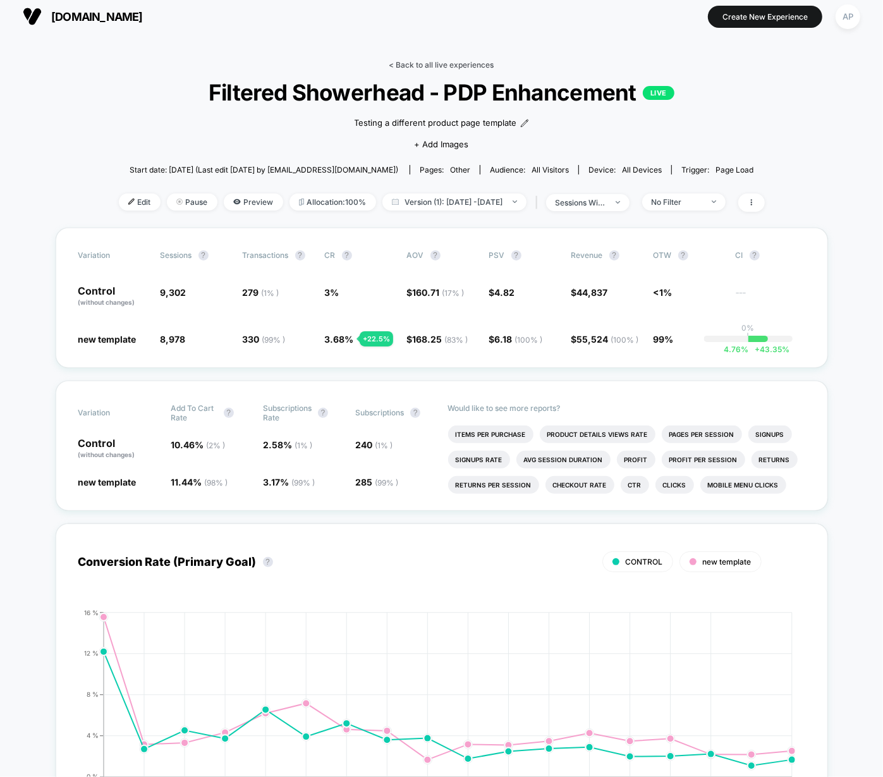
click at [486, 65] on link "< Back to all live experiences" at bounding box center [442, 64] width 105 height 9
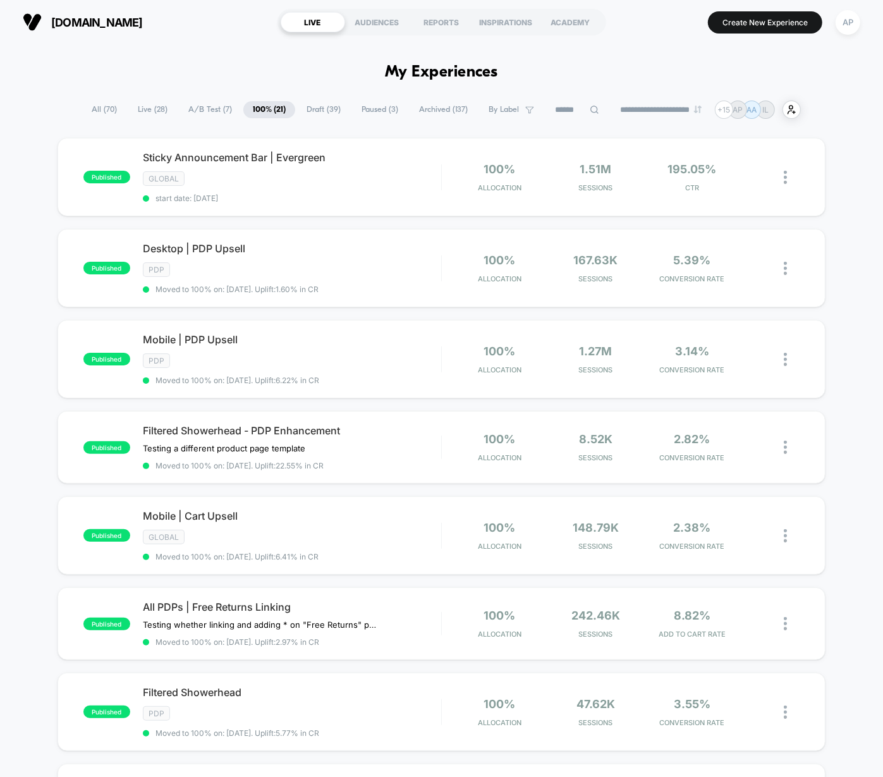
click at [376, 107] on span "Paused ( 3 )" at bounding box center [380, 109] width 56 height 17
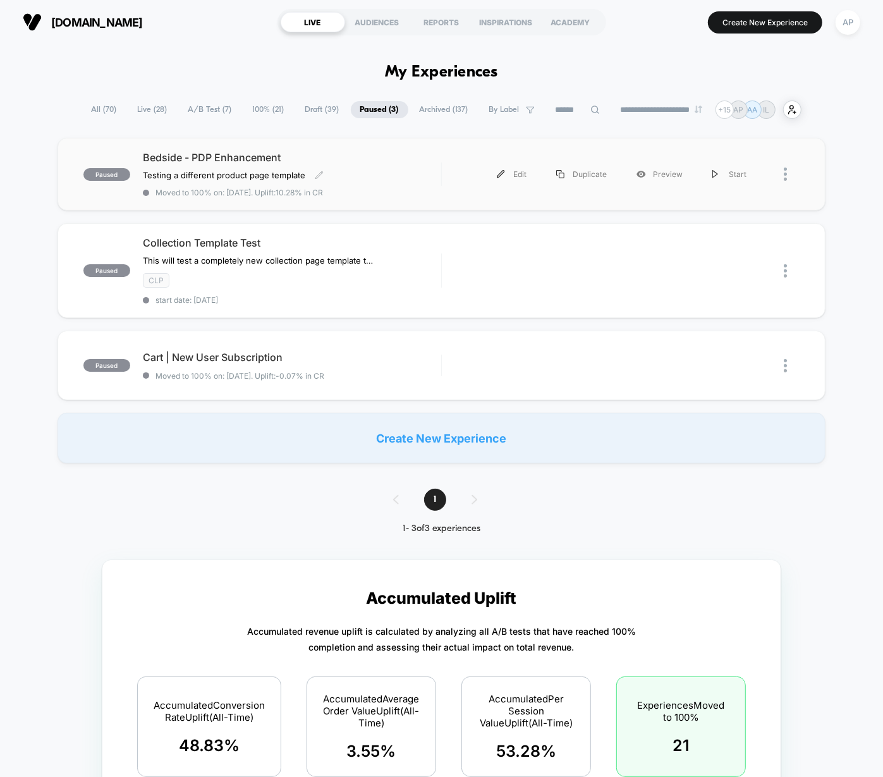
click at [412, 156] on span "Bedside - PDP Enhancement" at bounding box center [292, 157] width 298 height 13
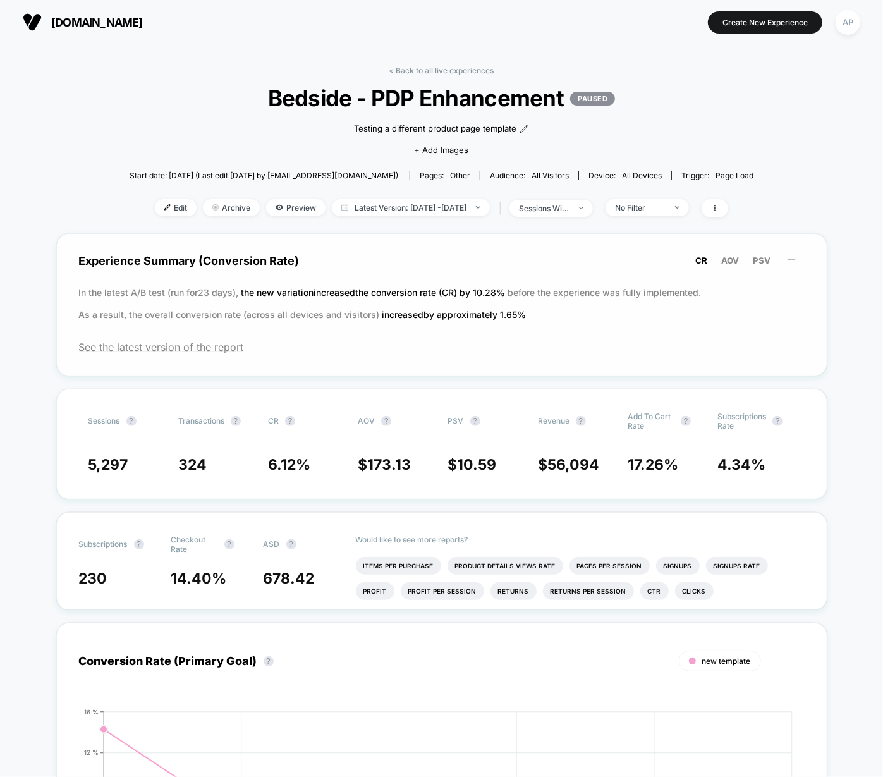
drag, startPoint x: 138, startPoint y: 290, endPoint x: 193, endPoint y: 296, distance: 54.8
click at [193, 296] on p "In the latest A/B test (run for 23 days), the new variation increased the conve…" at bounding box center [442, 303] width 726 height 44
drag, startPoint x: 505, startPoint y: 314, endPoint x: 530, endPoint y: 321, distance: 26.1
click at [530, 321] on p "In the latest A/B test (run for 23 days), the new variation increased the conve…" at bounding box center [442, 303] width 726 height 44
drag, startPoint x: 405, startPoint y: 215, endPoint x: 402, endPoint y: 209, distance: 7.1
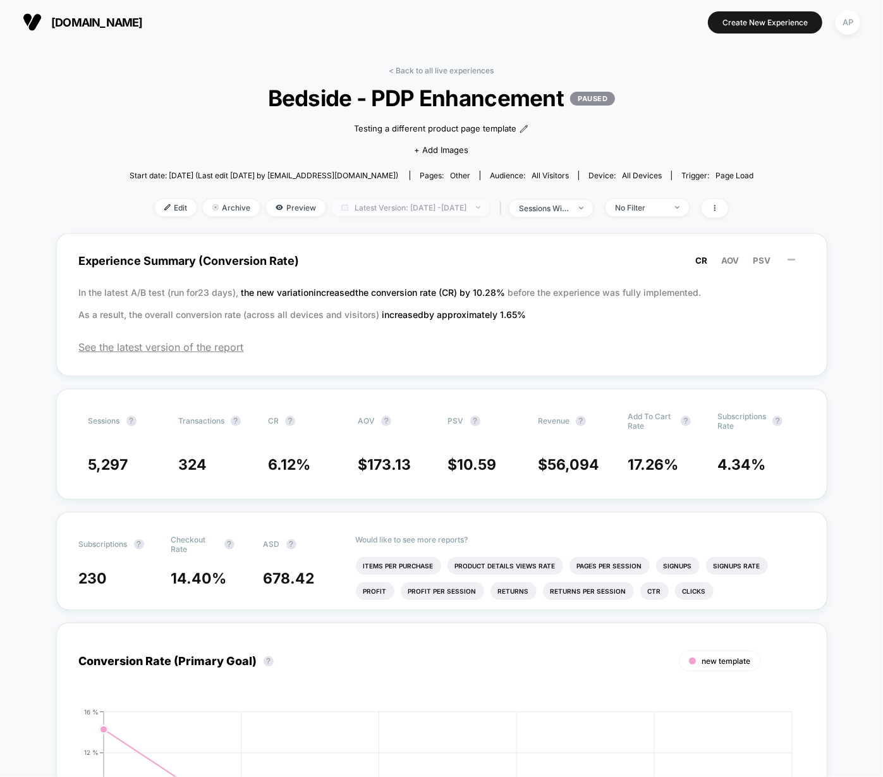
click at [405, 214] on div "Edit Archive Preview Latest Version: [DATE] - [DATE] | sessions with impression…" at bounding box center [442, 208] width 624 height 18
click at [402, 207] on span "Latest Version: [DATE] - [DATE]" at bounding box center [411, 207] width 158 height 17
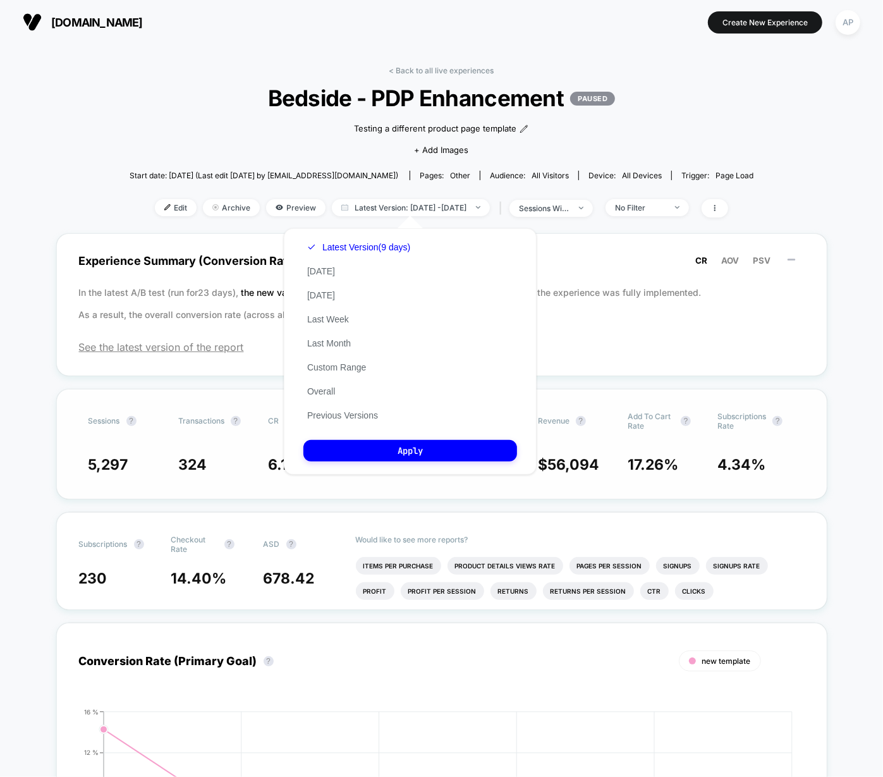
click at [361, 419] on button "Previous Versions" at bounding box center [343, 415] width 78 height 11
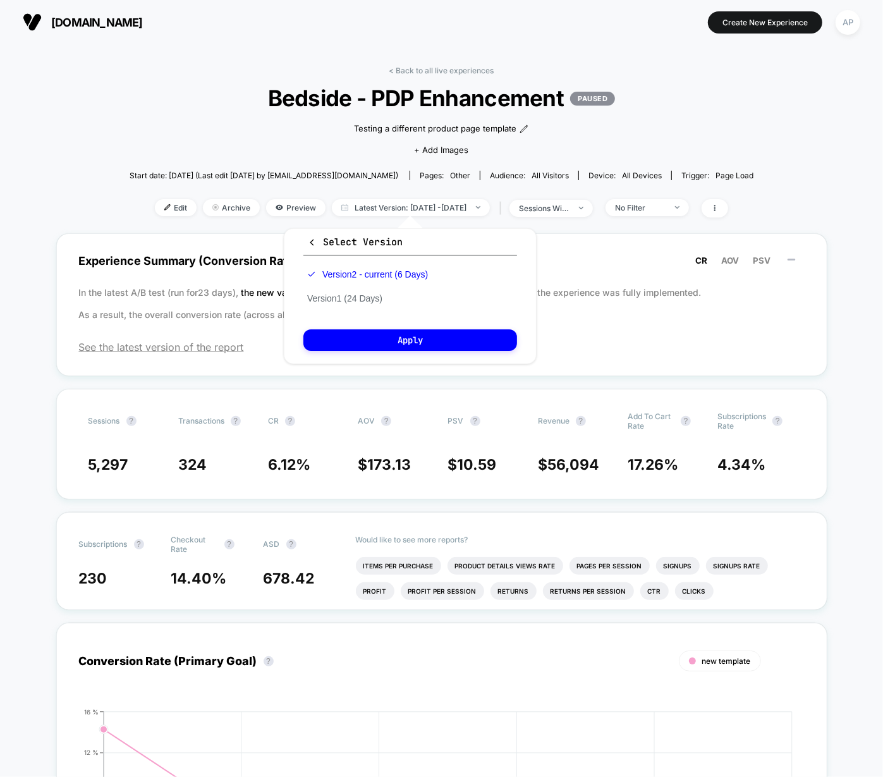
drag, startPoint x: 353, startPoint y: 300, endPoint x: 361, endPoint y: 305, distance: 10.0
click at [353, 300] on button "Version 1 (24 Days)" at bounding box center [345, 298] width 83 height 11
click at [429, 343] on button "Apply" at bounding box center [411, 340] width 214 height 22
